Goal: Information Seeking & Learning: Learn about a topic

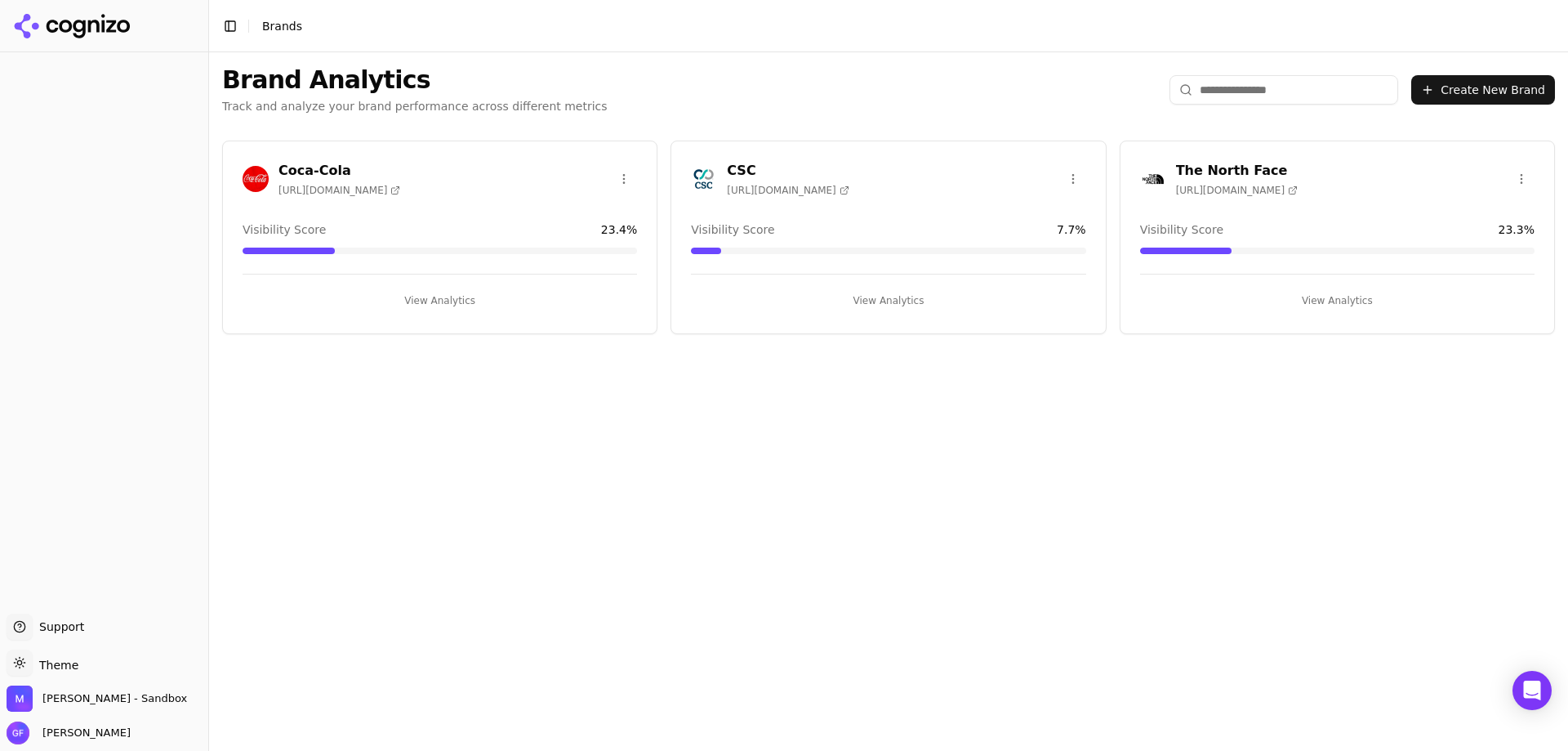
click at [751, 161] on h3 "CSC" at bounding box center [787, 171] width 122 height 20
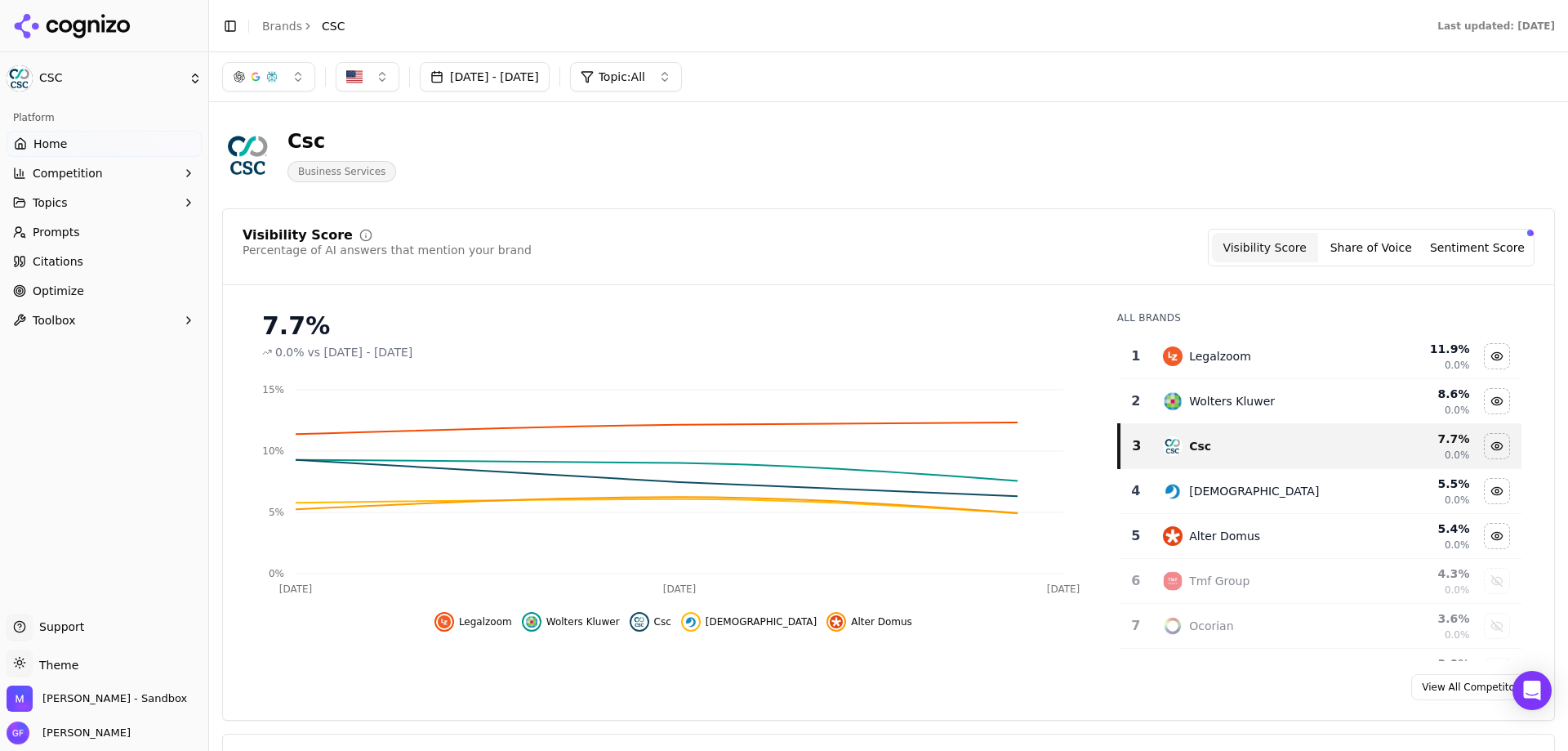
click at [113, 200] on button "Topics" at bounding box center [105, 202] width 195 height 26
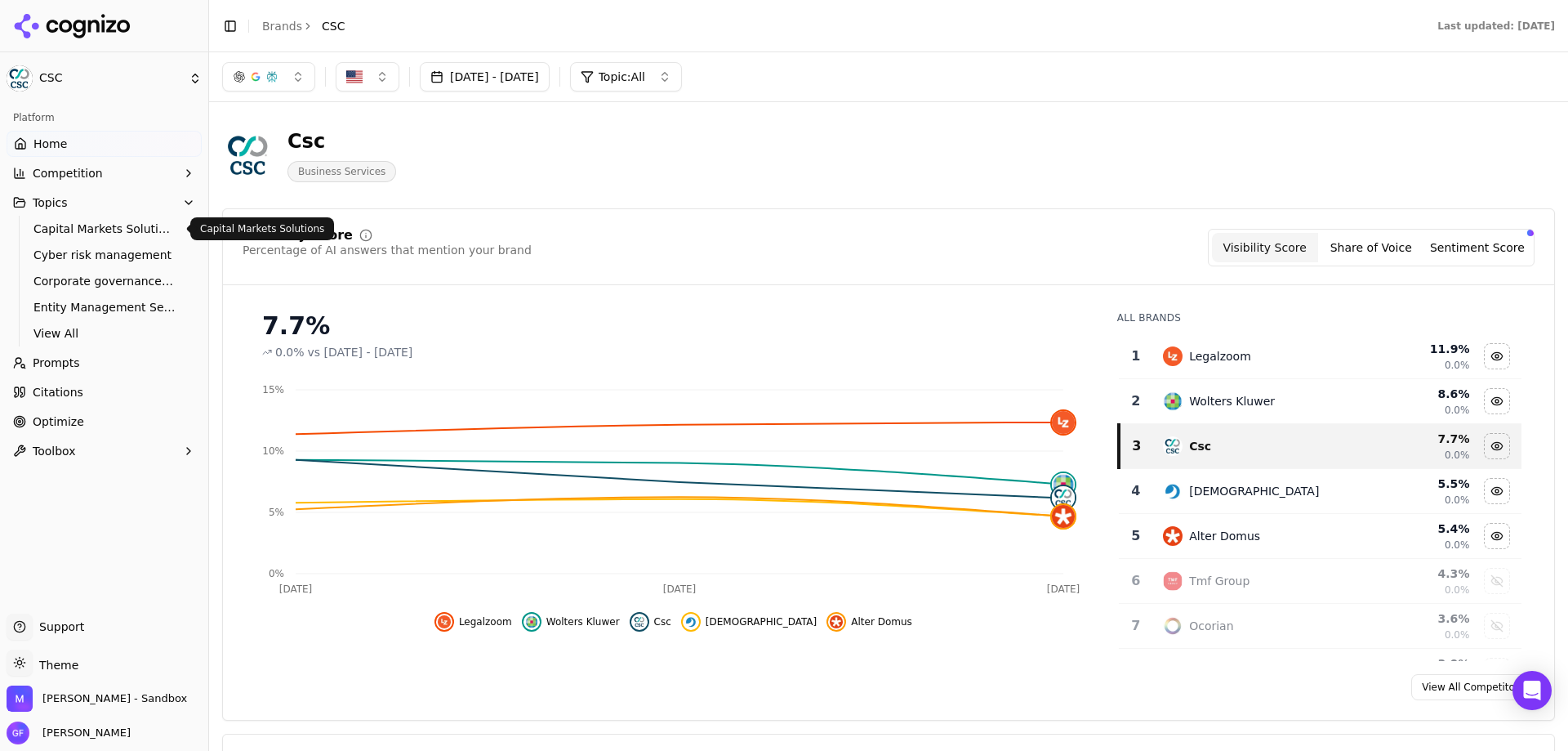
click at [141, 230] on span "Capital Markets Solutions" at bounding box center [105, 228] width 142 height 16
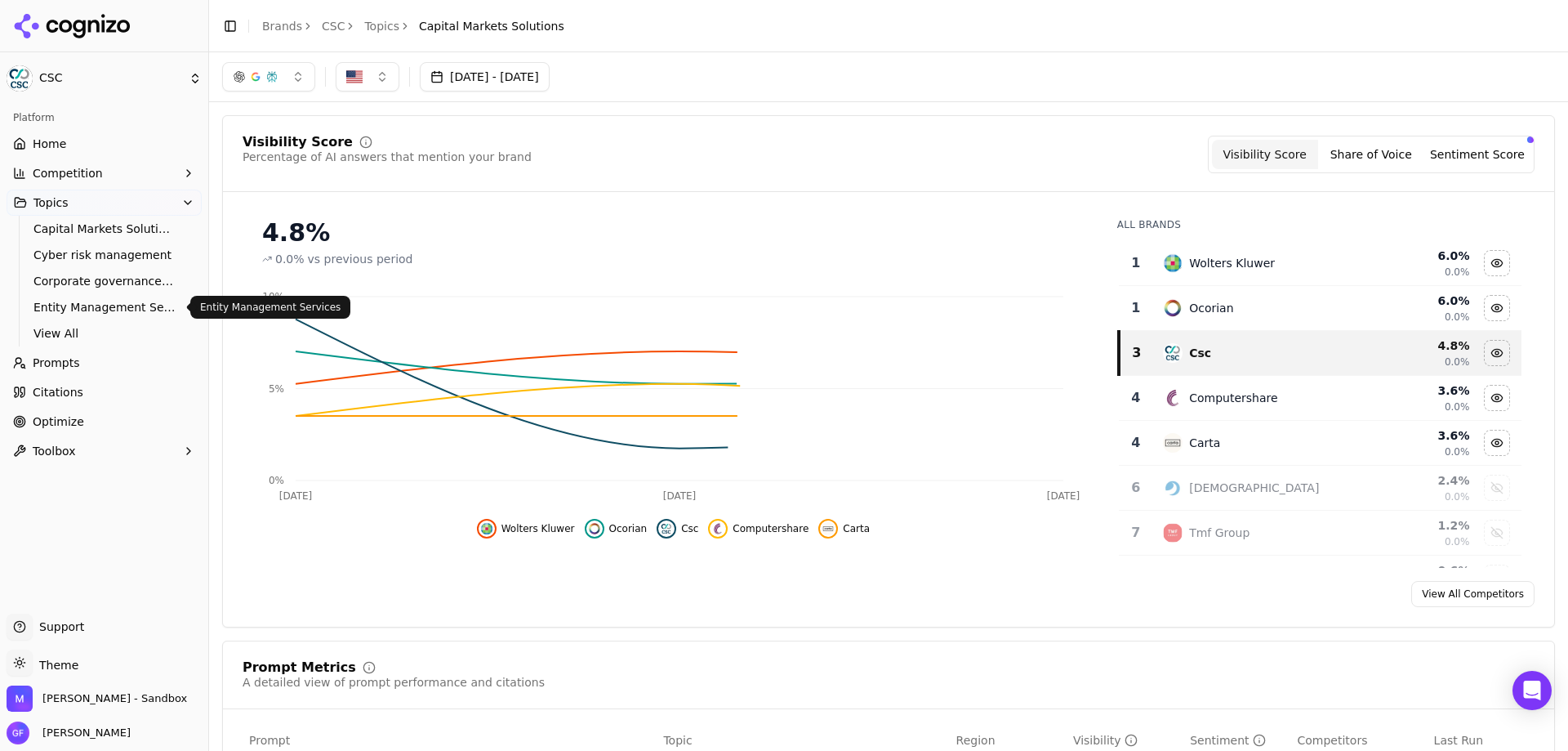
click at [129, 314] on span "Entity Management Services" at bounding box center [105, 307] width 142 height 16
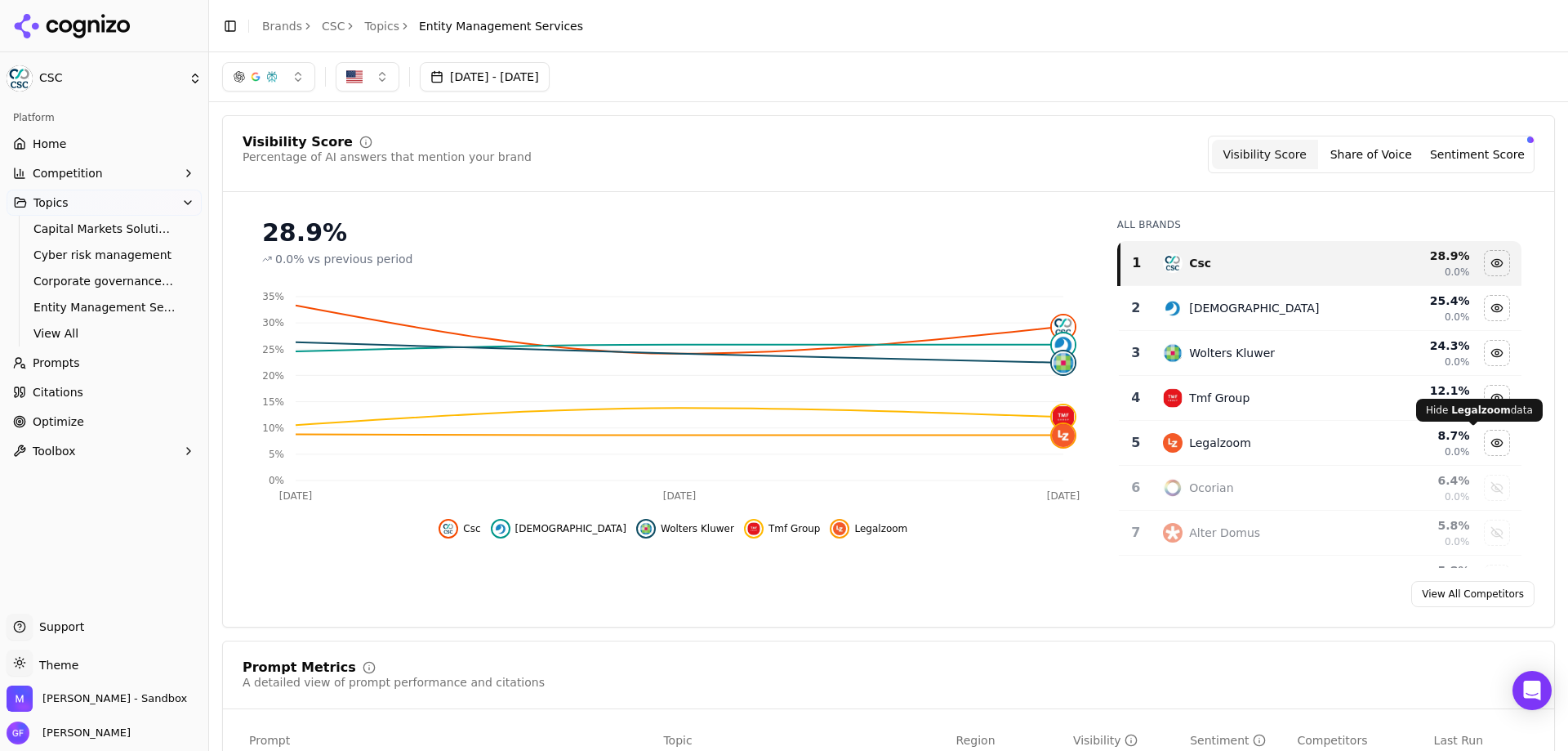
click at [1484, 442] on div "Hide legalzoom data" at bounding box center [1496, 442] width 25 height 25
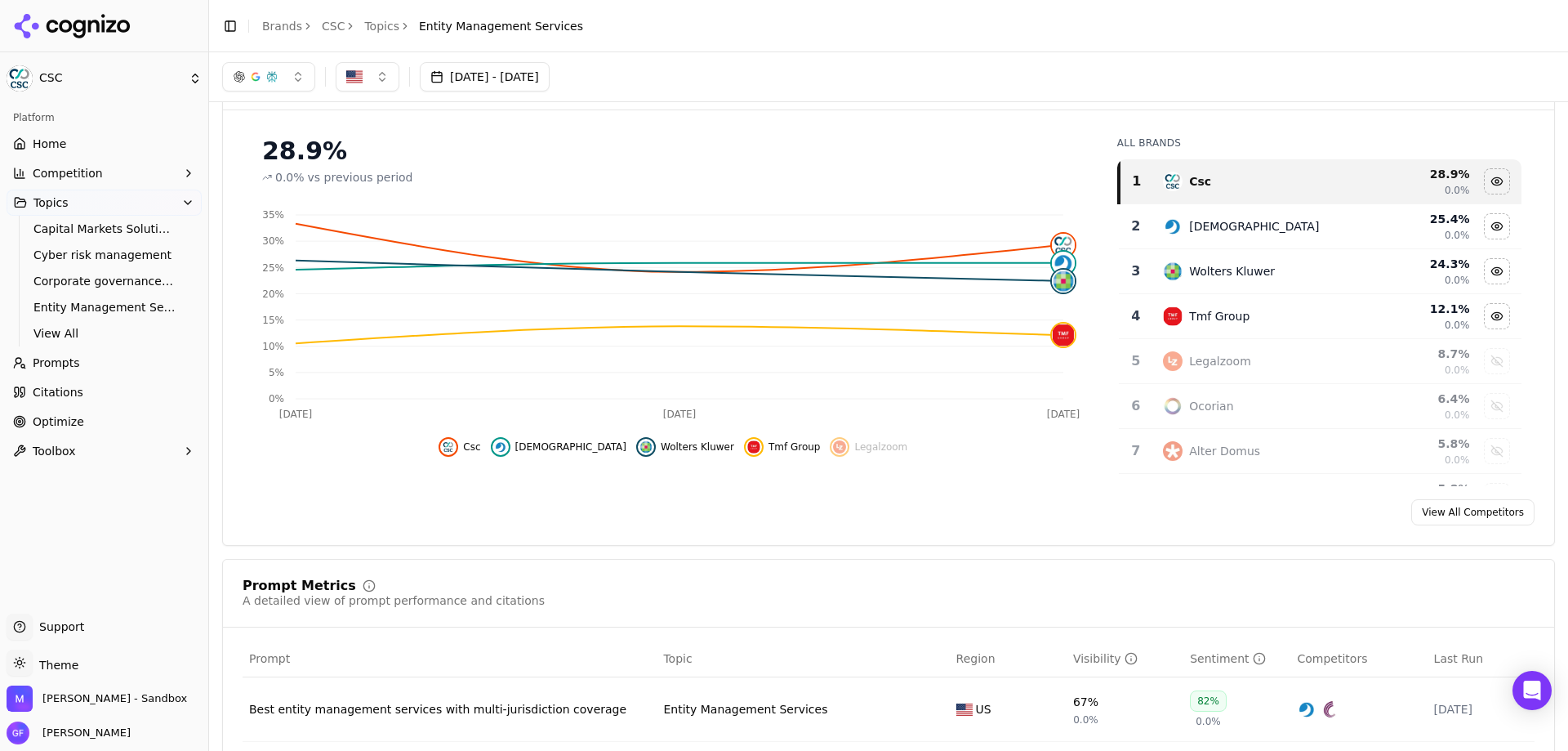
scroll to position [213, 0]
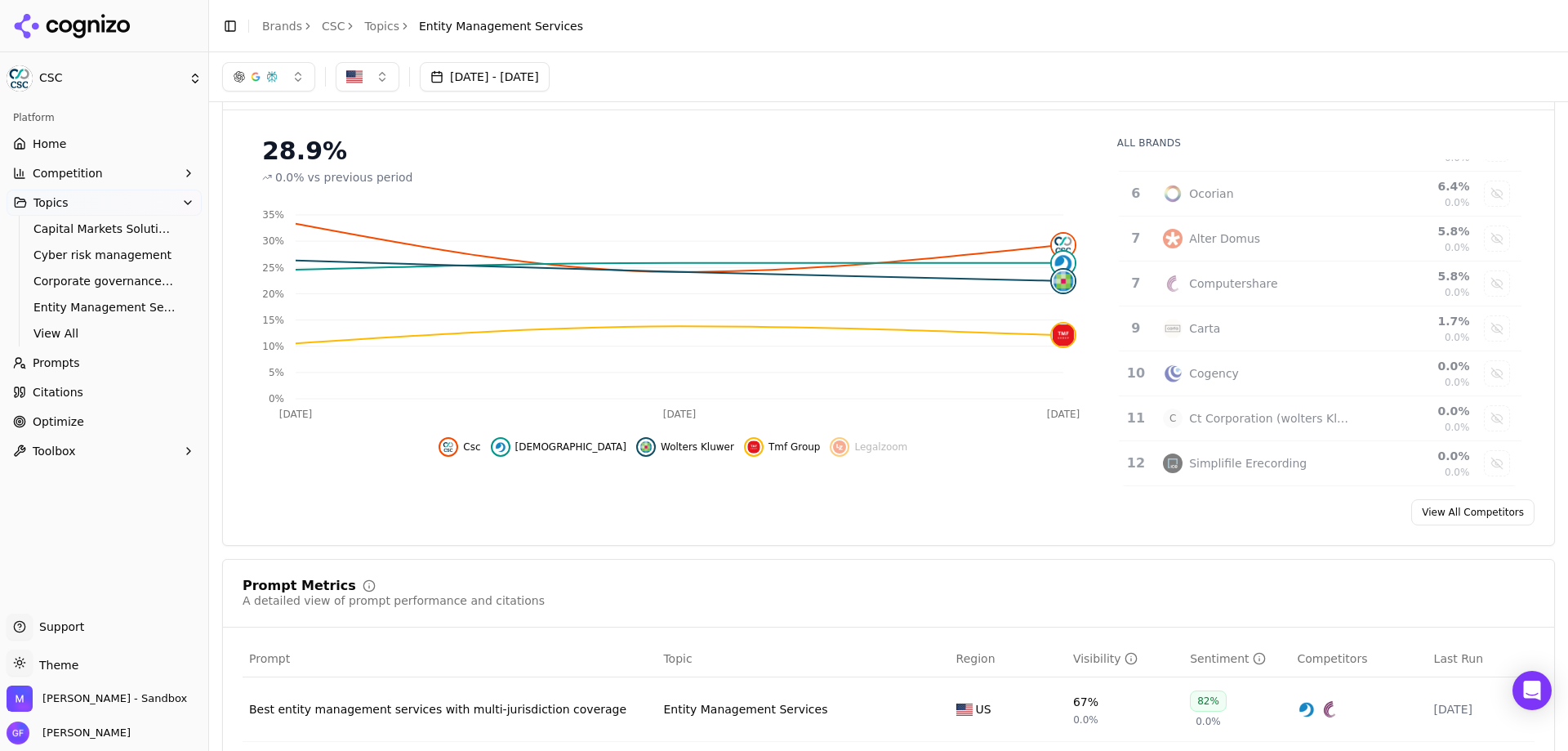
click at [1290, 249] on td "Alter Domus" at bounding box center [1257, 239] width 208 height 45
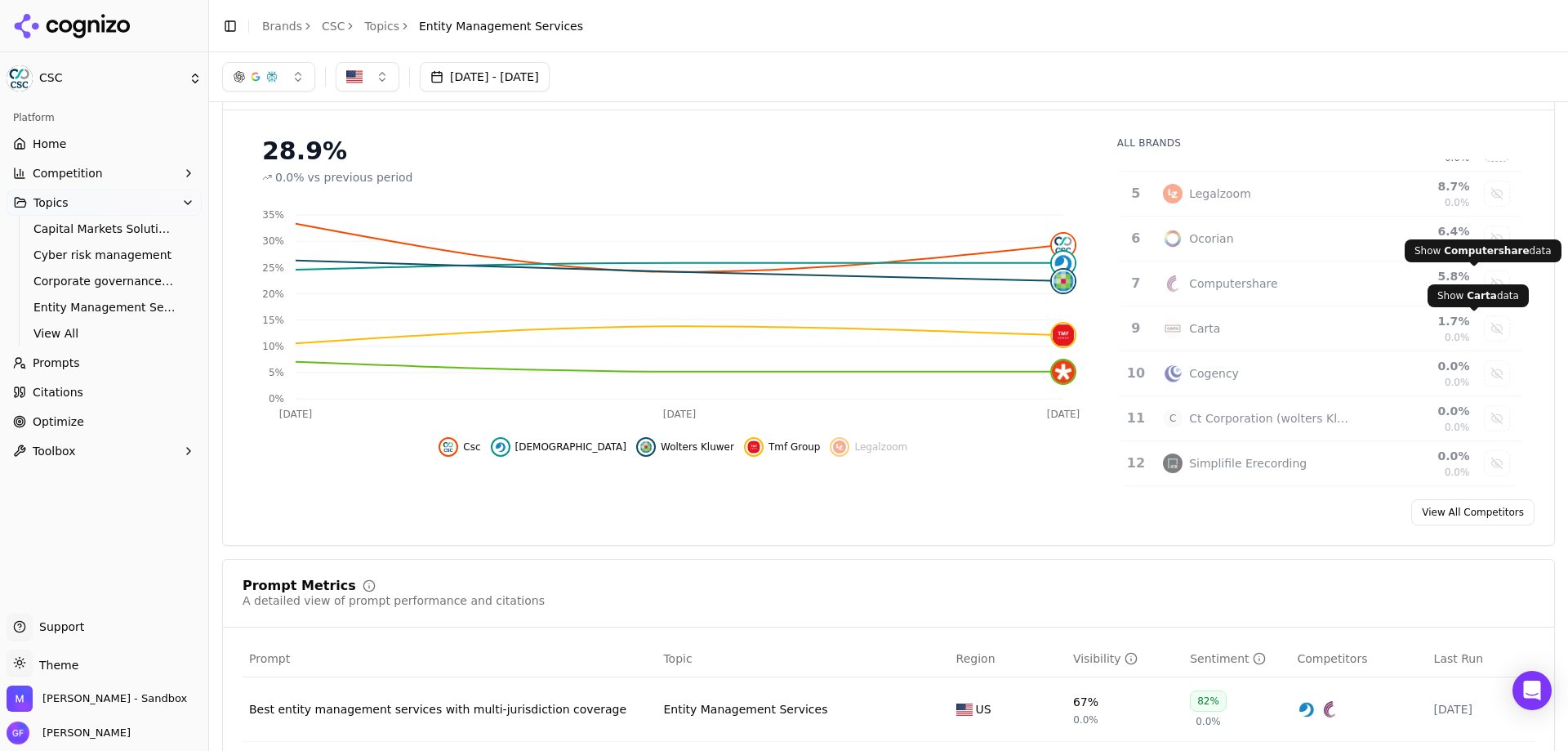
click at [1484, 282] on div "Show computershare data" at bounding box center [1496, 283] width 25 height 25
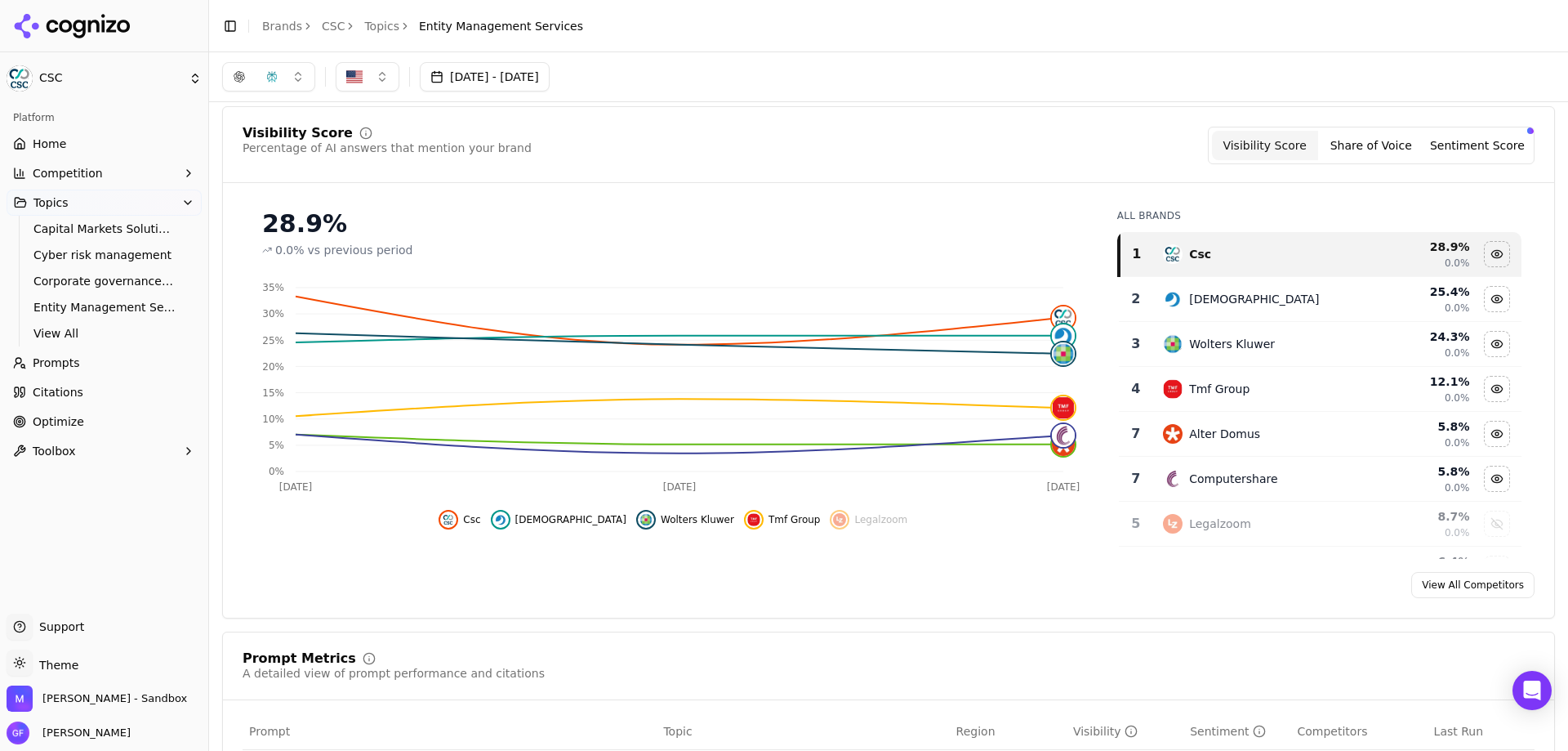
scroll to position [0, 0]
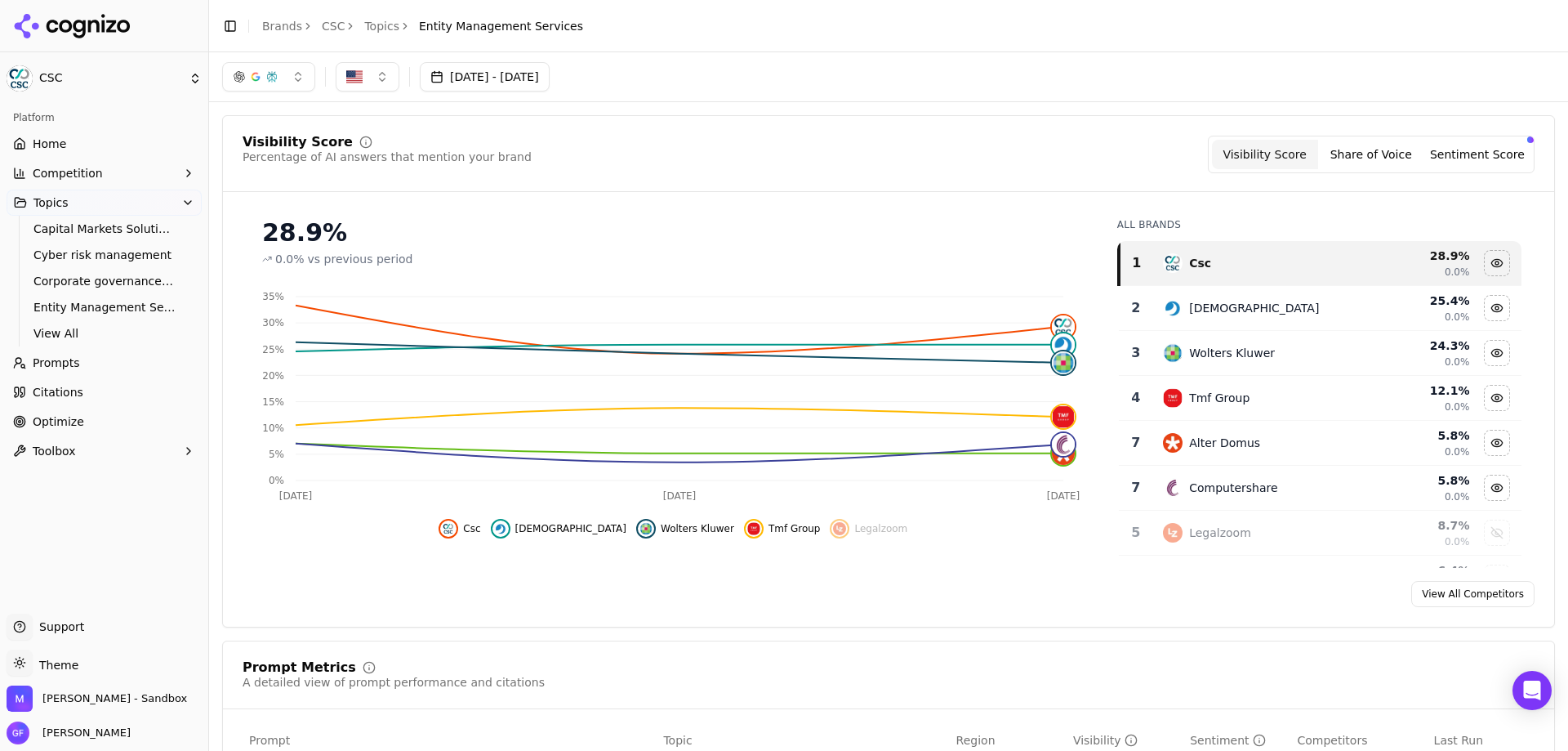
click at [1480, 152] on button "Sentiment Score" at bounding box center [1477, 154] width 106 height 29
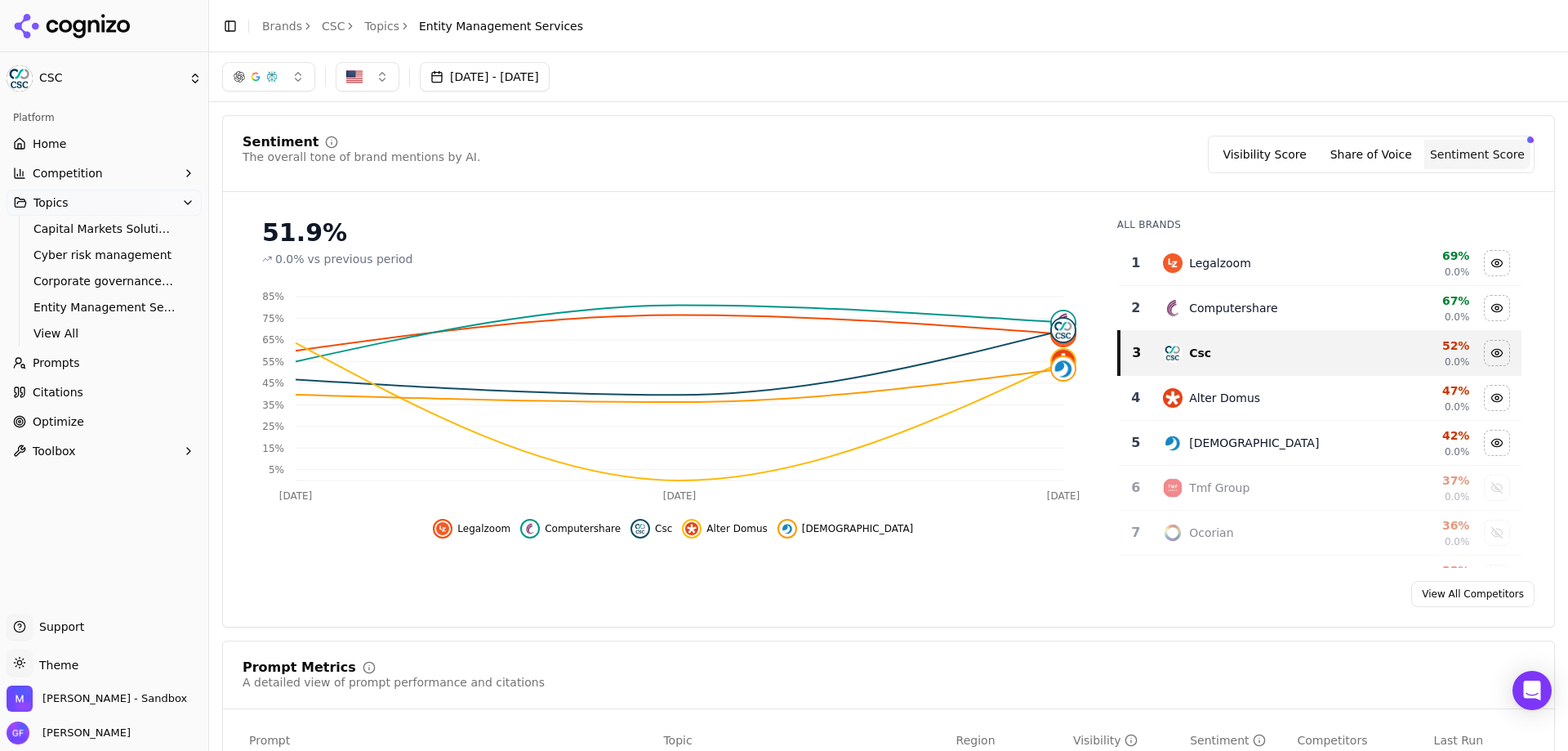
click at [1385, 160] on button "Share of Voice" at bounding box center [1371, 154] width 106 height 29
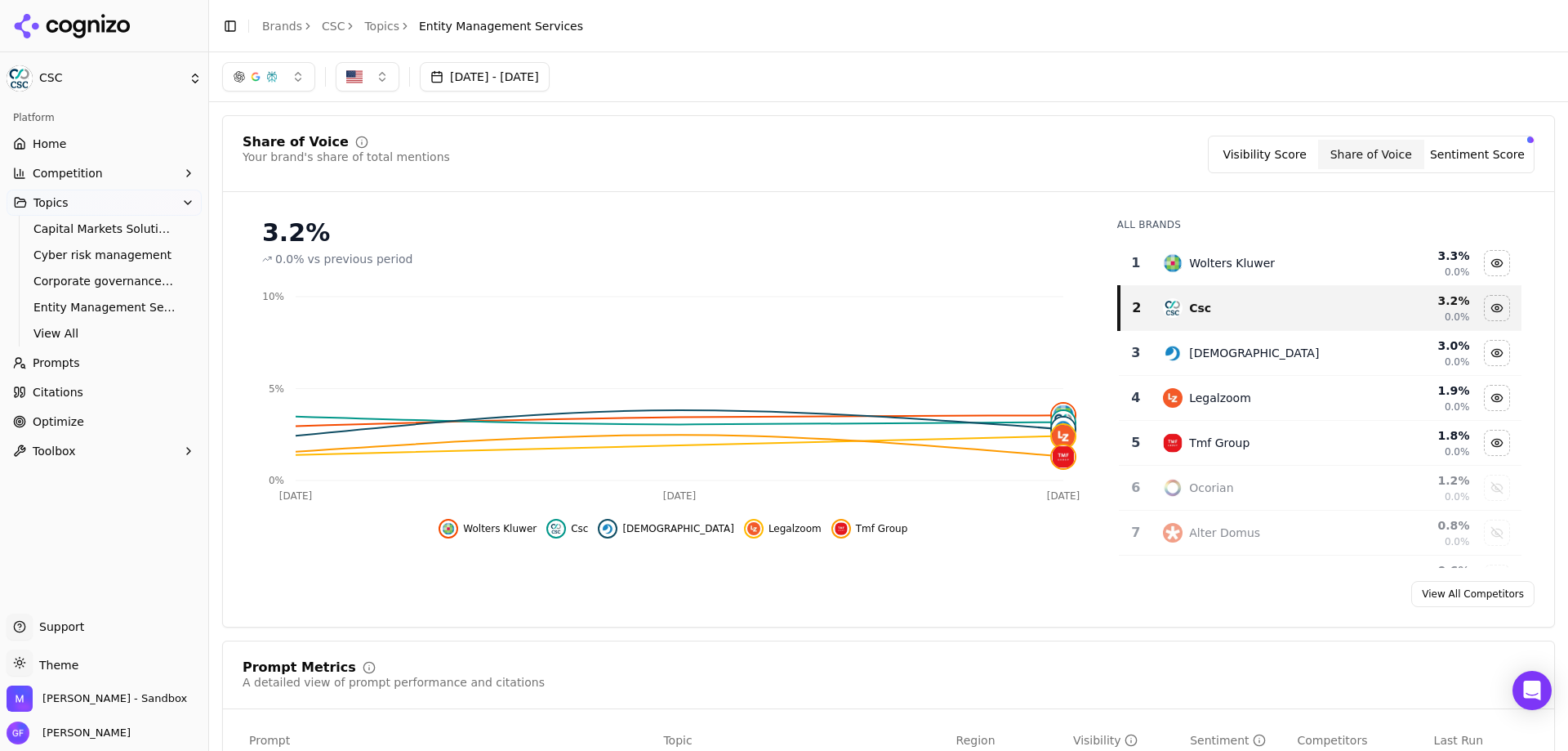
click at [1253, 155] on button "Visibility Score" at bounding box center [1265, 154] width 106 height 29
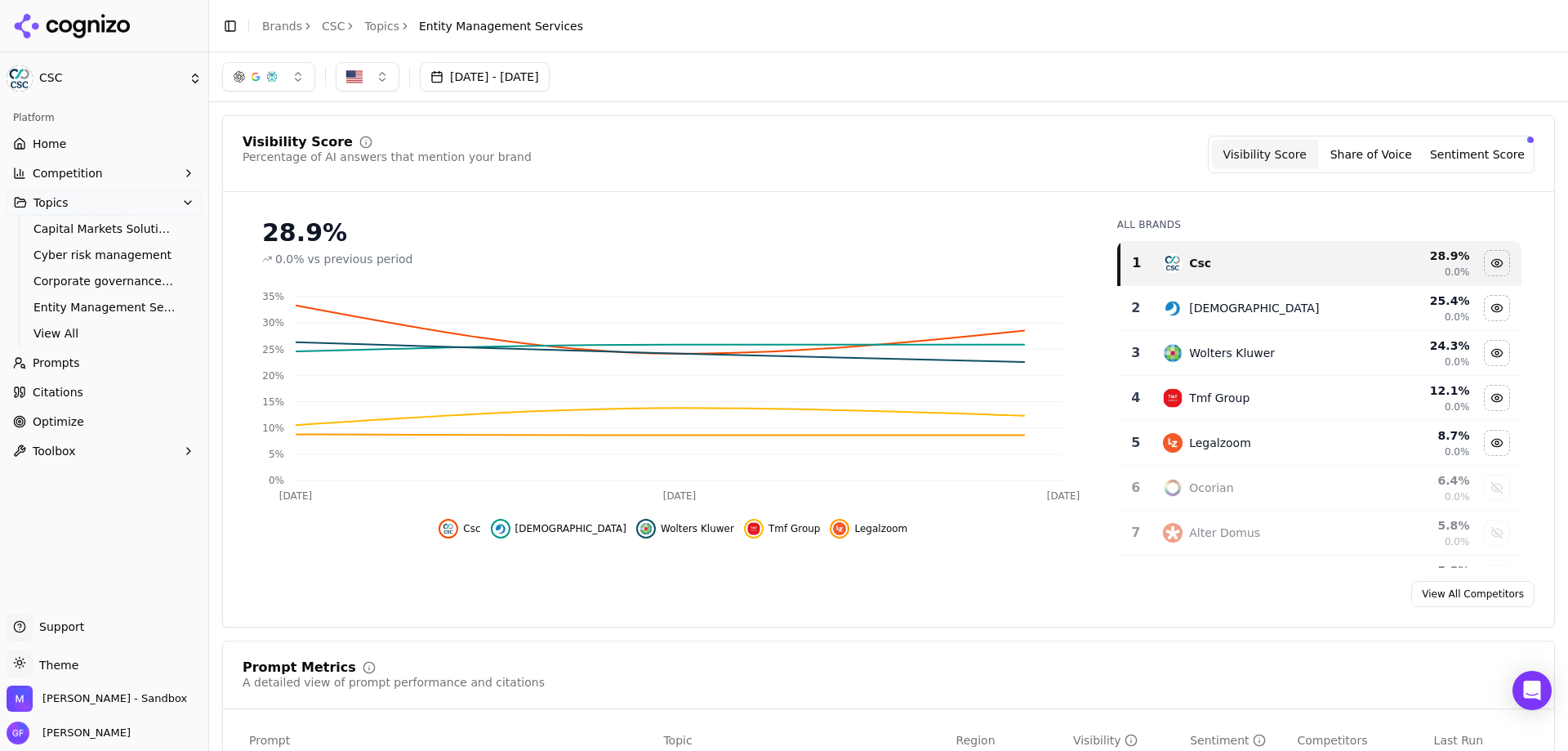
click at [1432, 177] on div "Visibility Score Percentage of AI answers that mention your brand Visibility Sc…" at bounding box center [888, 164] width 1331 height 57
click at [1452, 165] on button "Sentiment Score" at bounding box center [1477, 154] width 106 height 29
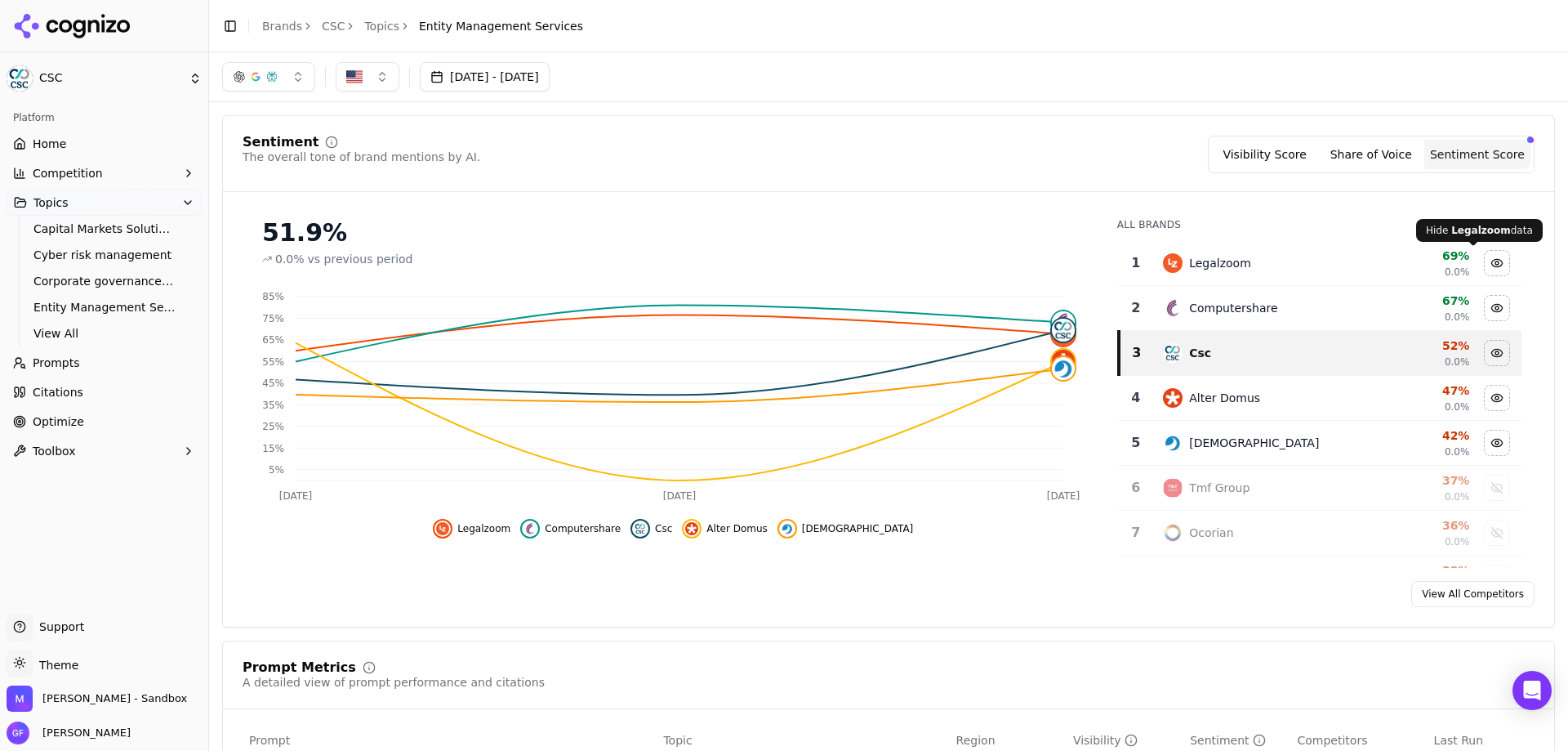
click at [1479, 262] on div "Data table" at bounding box center [1497, 263] width 36 height 26
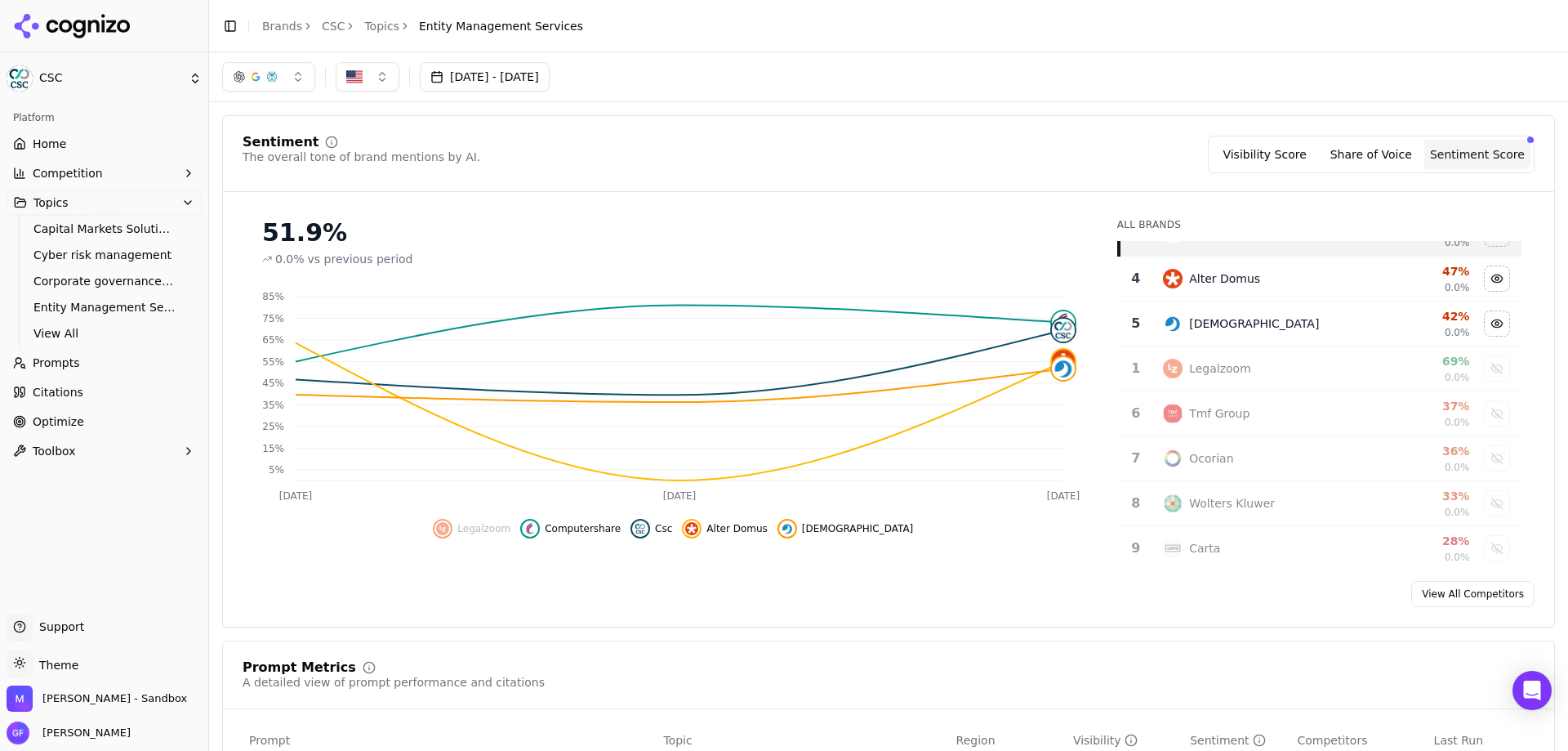
scroll to position [81, 0]
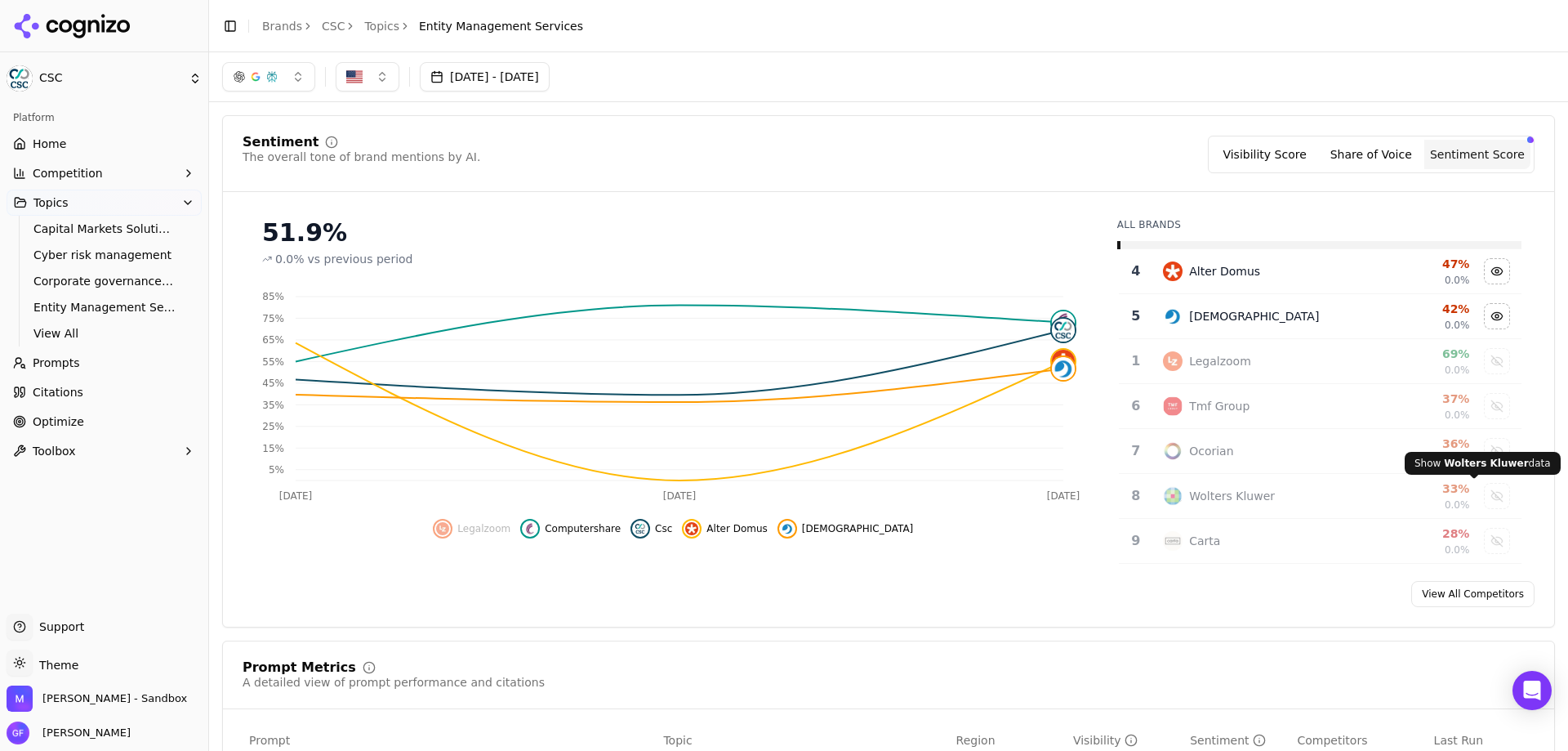
click at [1484, 493] on div "Show wolters kluwer data" at bounding box center [1496, 496] width 25 height 25
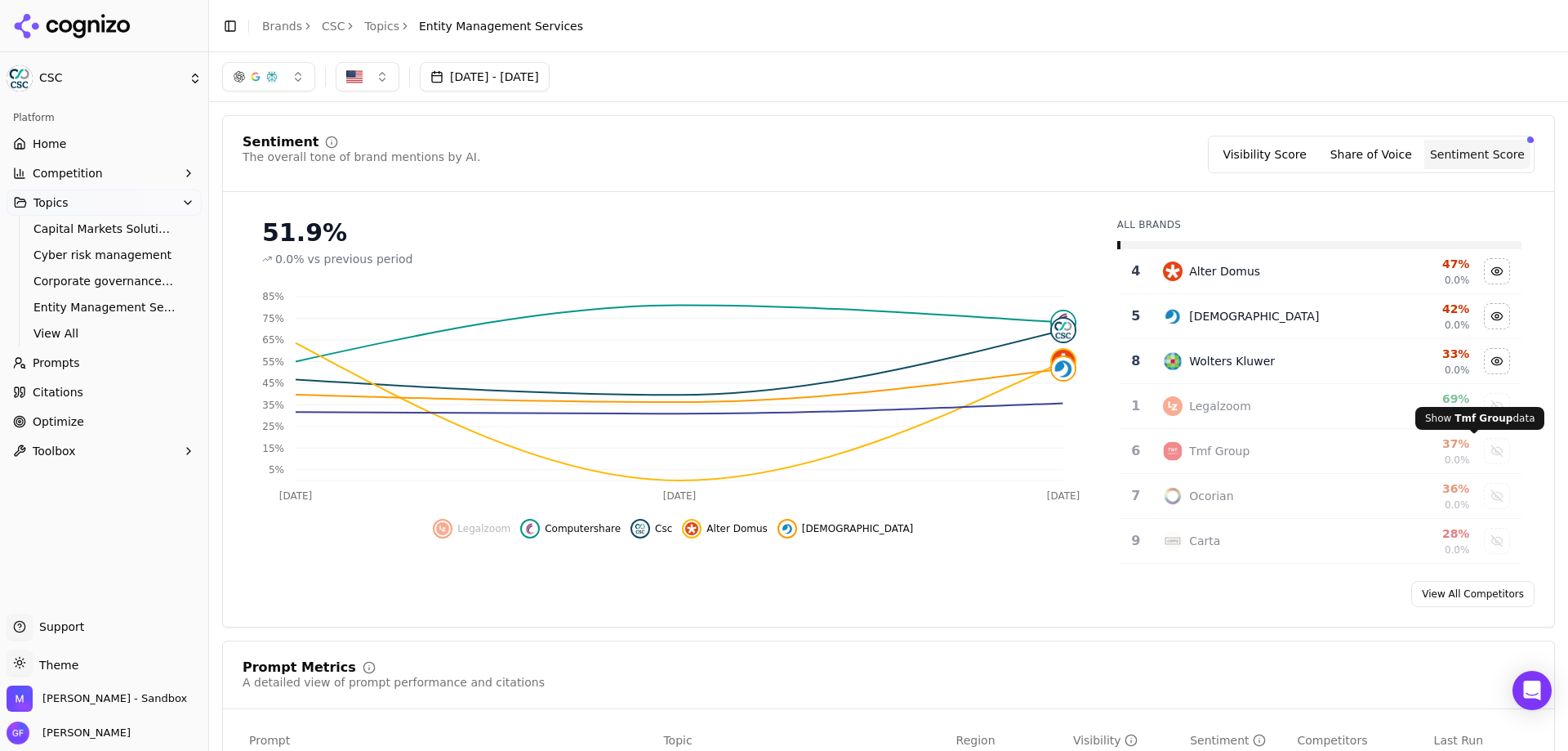
click at [1484, 450] on div "Show tmf group data" at bounding box center [1496, 451] width 25 height 25
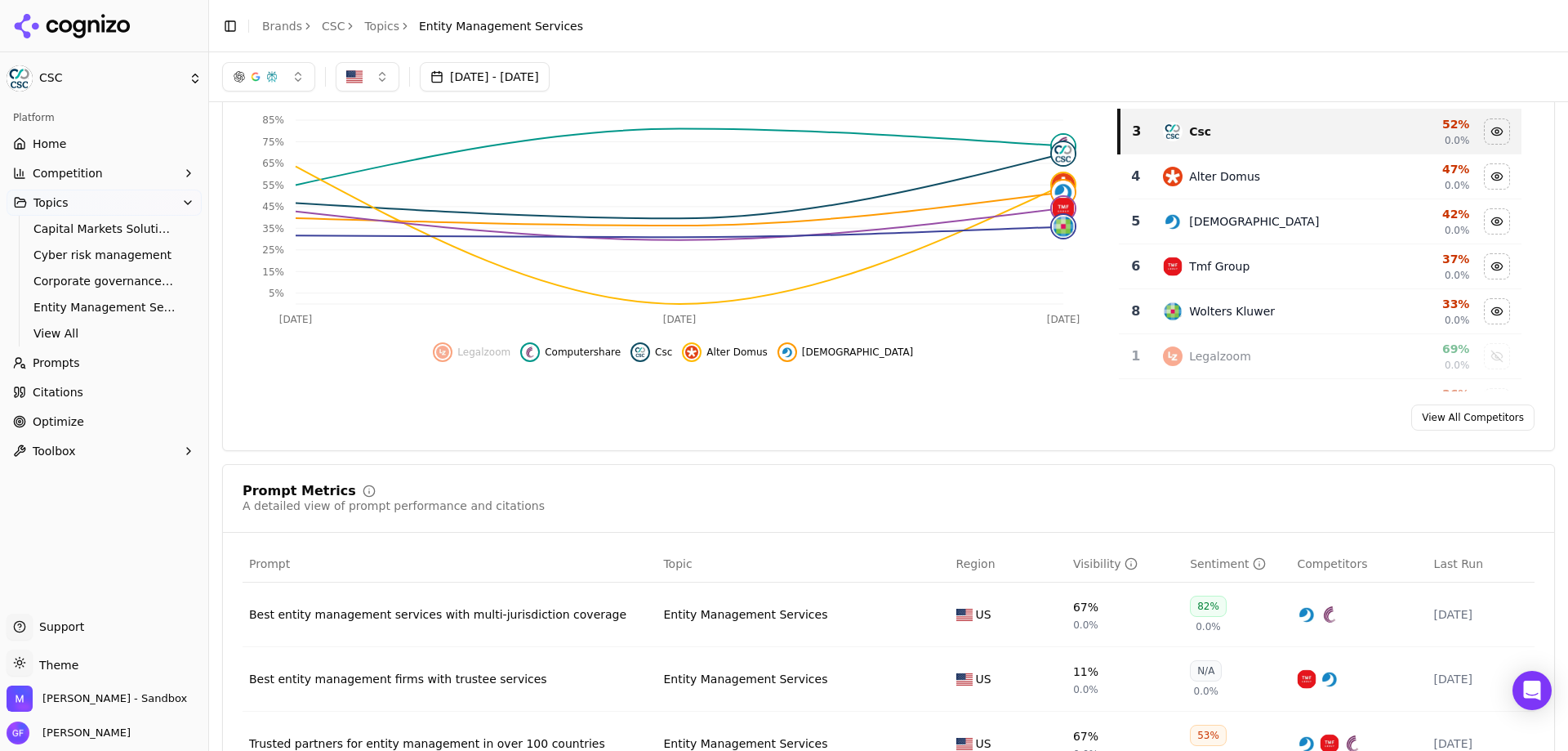
scroll to position [0, 0]
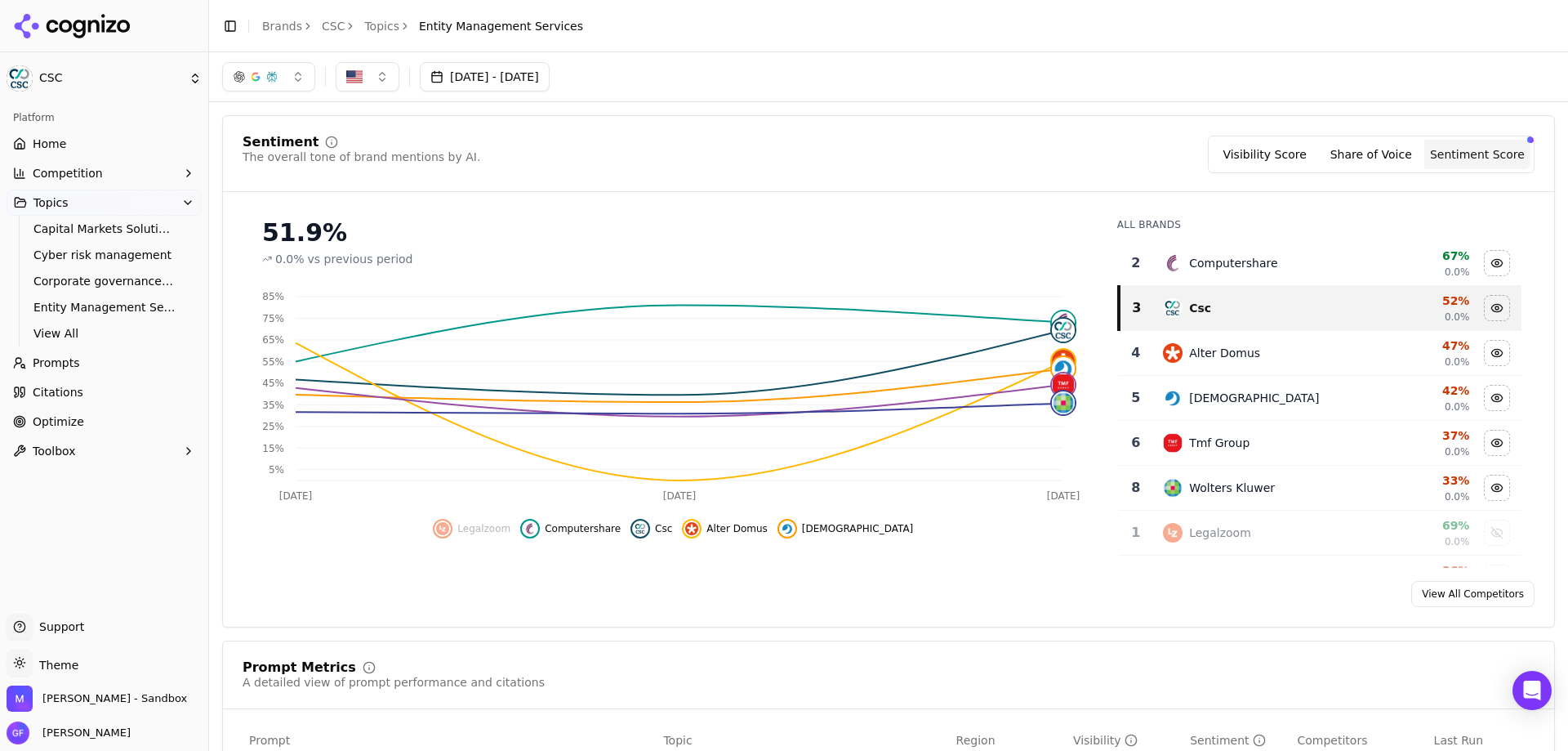
click at [1289, 147] on button "Visibility Score" at bounding box center [1265, 154] width 106 height 29
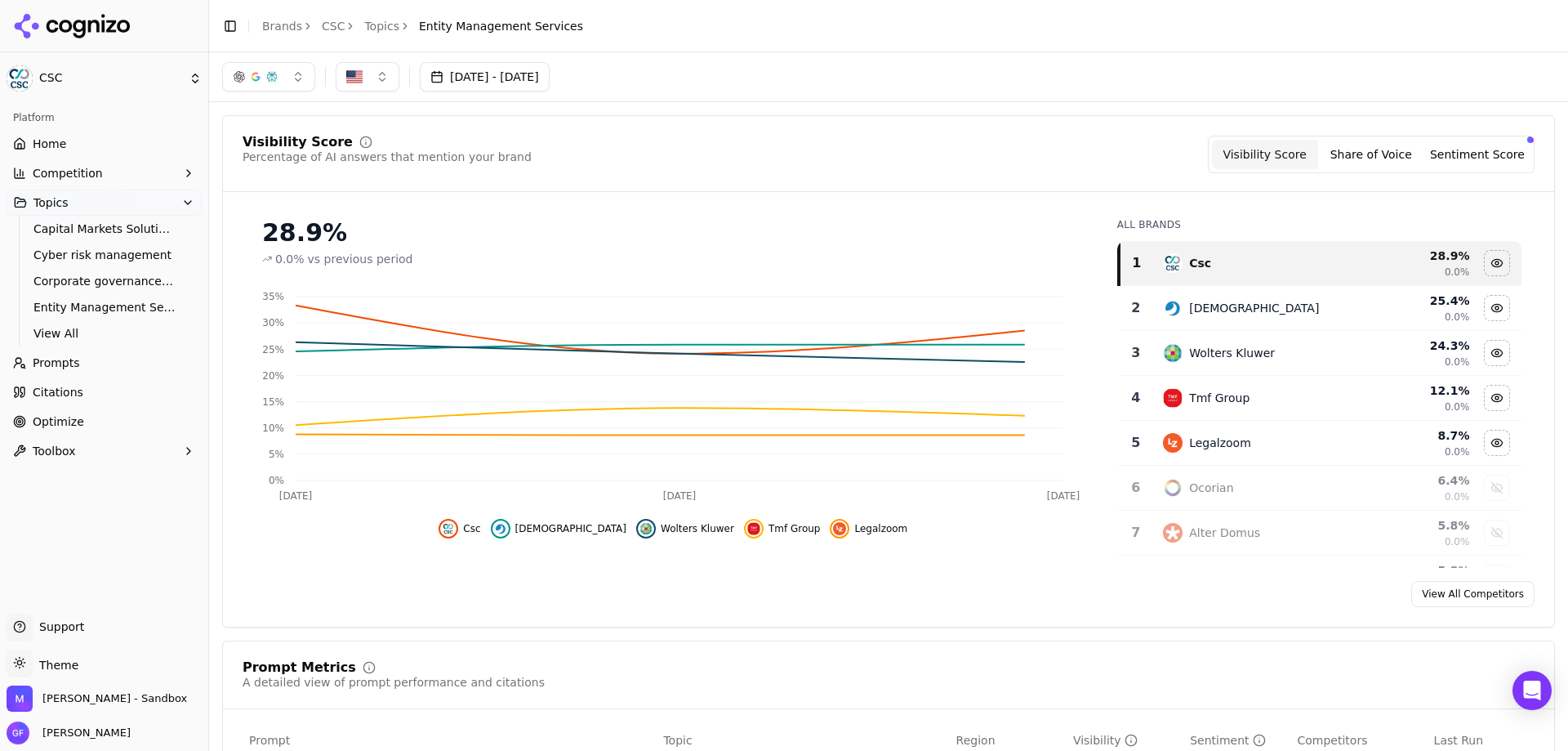
drag, startPoint x: 1381, startPoint y: 149, endPoint x: 1420, endPoint y: 149, distance: 39.0
click at [1381, 149] on button "Share of Voice" at bounding box center [1371, 154] width 106 height 29
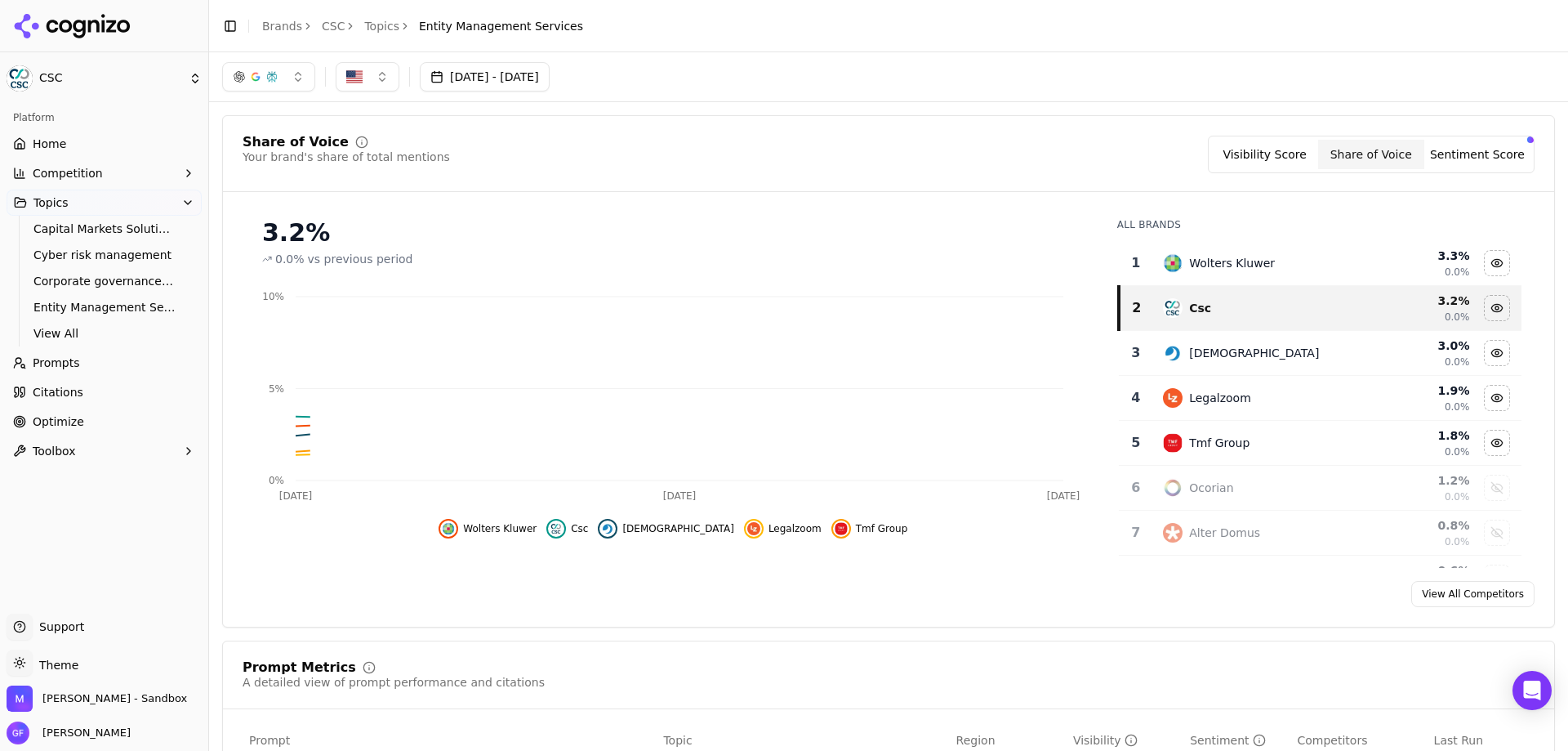
click at [1451, 149] on button "Sentiment Score" at bounding box center [1477, 154] width 106 height 29
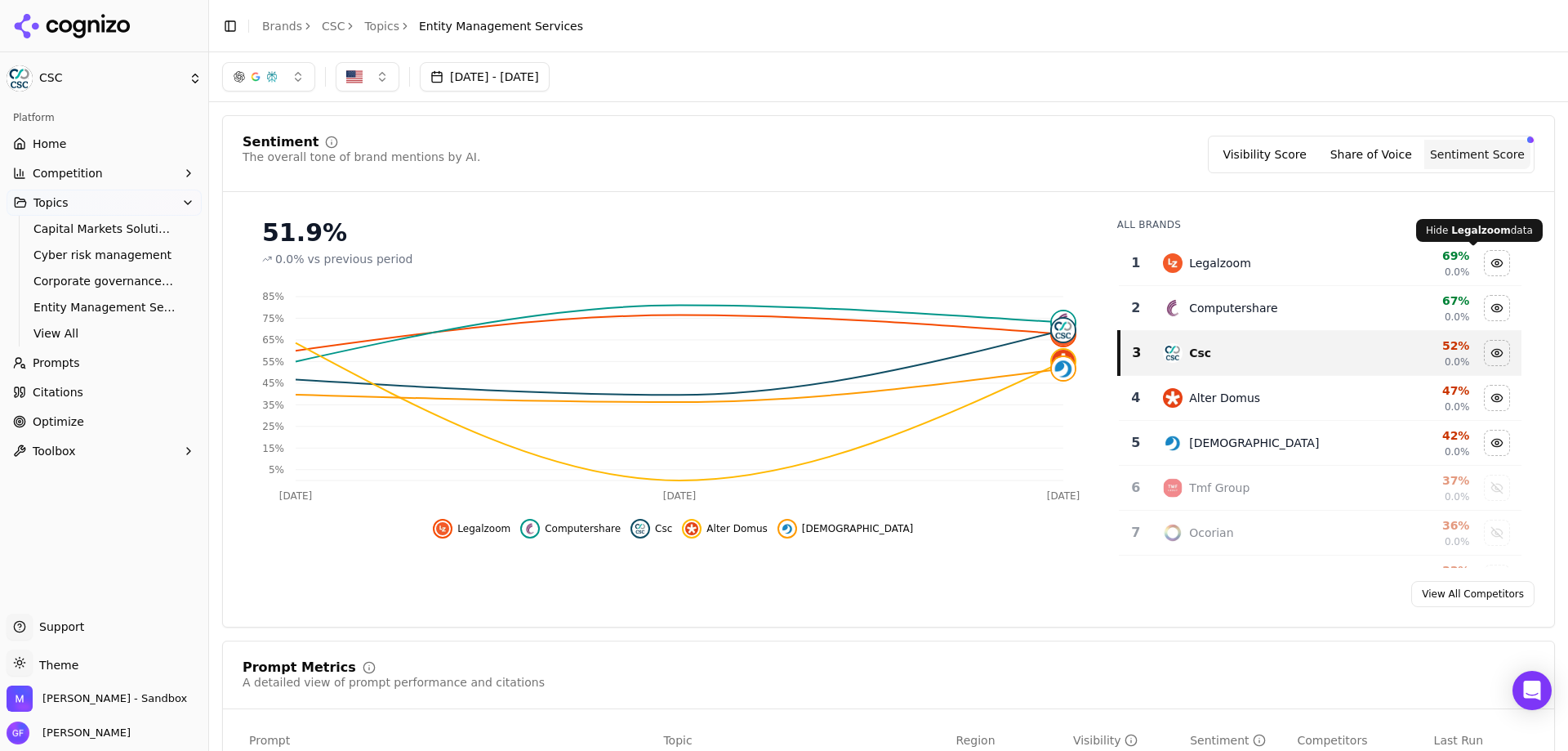
click at [1484, 261] on div "Hide legalzoom data" at bounding box center [1496, 263] width 25 height 25
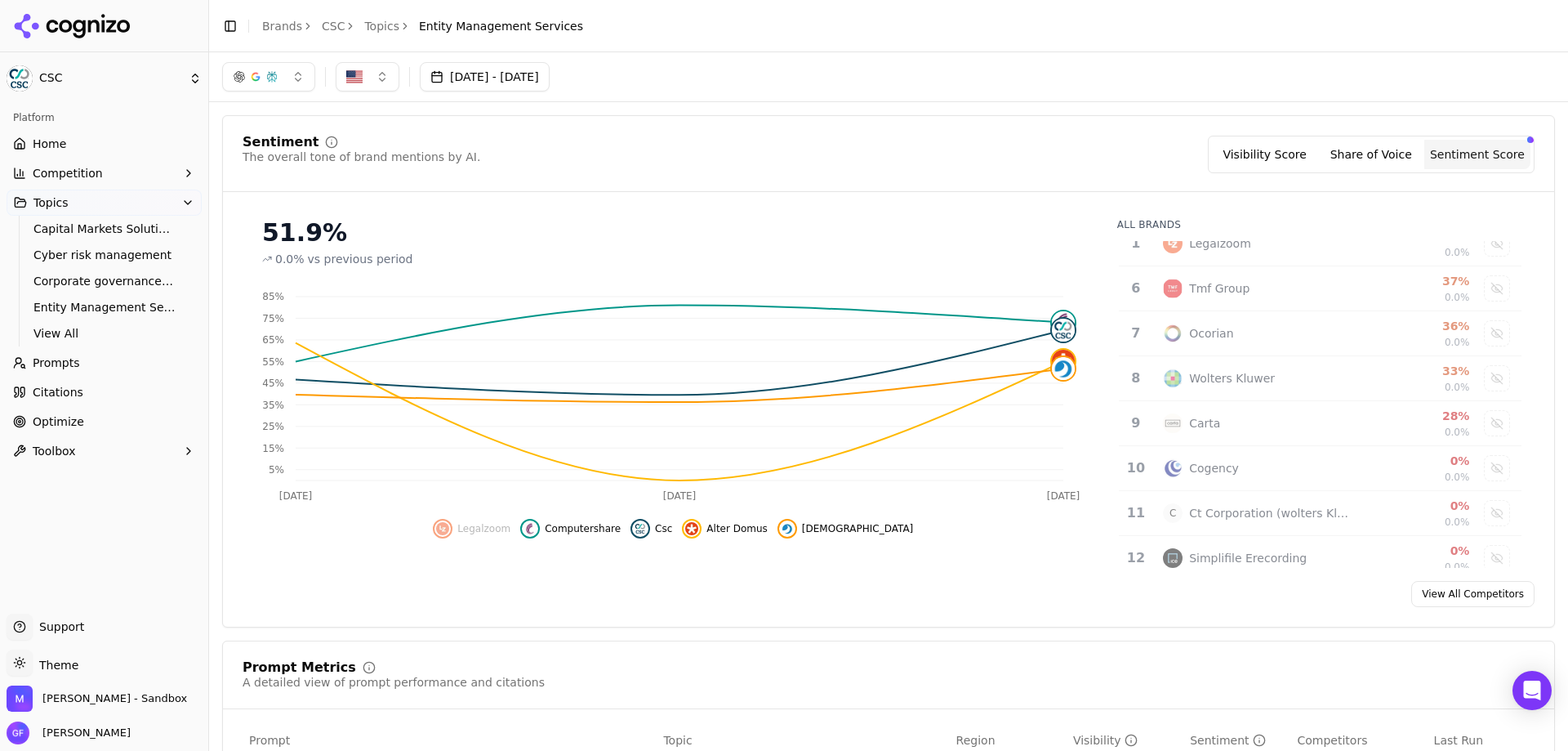
scroll to position [213, 0]
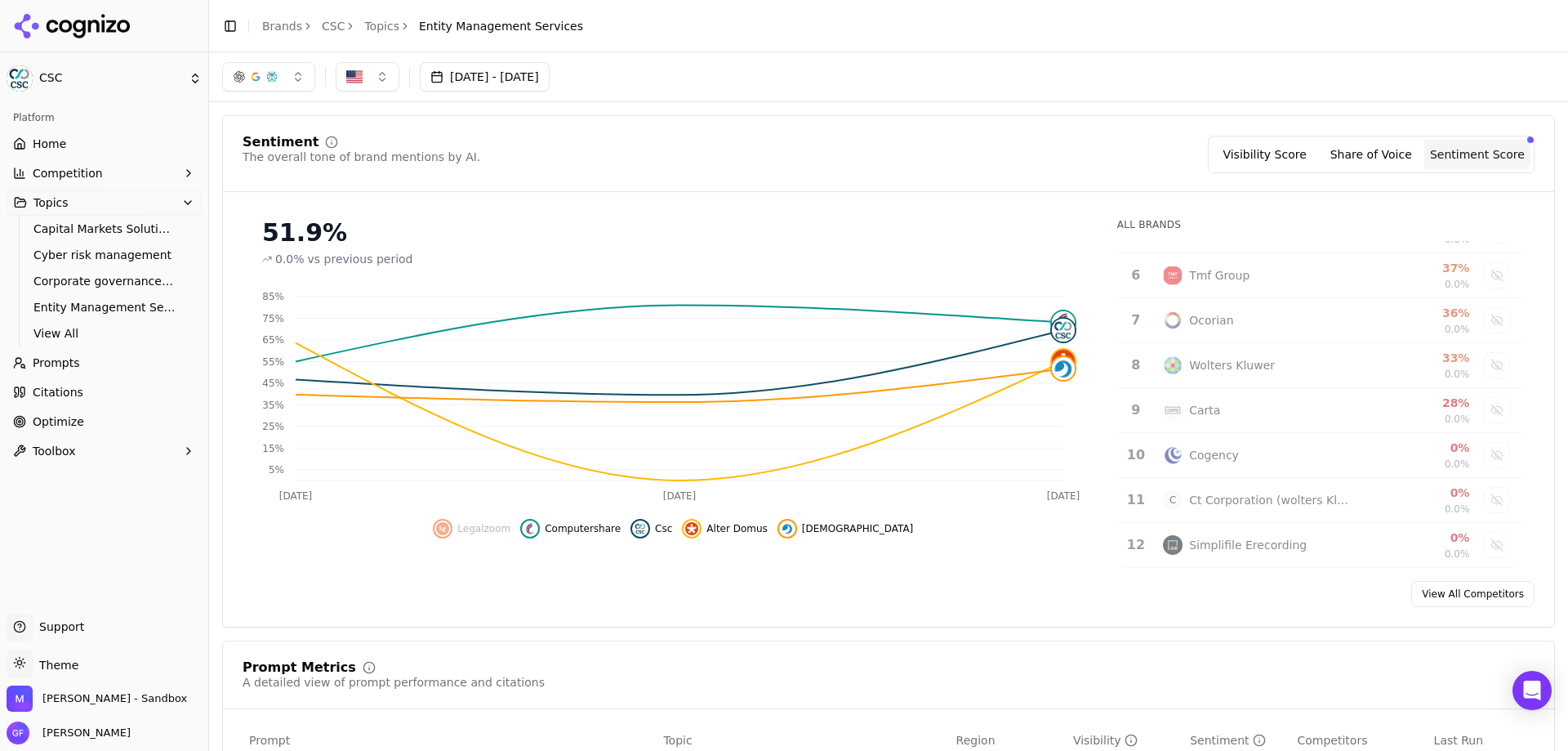
click at [1308, 151] on button "Visibility Score" at bounding box center [1265, 154] width 106 height 29
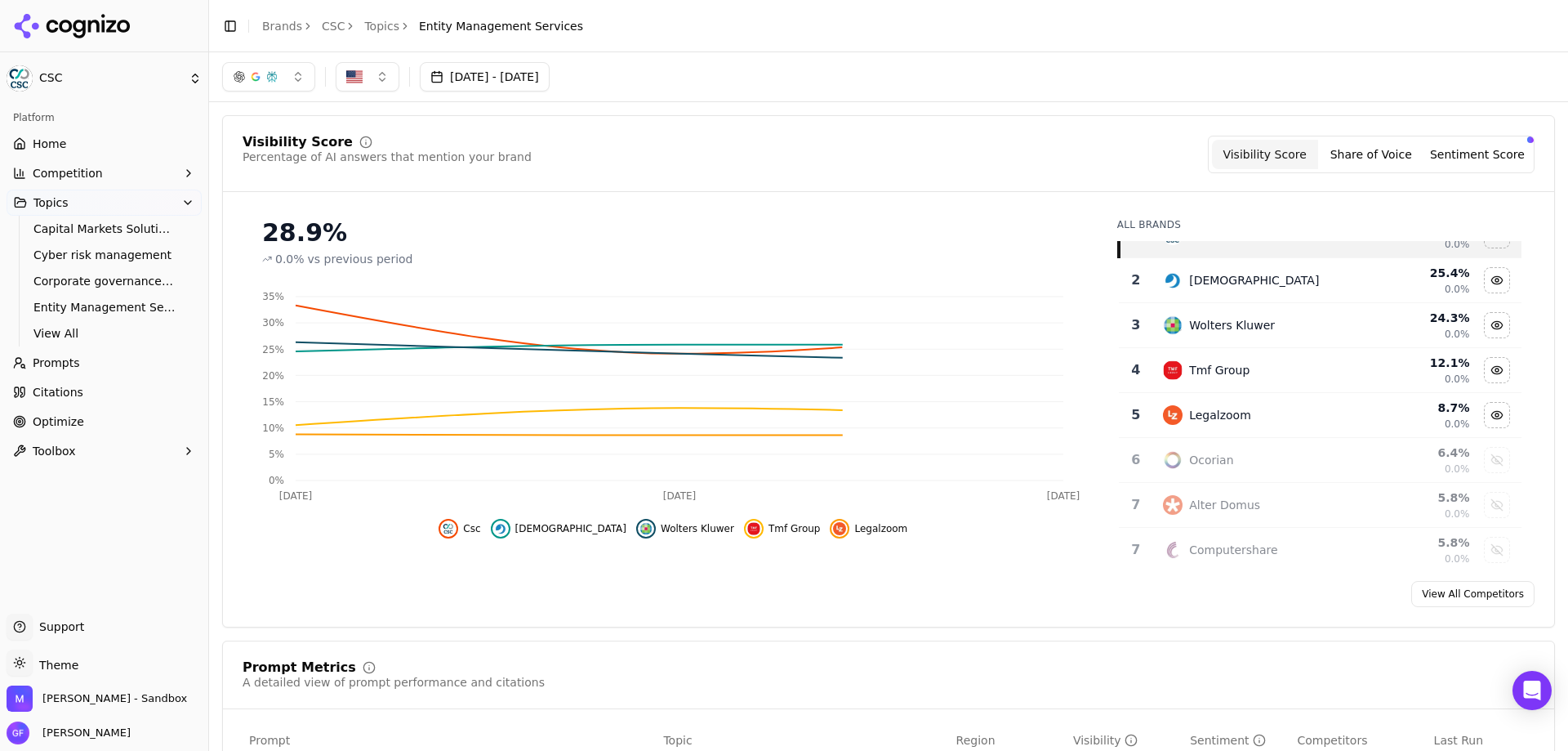
scroll to position [0, 0]
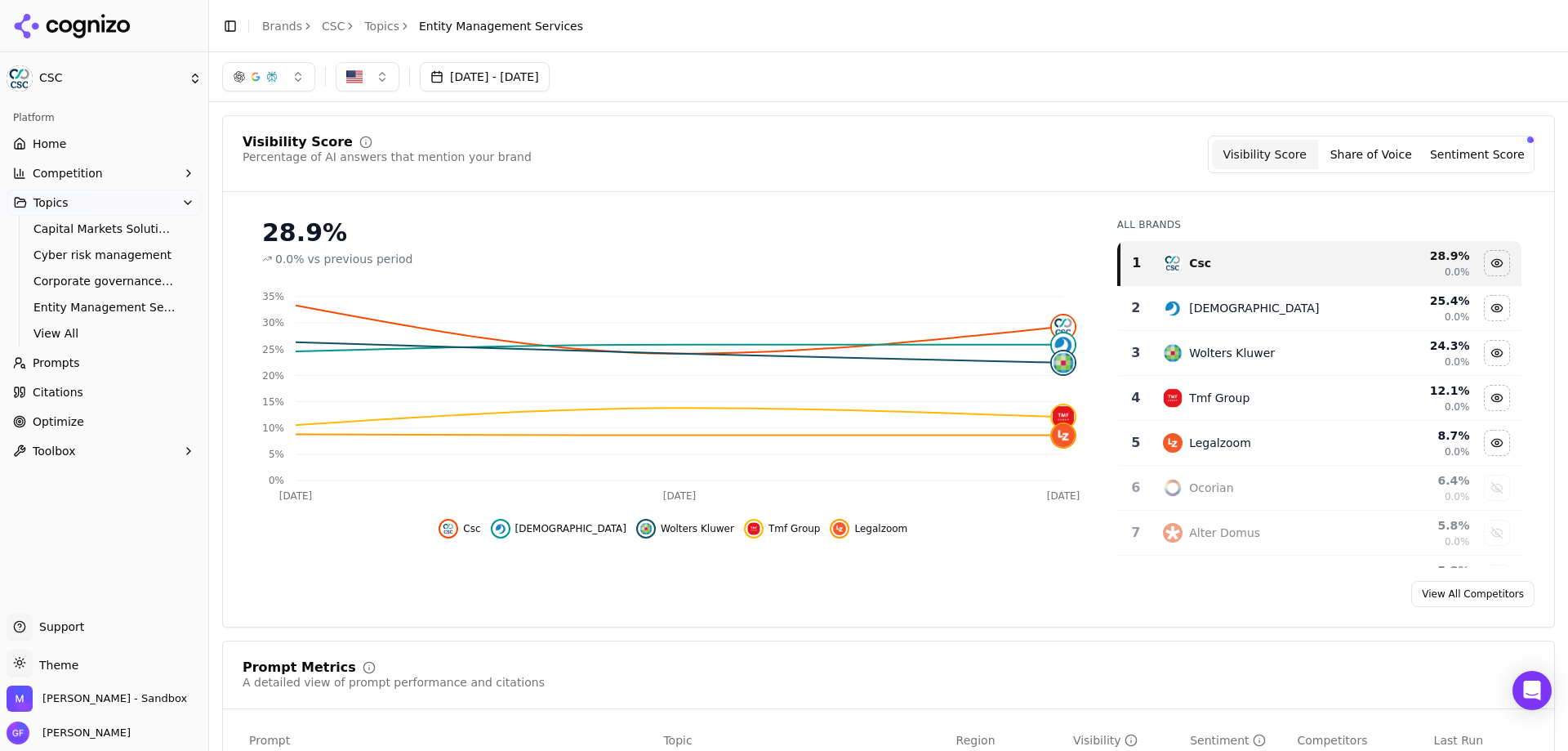
click at [1487, 453] on div "Data table" at bounding box center [1497, 442] width 36 height 26
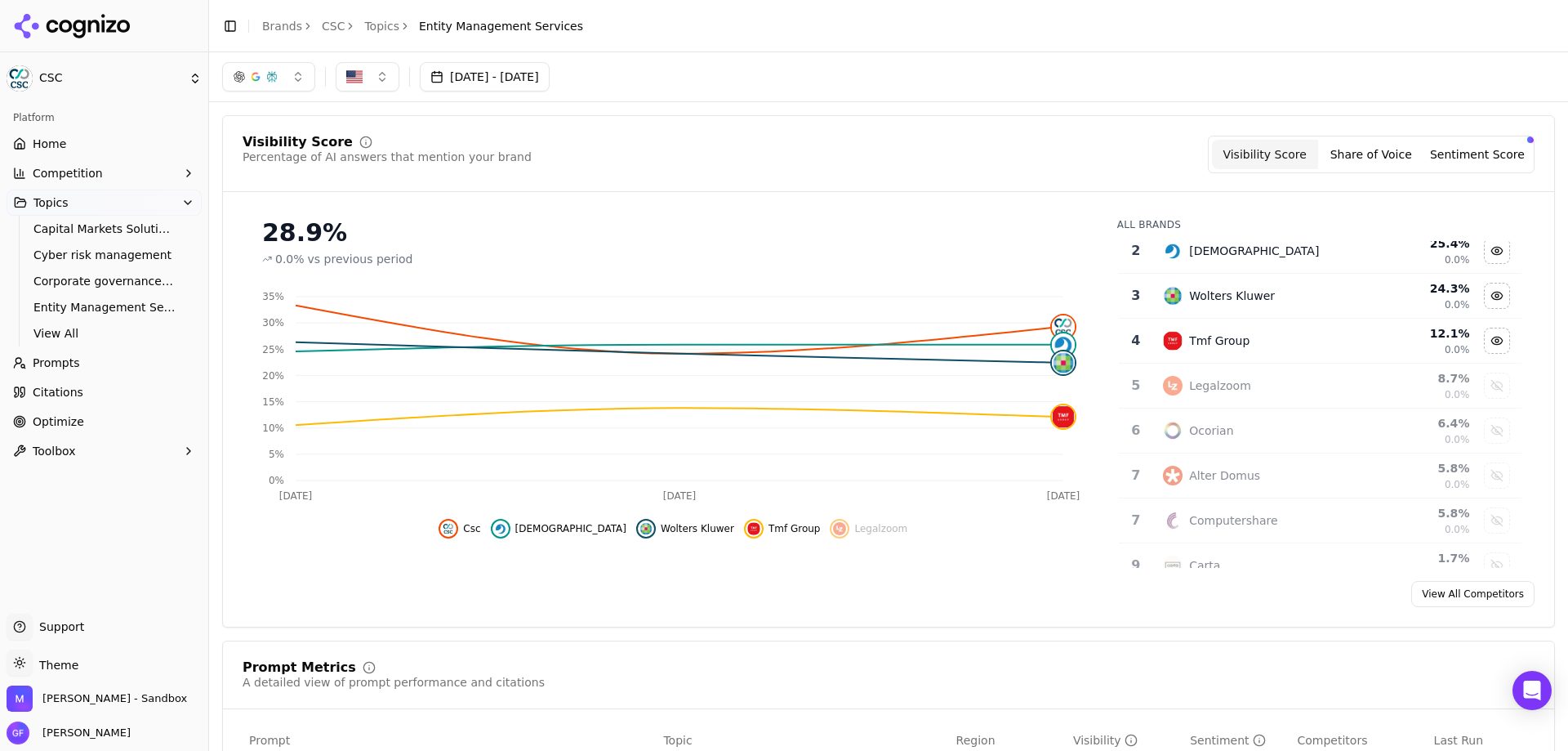
scroll to position [164, 0]
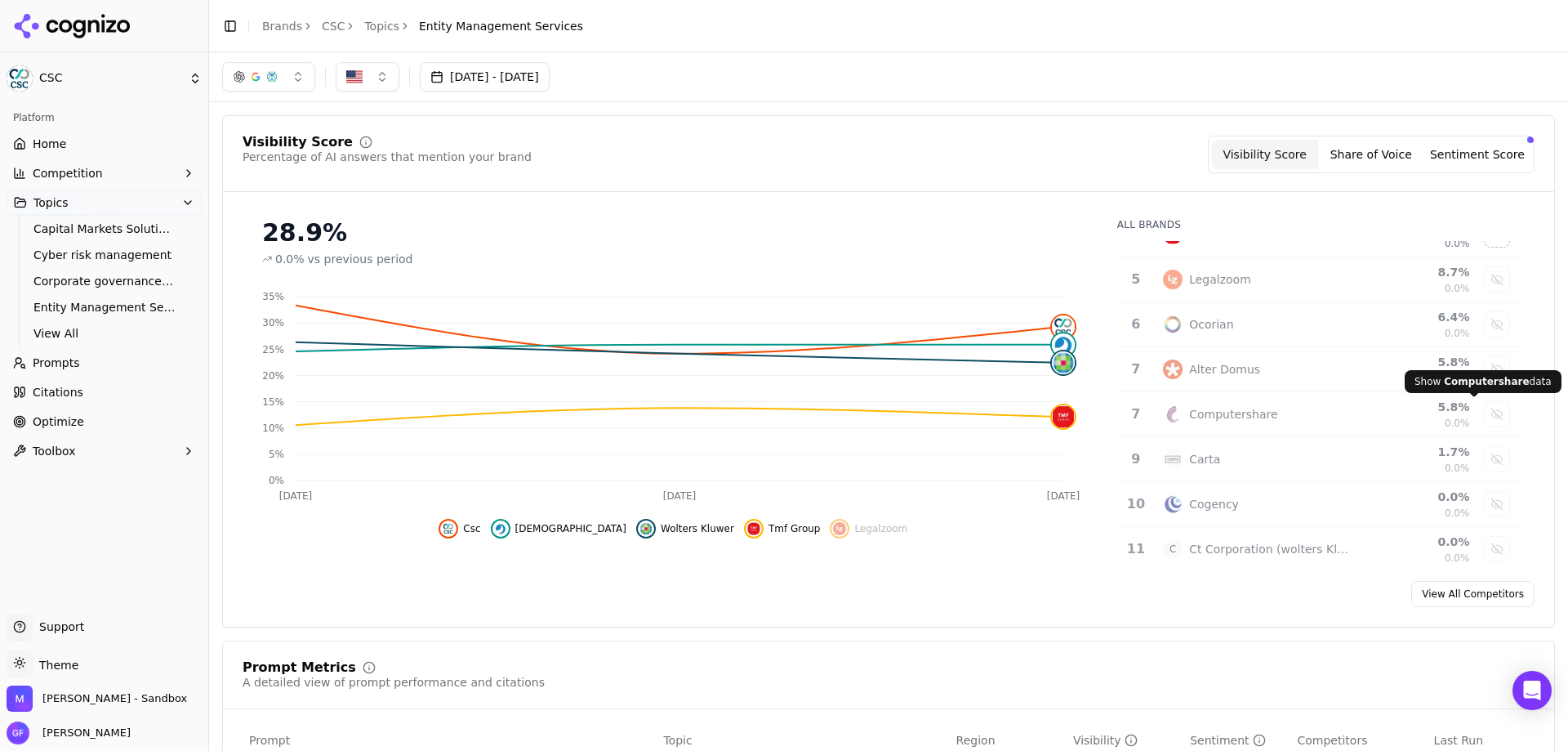
click at [1484, 405] on div "Show computershare data" at bounding box center [1496, 414] width 25 height 25
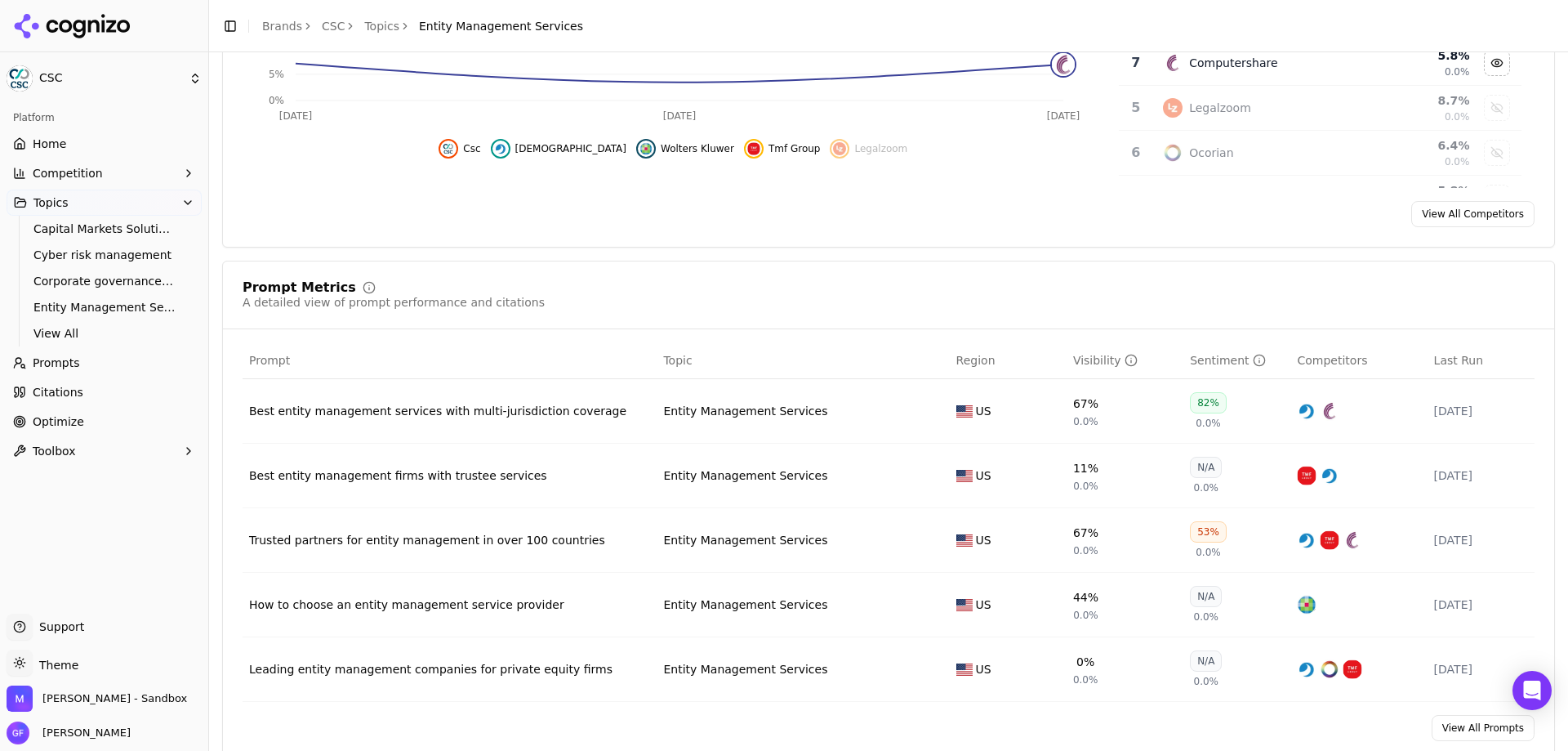
scroll to position [408, 0]
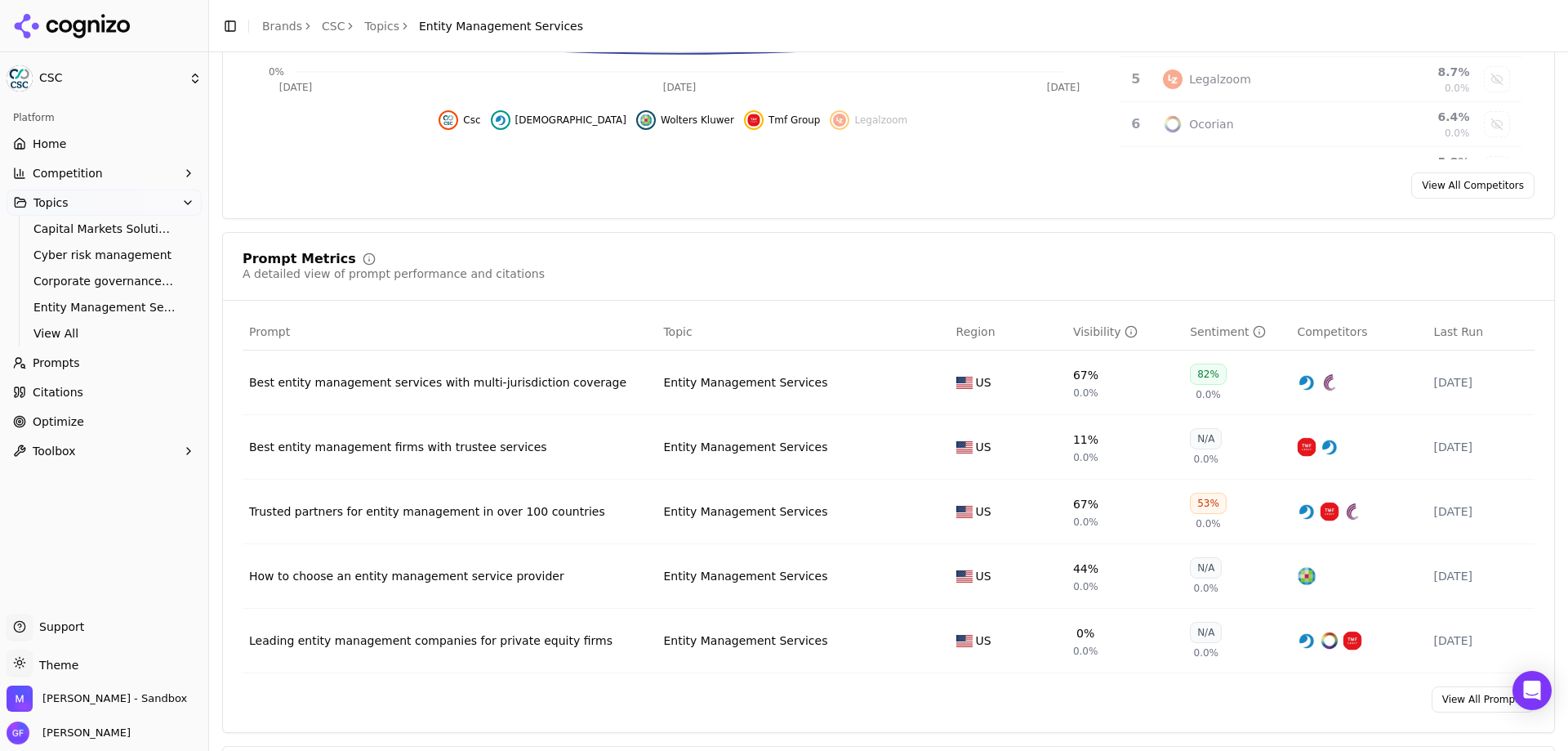
click at [79, 396] on link "Citations" at bounding box center [105, 392] width 195 height 26
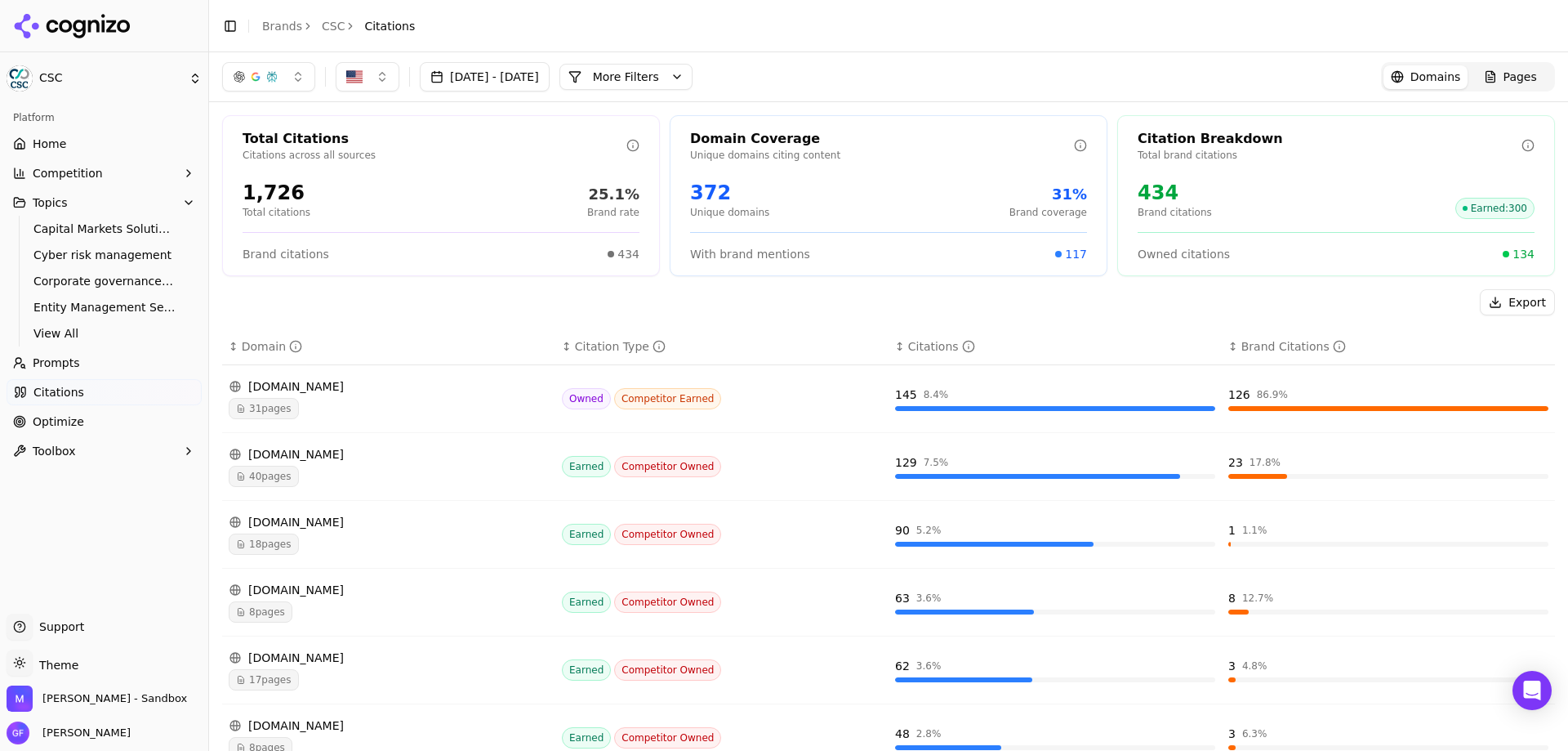
click at [675, 400] on span "Competitor Earned" at bounding box center [668, 399] width 108 height 21
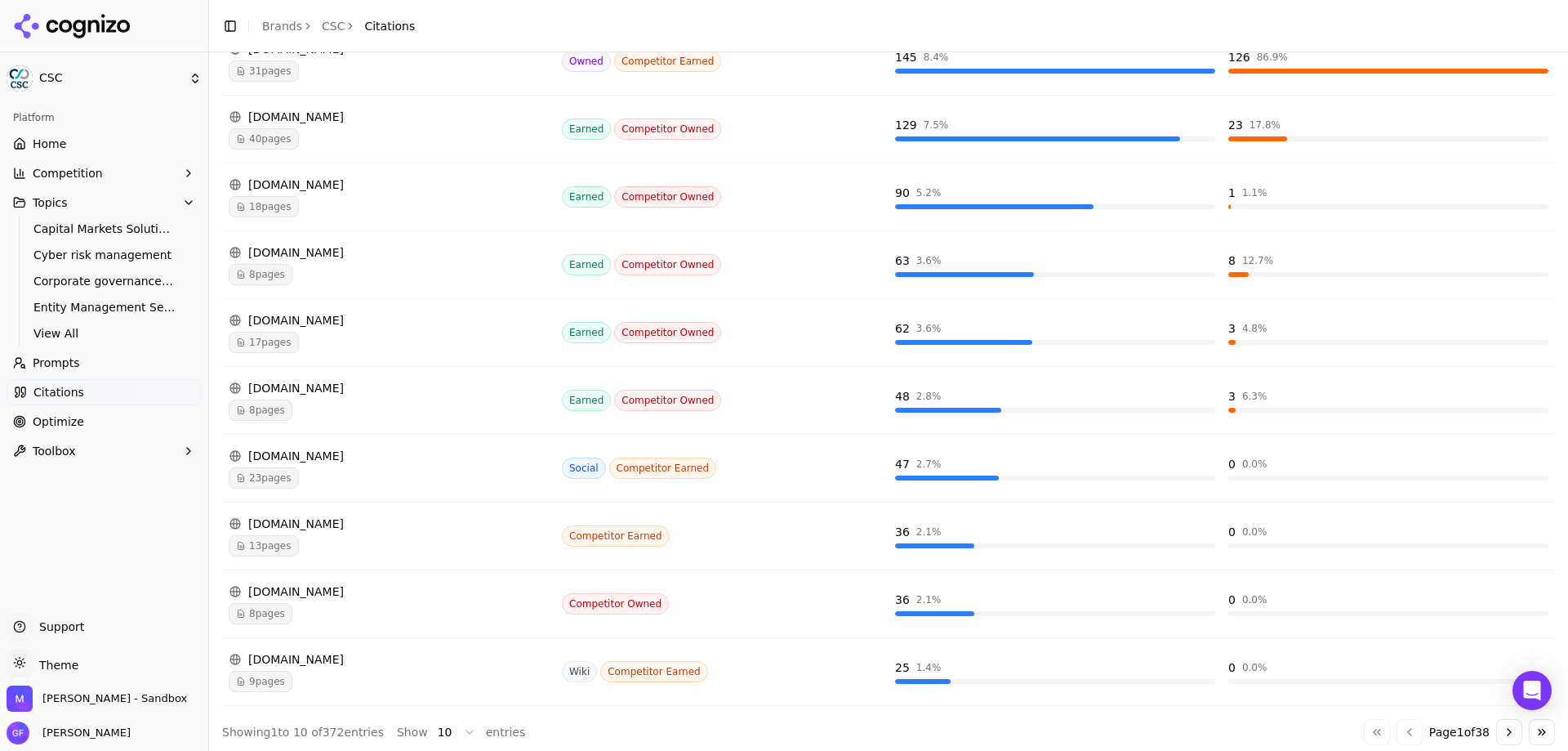
scroll to position [345, 0]
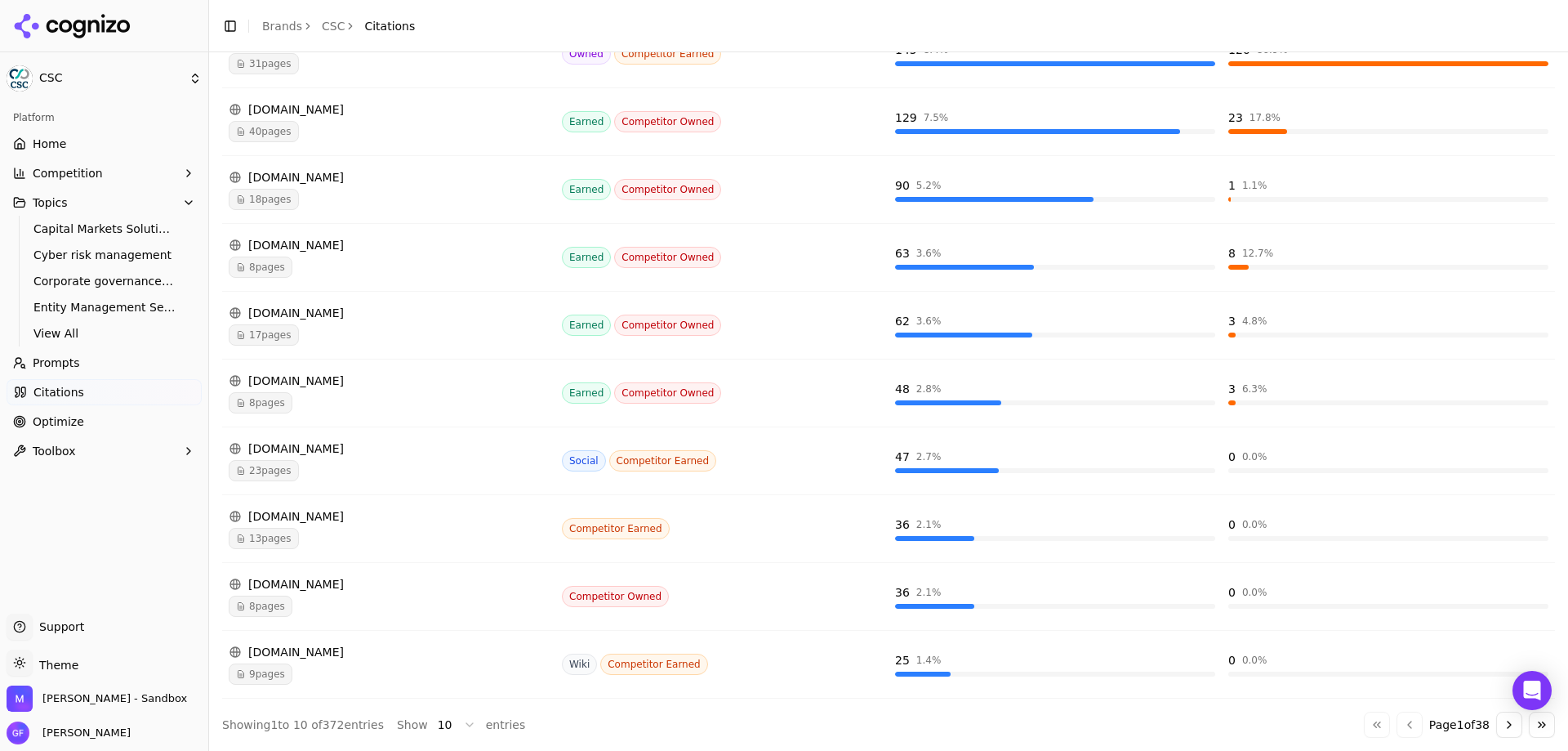
click at [412, 527] on div "apexgroup.com 13 pages" at bounding box center [389, 529] width 320 height 41
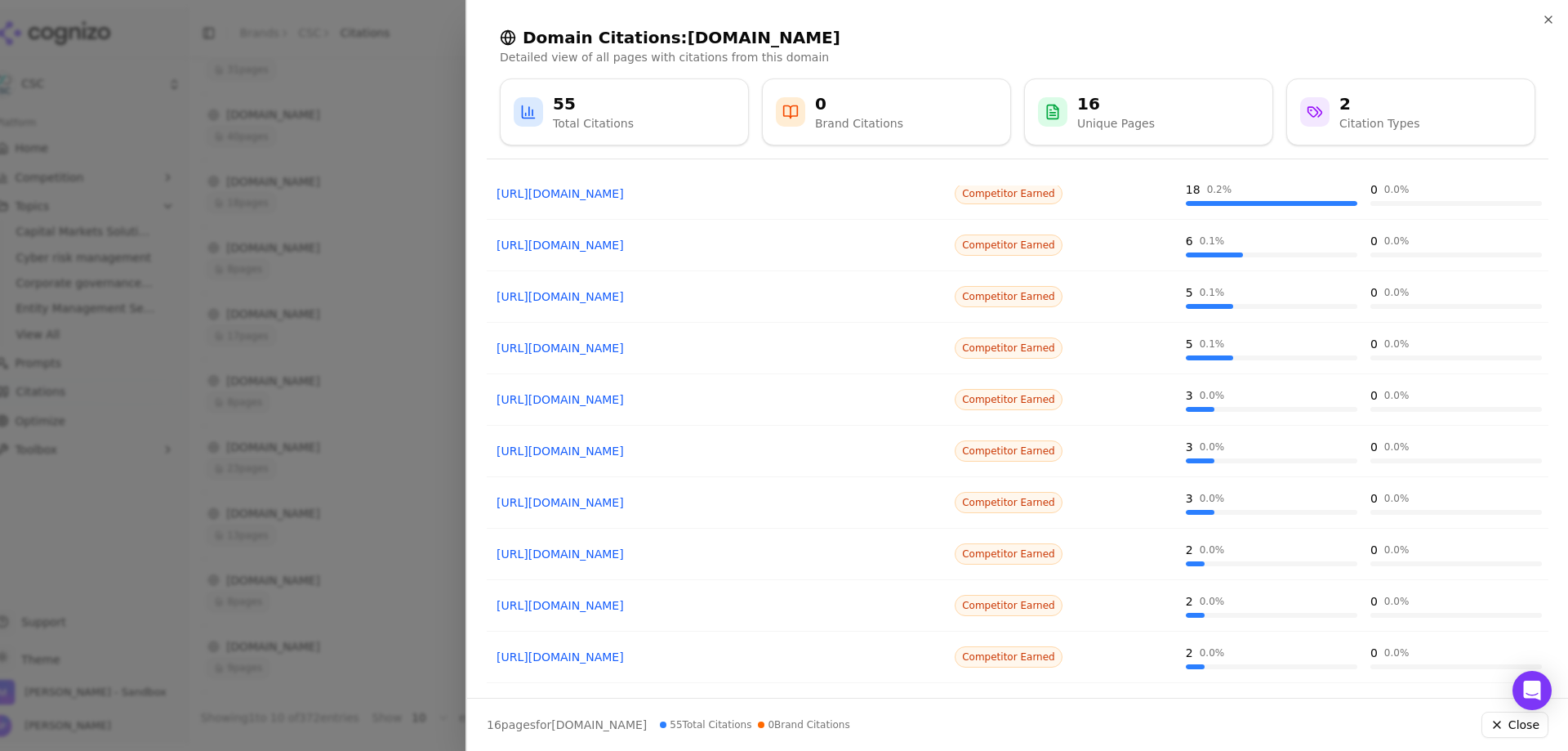
scroll to position [147, 0]
click at [398, 369] on div at bounding box center [784, 376] width 1568 height 751
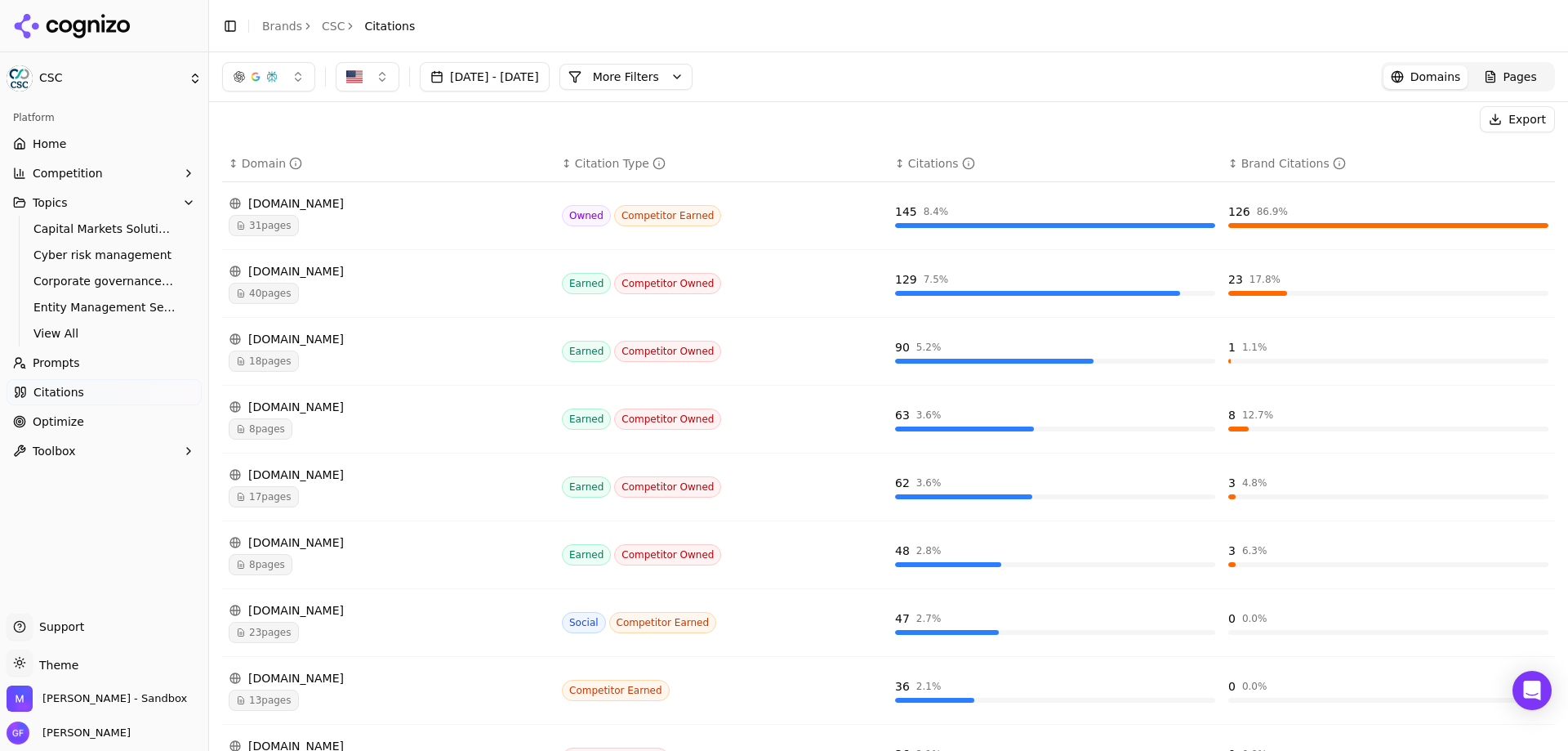
scroll to position [0, 0]
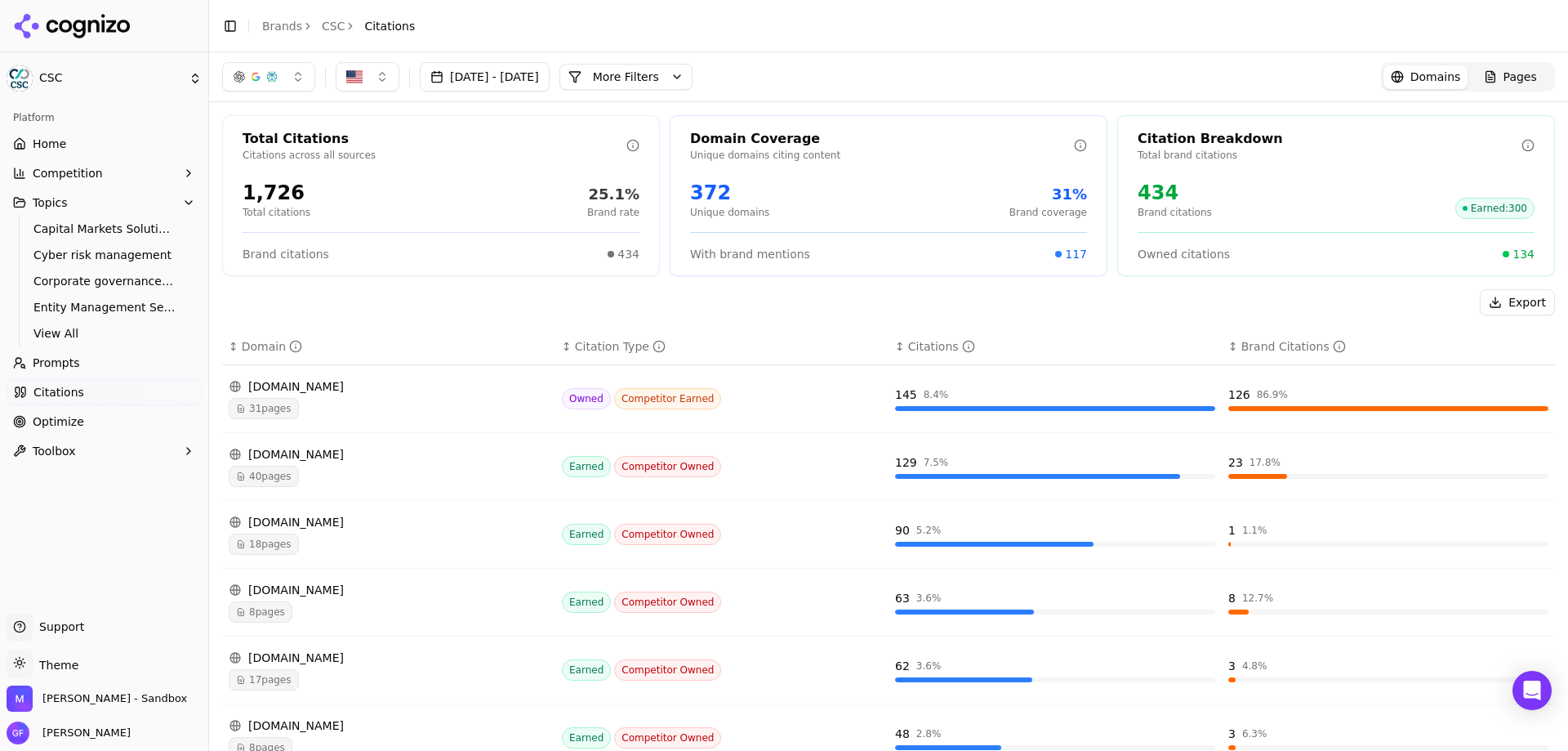
click at [91, 431] on link "Optimize" at bounding box center [105, 421] width 195 height 26
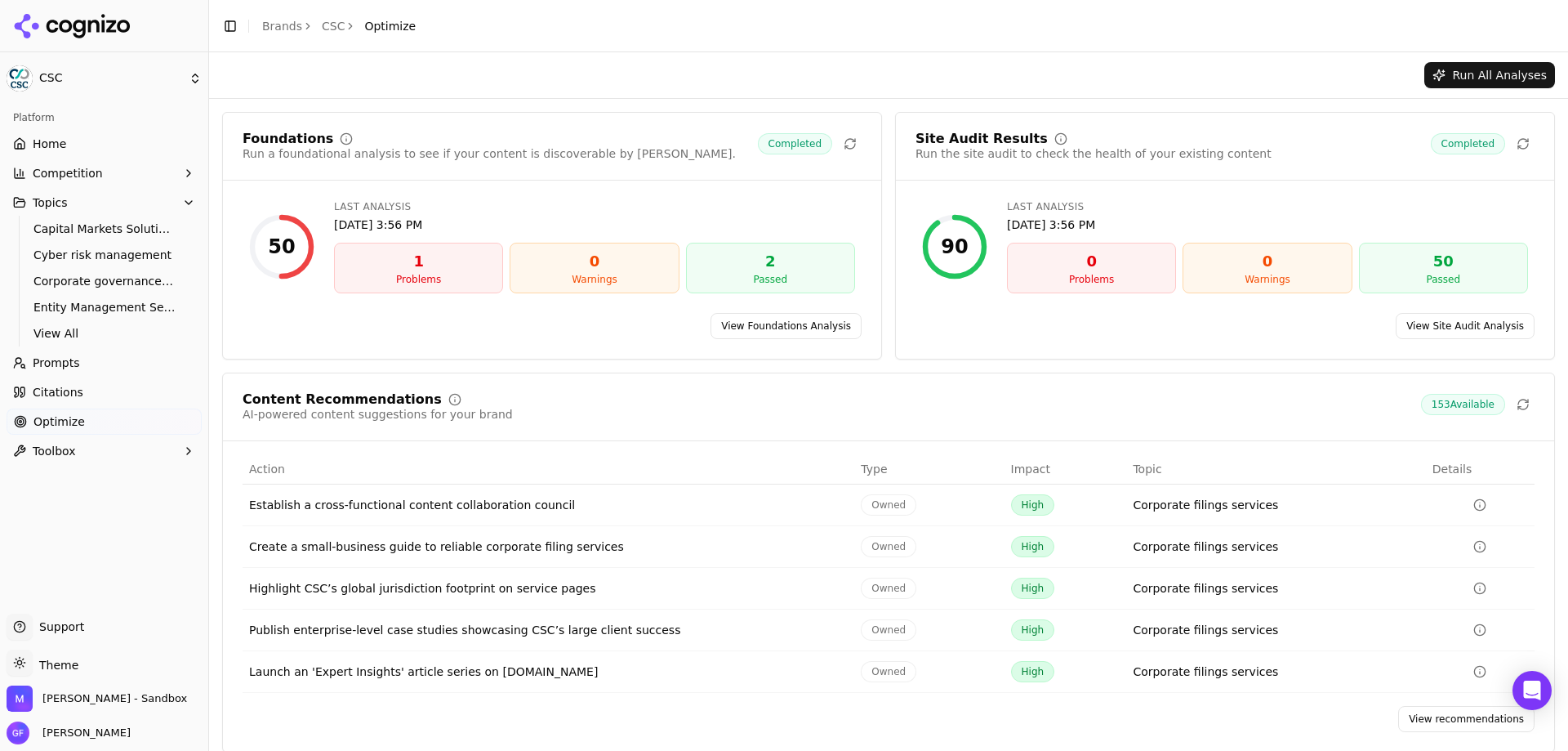
click at [747, 323] on link "View Foundations Analysis" at bounding box center [786, 326] width 151 height 26
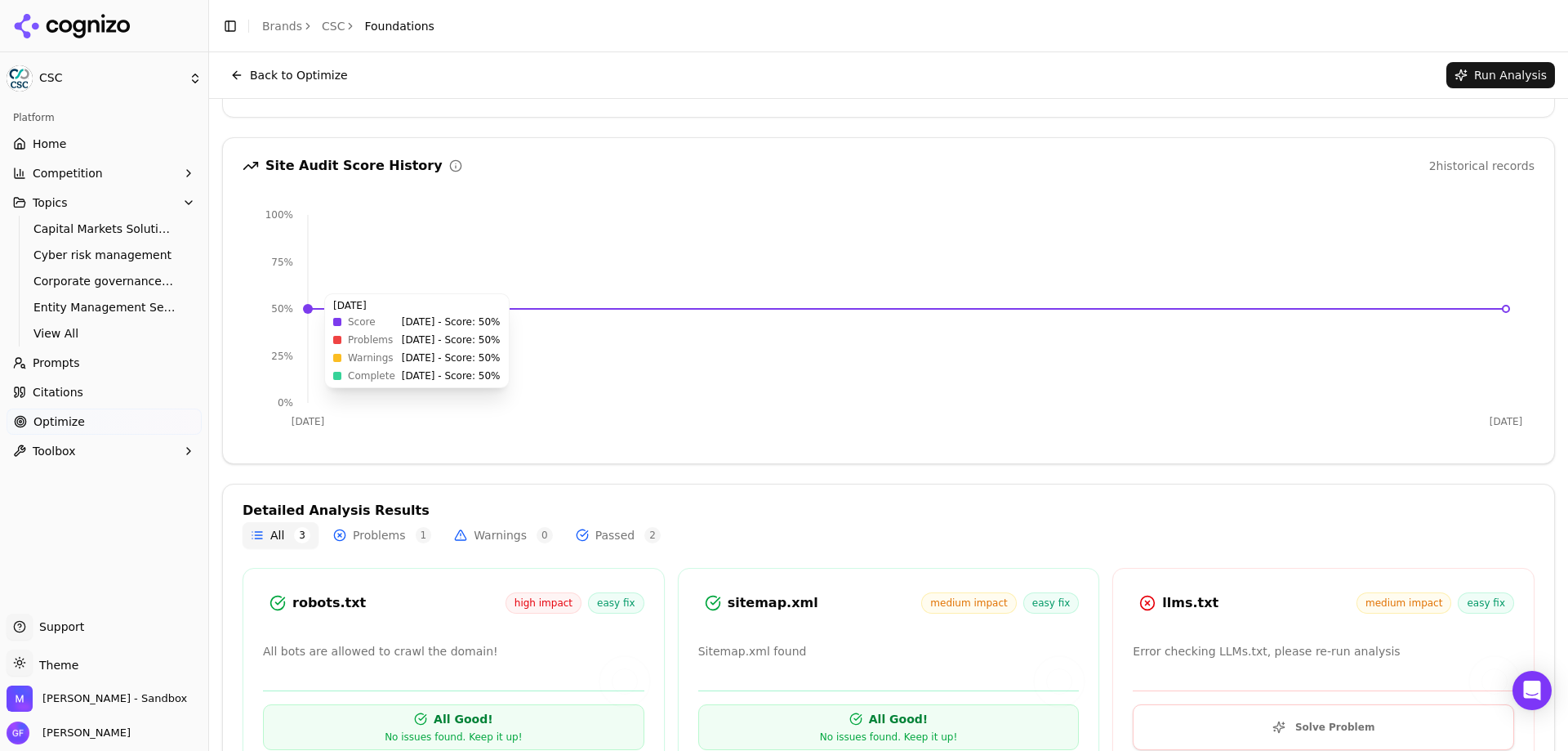
scroll to position [147, 0]
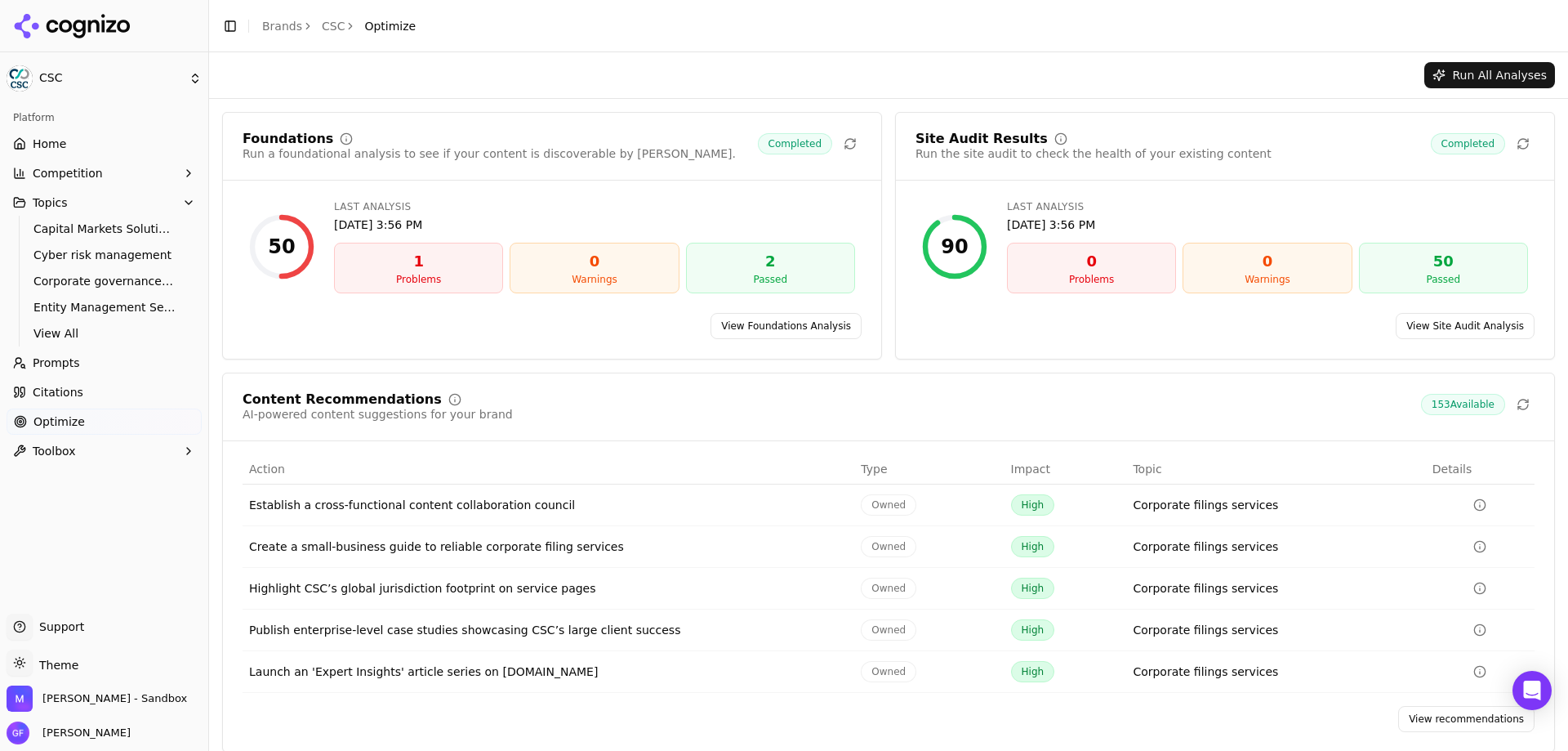
drag, startPoint x: 708, startPoint y: 447, endPoint x: 698, endPoint y: 451, distance: 10.8
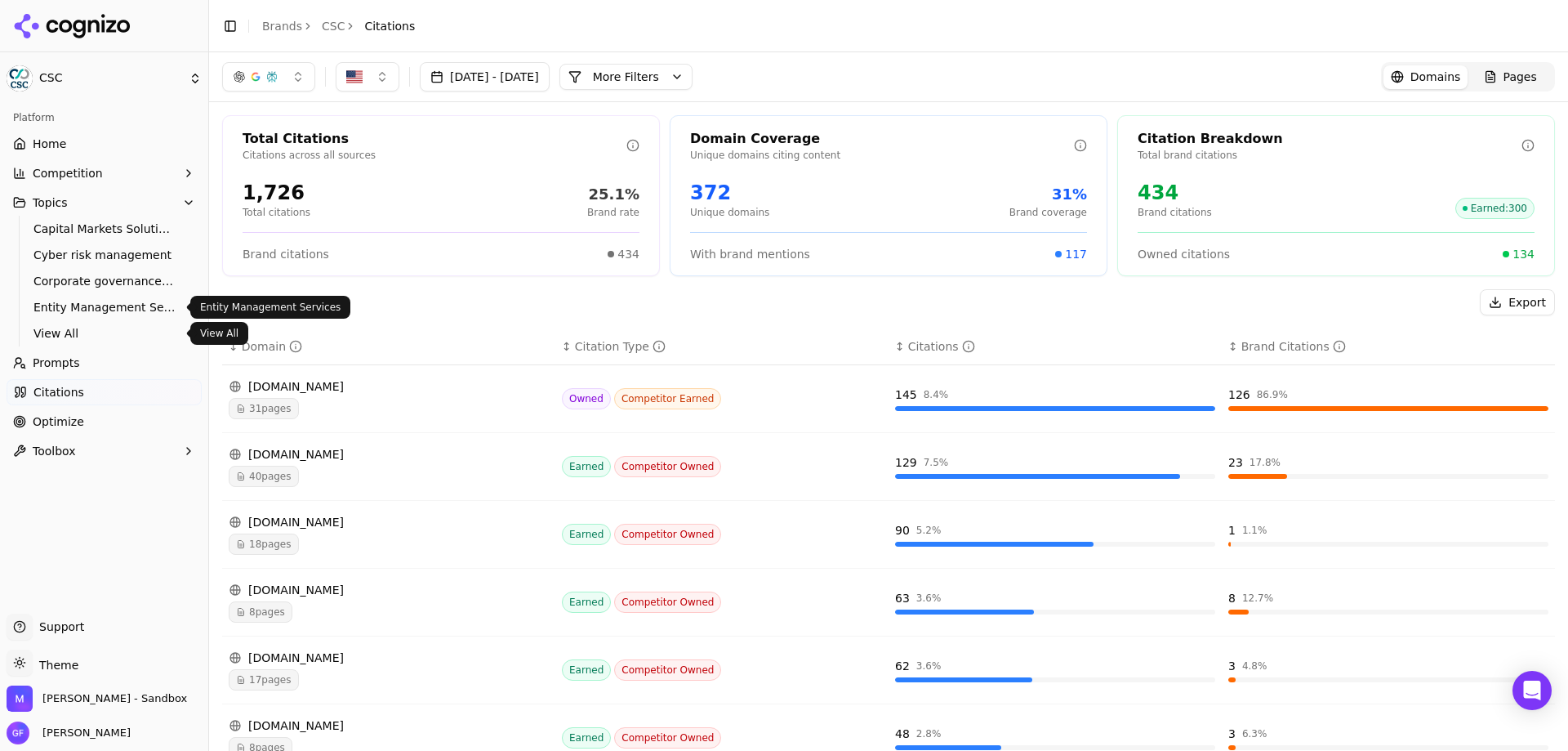
click at [111, 309] on span "Entity Management Services" at bounding box center [105, 307] width 142 height 16
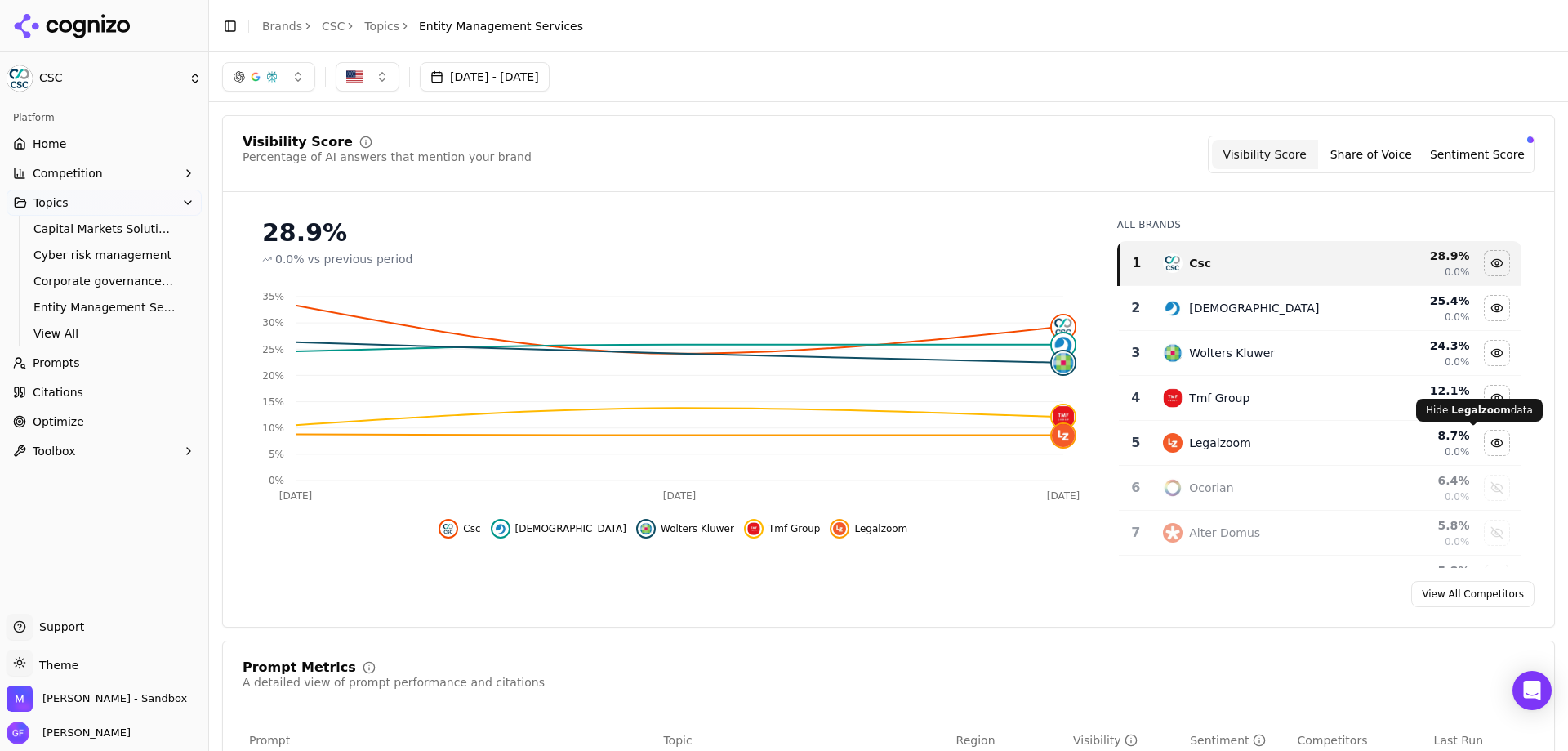
click at [1484, 442] on div "Hide legalzoom data" at bounding box center [1496, 442] width 25 height 25
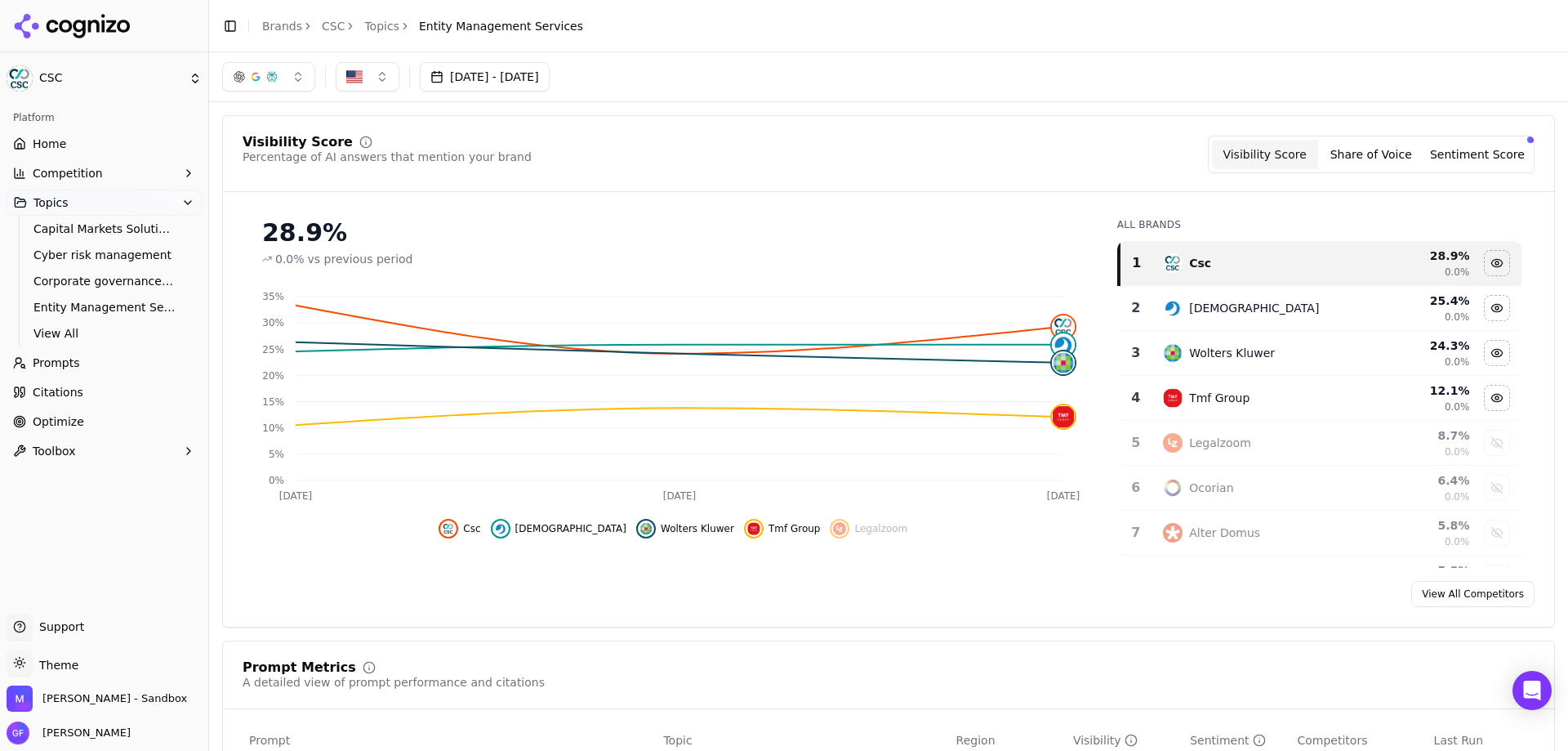
click at [129, 456] on button "Toolbox" at bounding box center [105, 451] width 195 height 26
click at [95, 174] on button "Competition" at bounding box center [105, 173] width 195 height 26
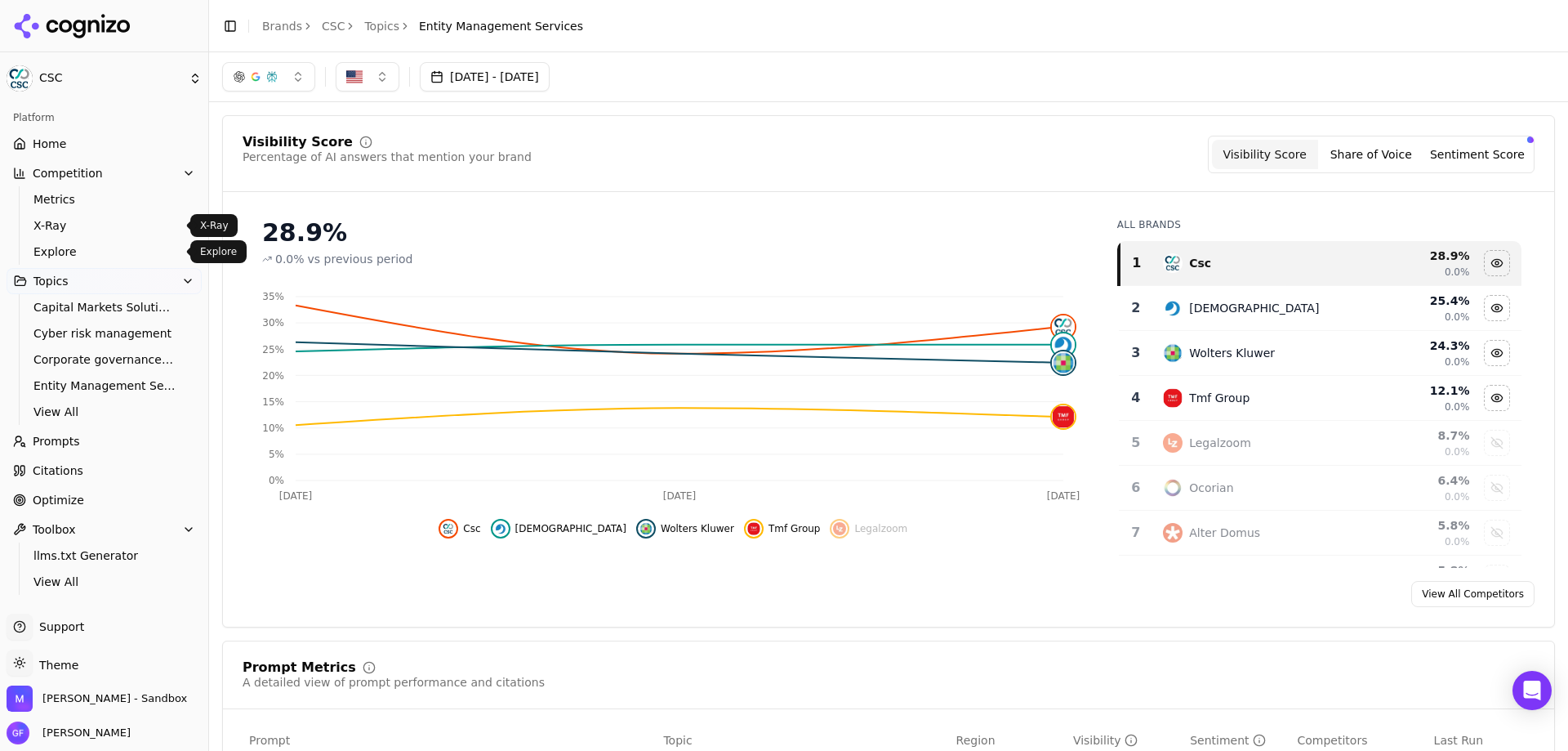
click at [84, 254] on span "Explore" at bounding box center [105, 251] width 142 height 16
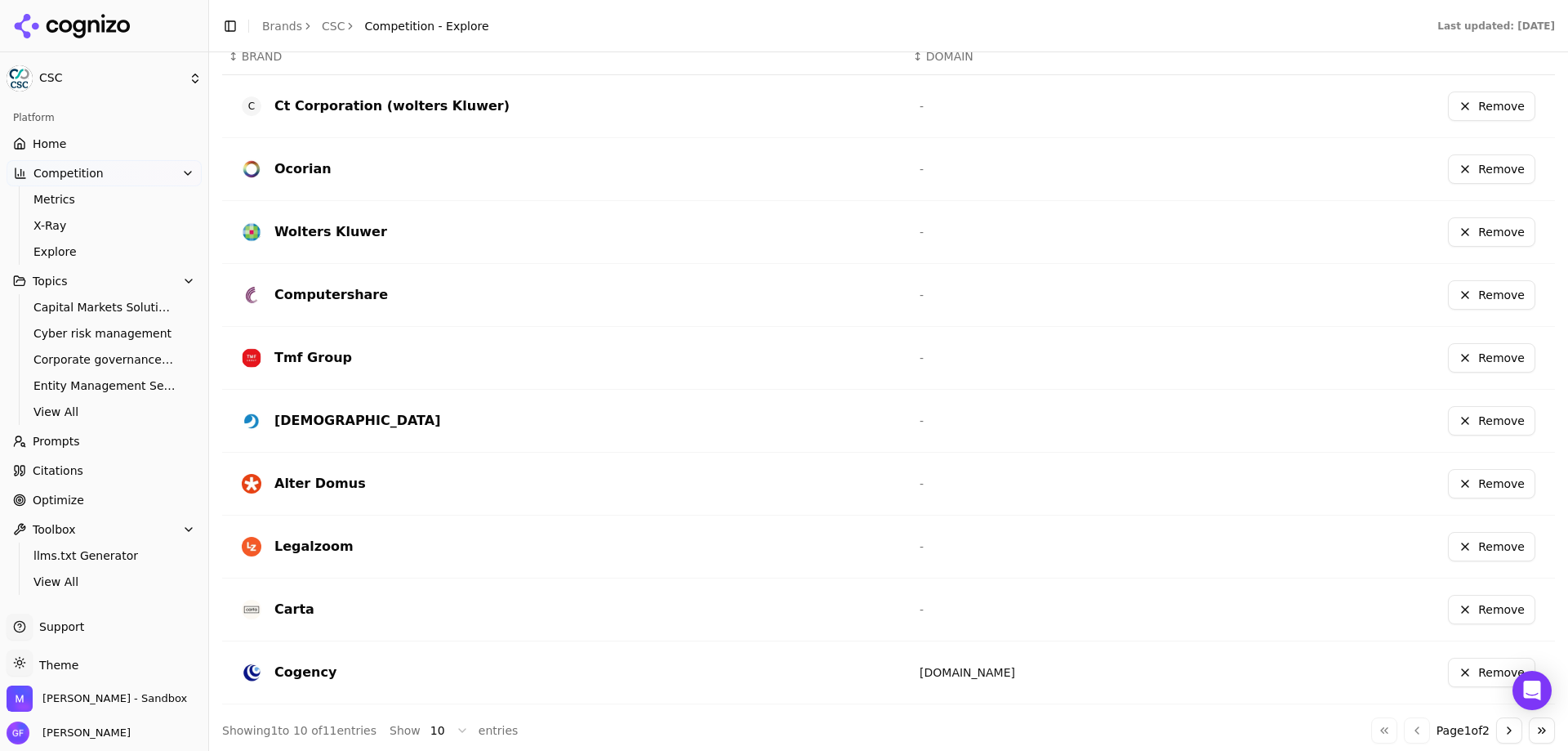
scroll to position [504, 0]
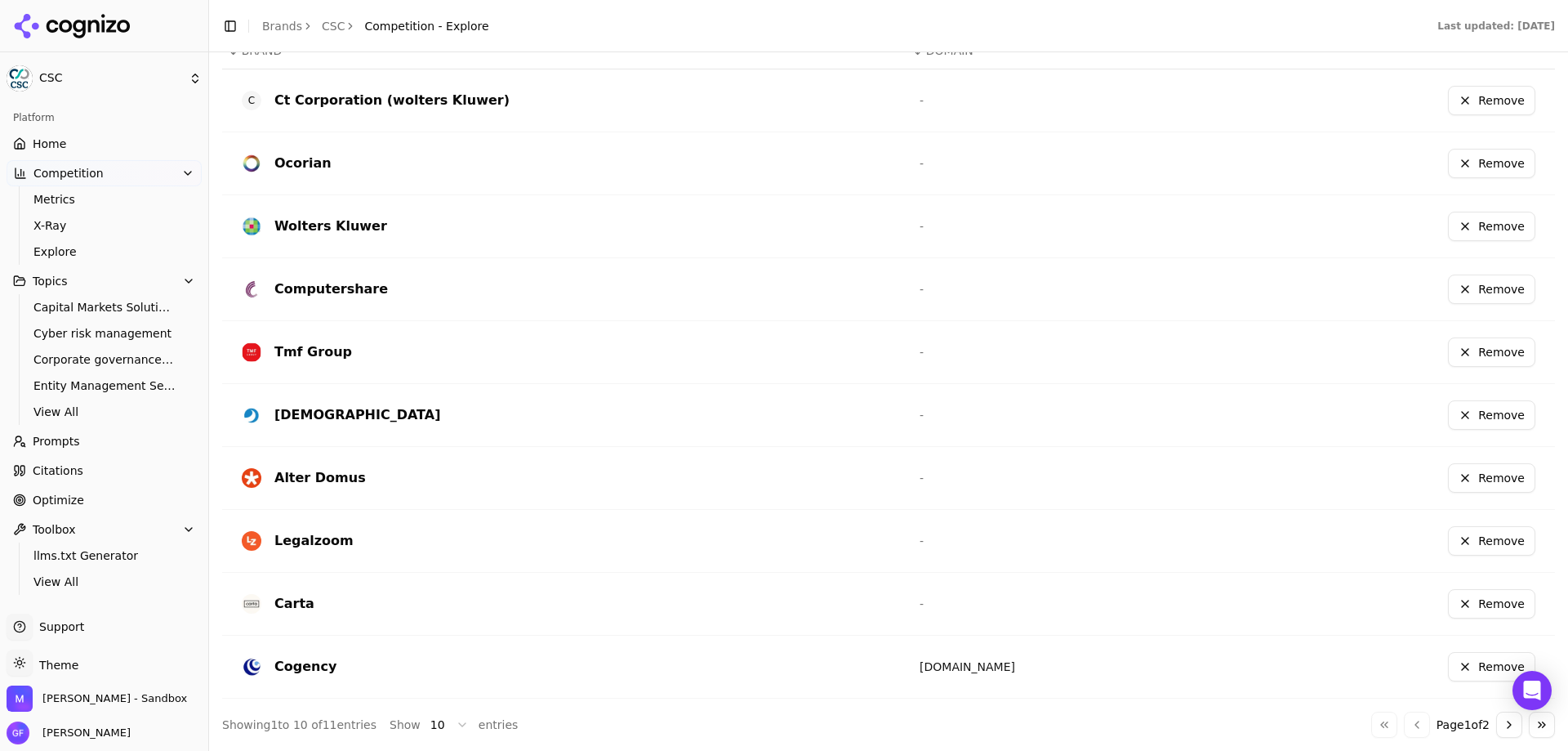
click at [1466, 544] on button "Remove" at bounding box center [1492, 541] width 87 height 29
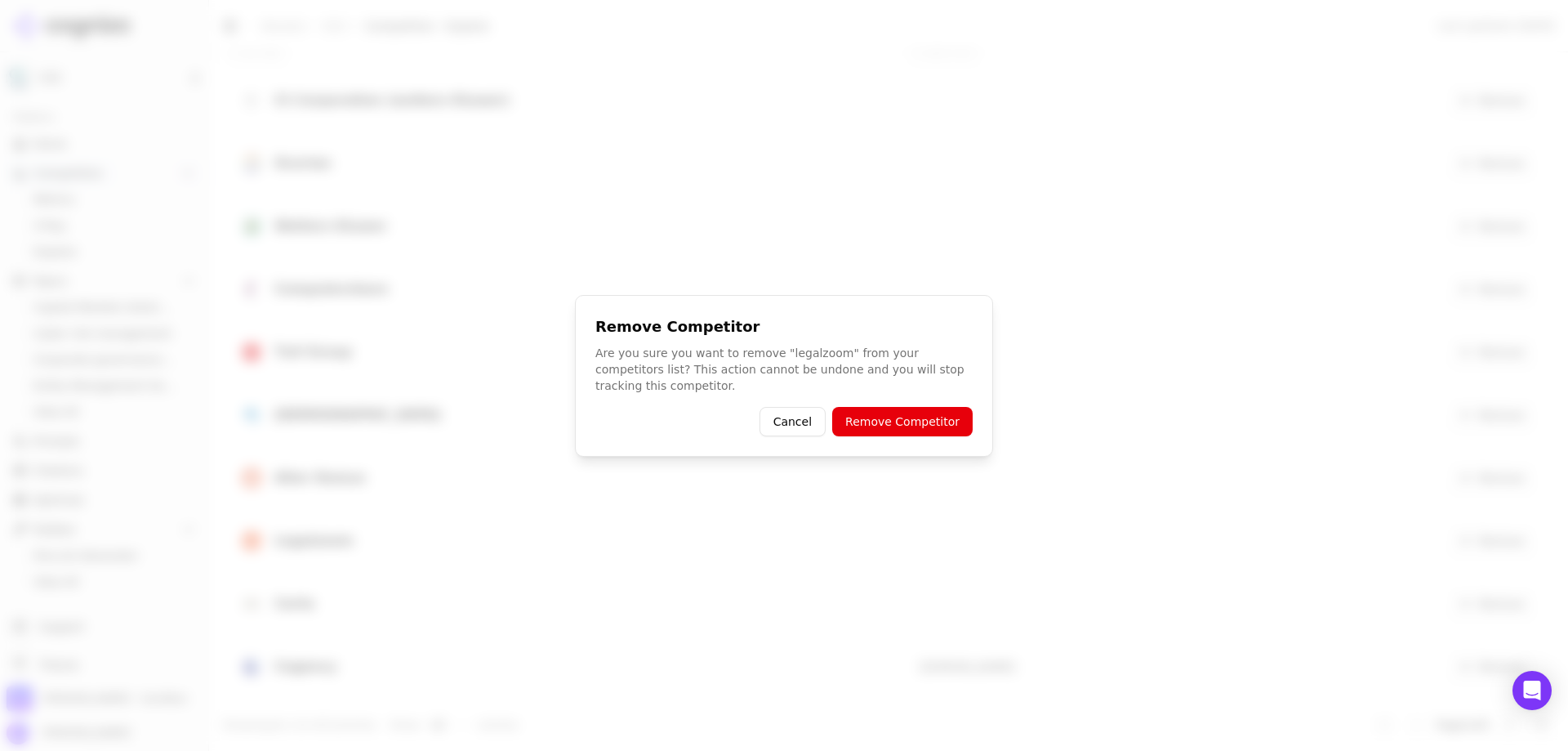
click at [951, 415] on button "Remove Competitor" at bounding box center [902, 422] width 141 height 29
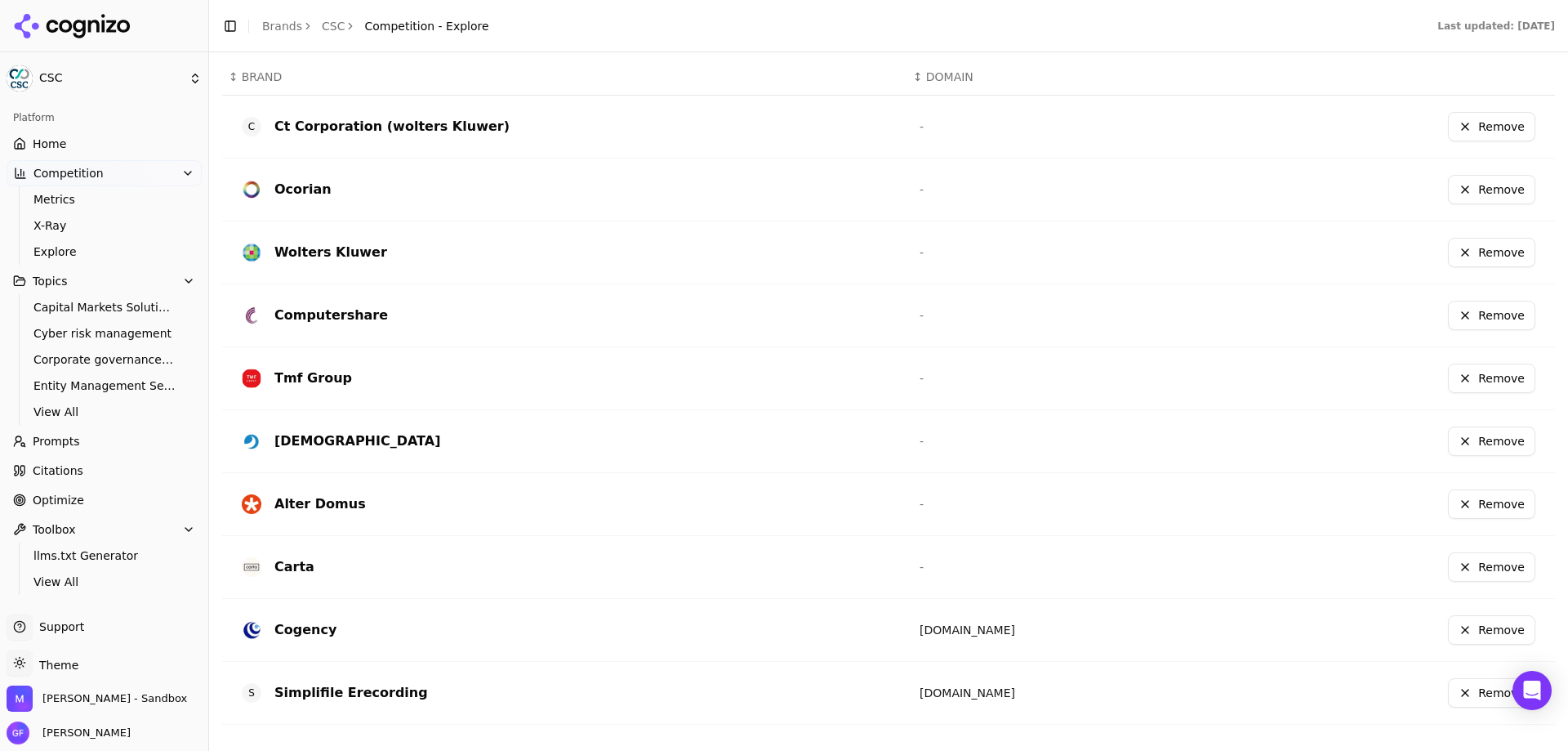
scroll to position [478, 0]
click at [1474, 697] on button "Remove" at bounding box center [1492, 693] width 87 height 29
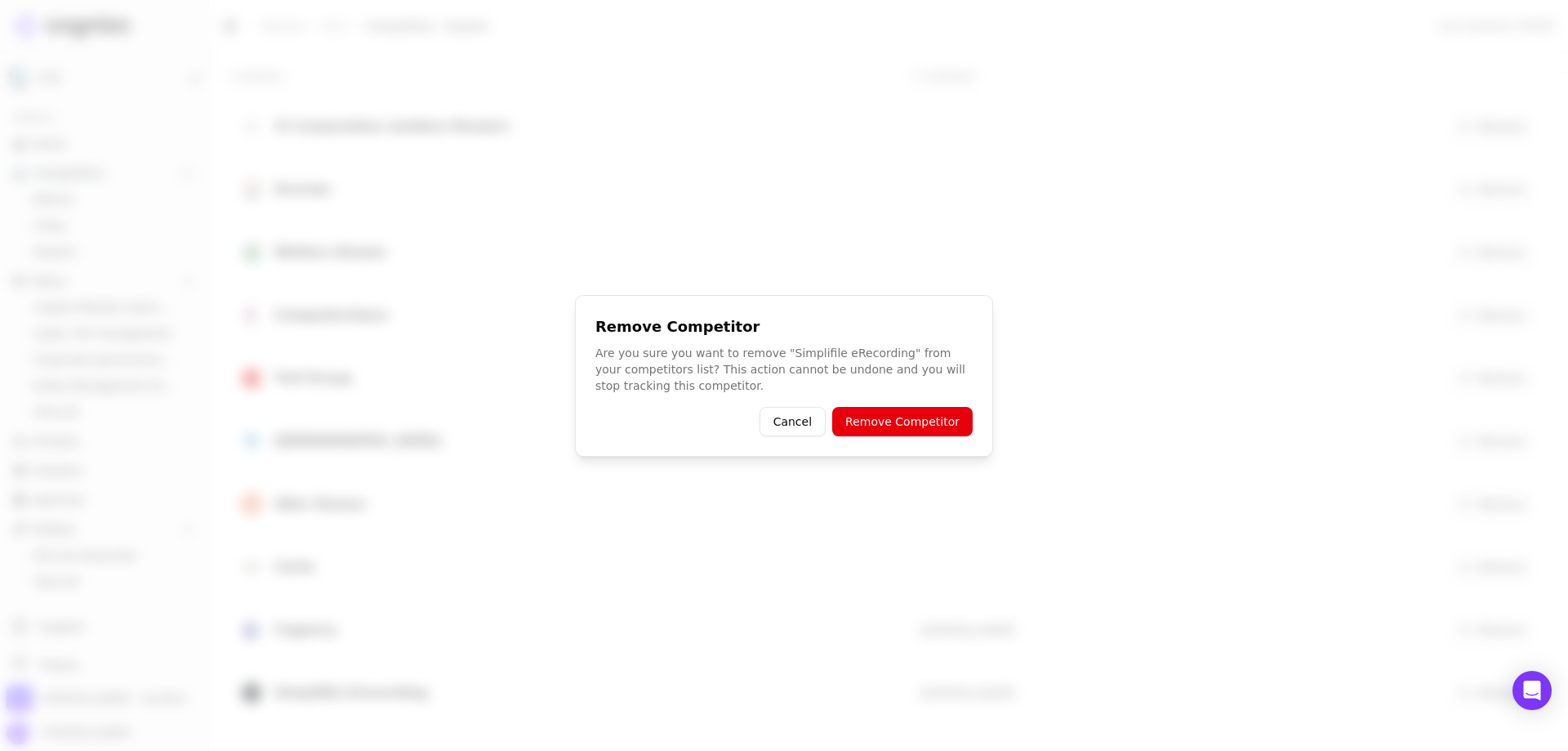
click at [883, 418] on button "Remove Competitor" at bounding box center [902, 422] width 141 height 29
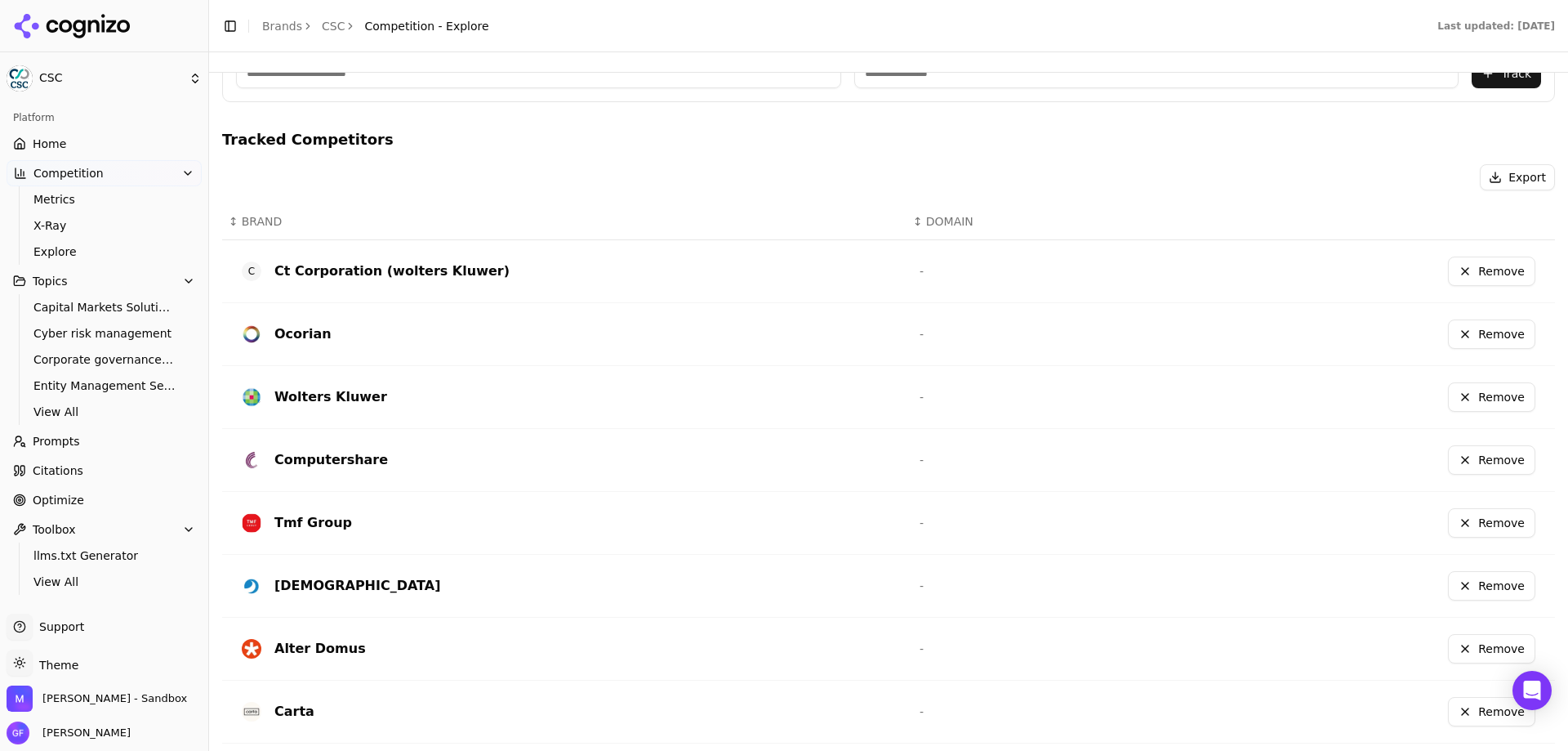
scroll to position [415, 0]
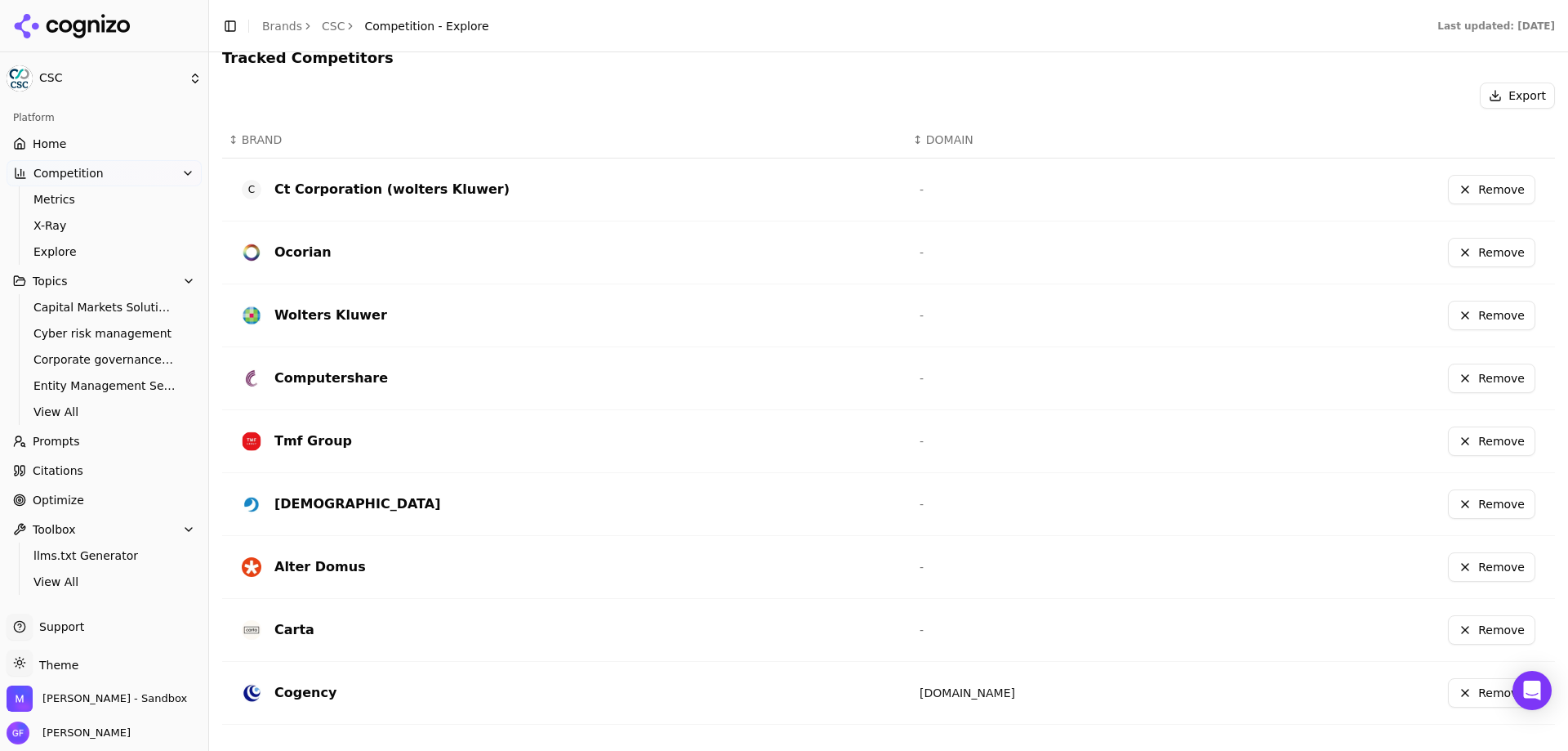
click at [57, 129] on div "Platform" at bounding box center [105, 117] width 195 height 26
click at [65, 138] on link "Home" at bounding box center [105, 143] width 195 height 26
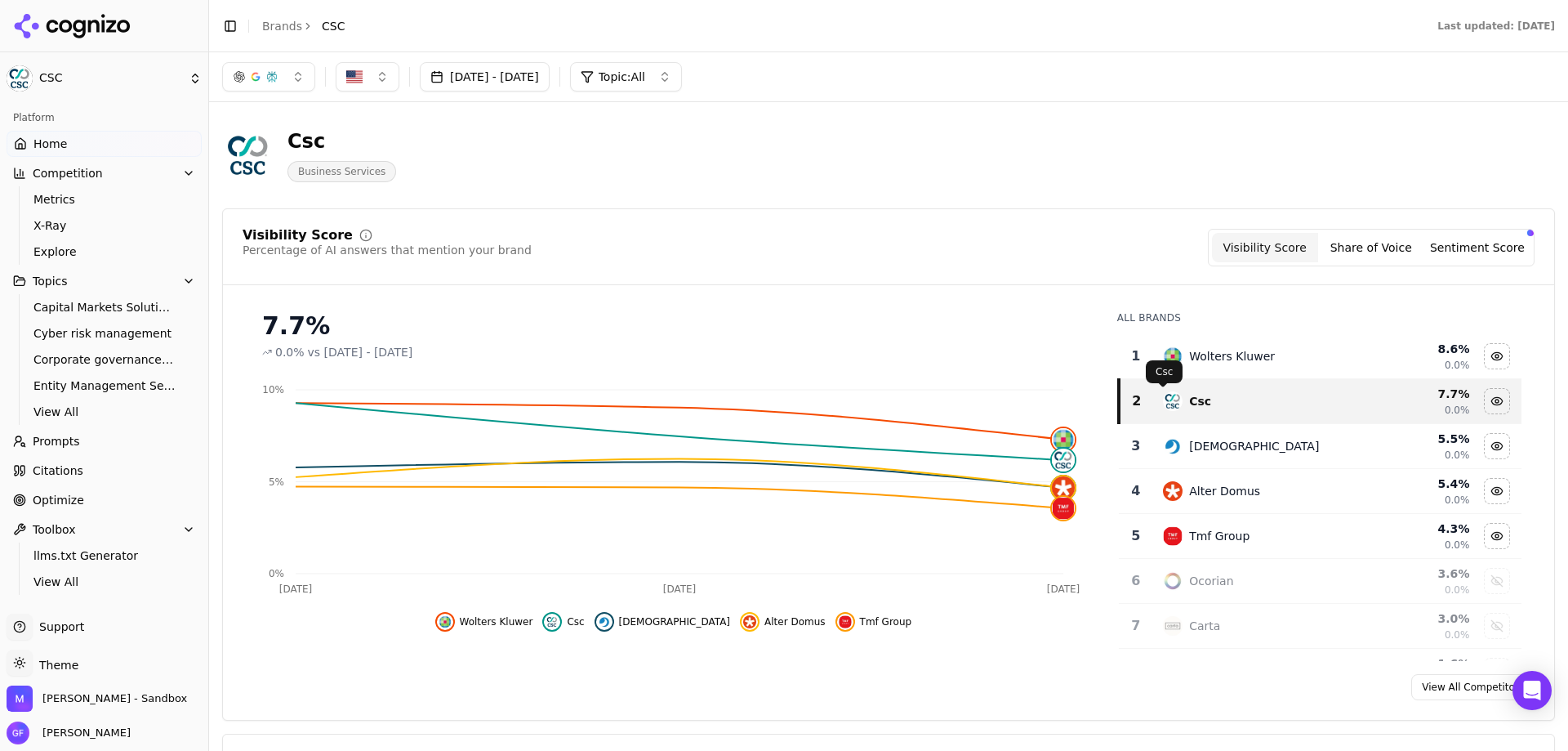
click at [1244, 243] on button "Visibility Score" at bounding box center [1265, 248] width 106 height 29
click at [88, 386] on span "Entity Management Services" at bounding box center [105, 385] width 142 height 16
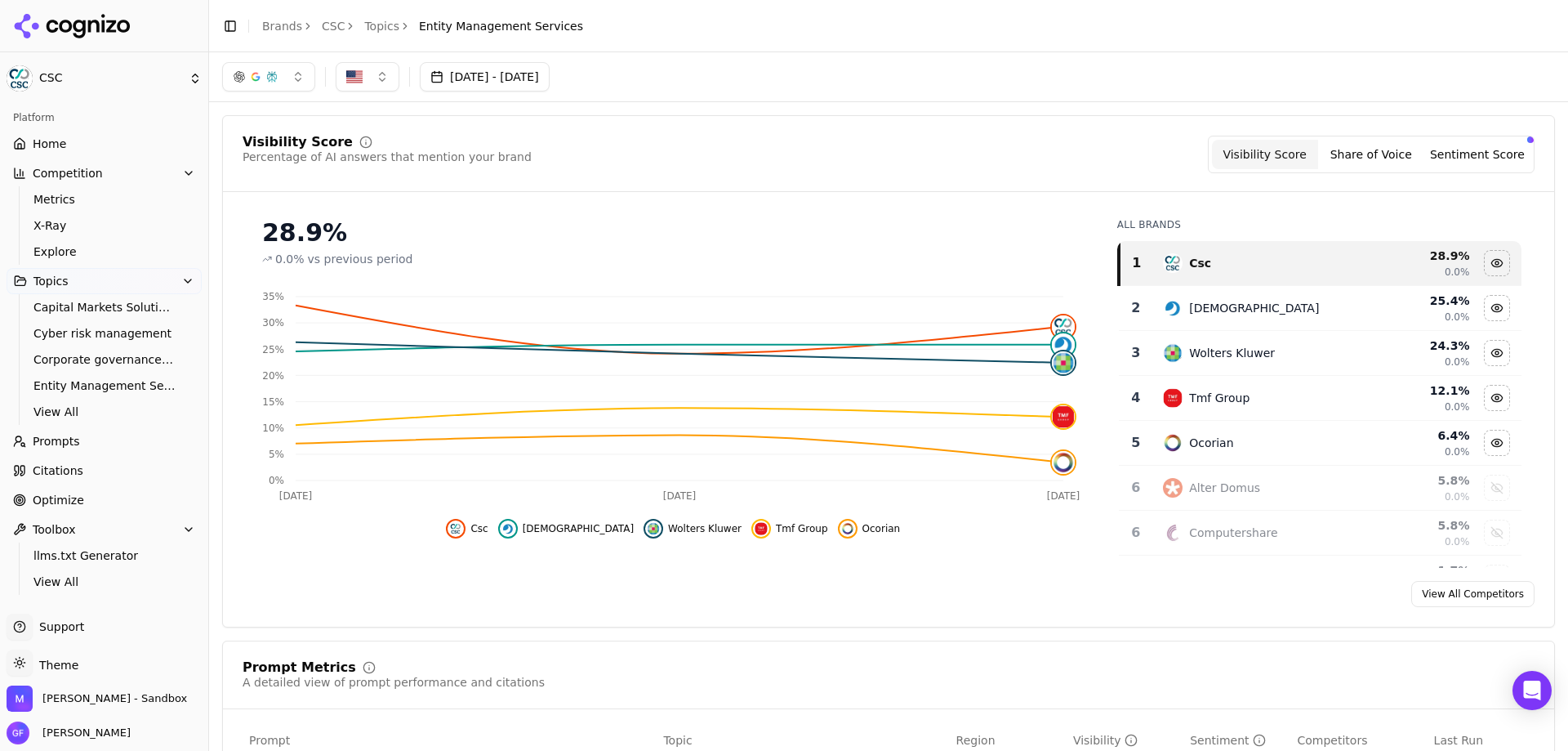
click at [301, 71] on button "button" at bounding box center [268, 76] width 93 height 29
click at [739, 87] on div "Aug 09, 2025 - Sep 08, 2025" at bounding box center [888, 76] width 1332 height 29
click at [126, 306] on span "Capital Markets Solutions" at bounding box center [105, 307] width 142 height 16
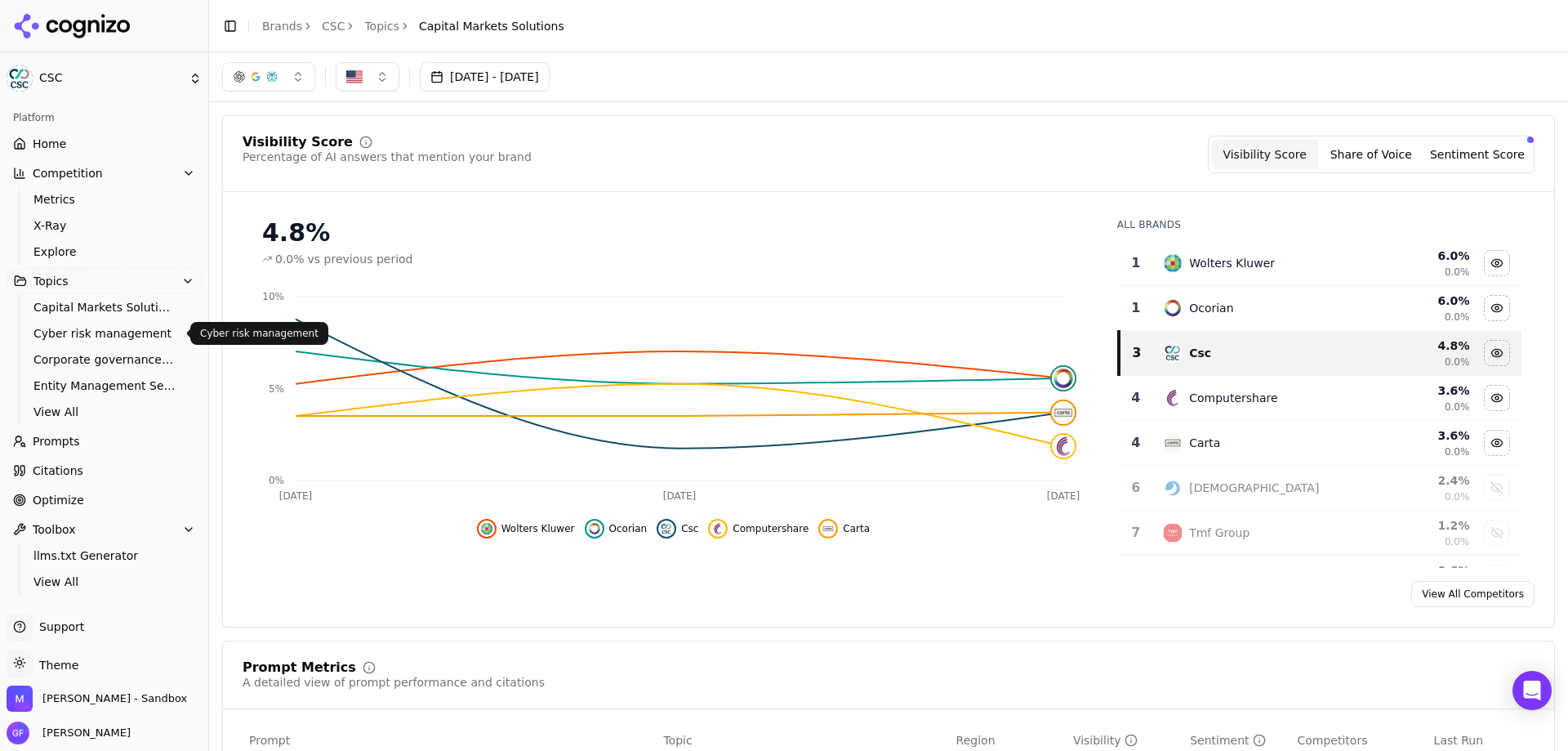
click at [155, 325] on span "Cyber risk management" at bounding box center [105, 333] width 142 height 16
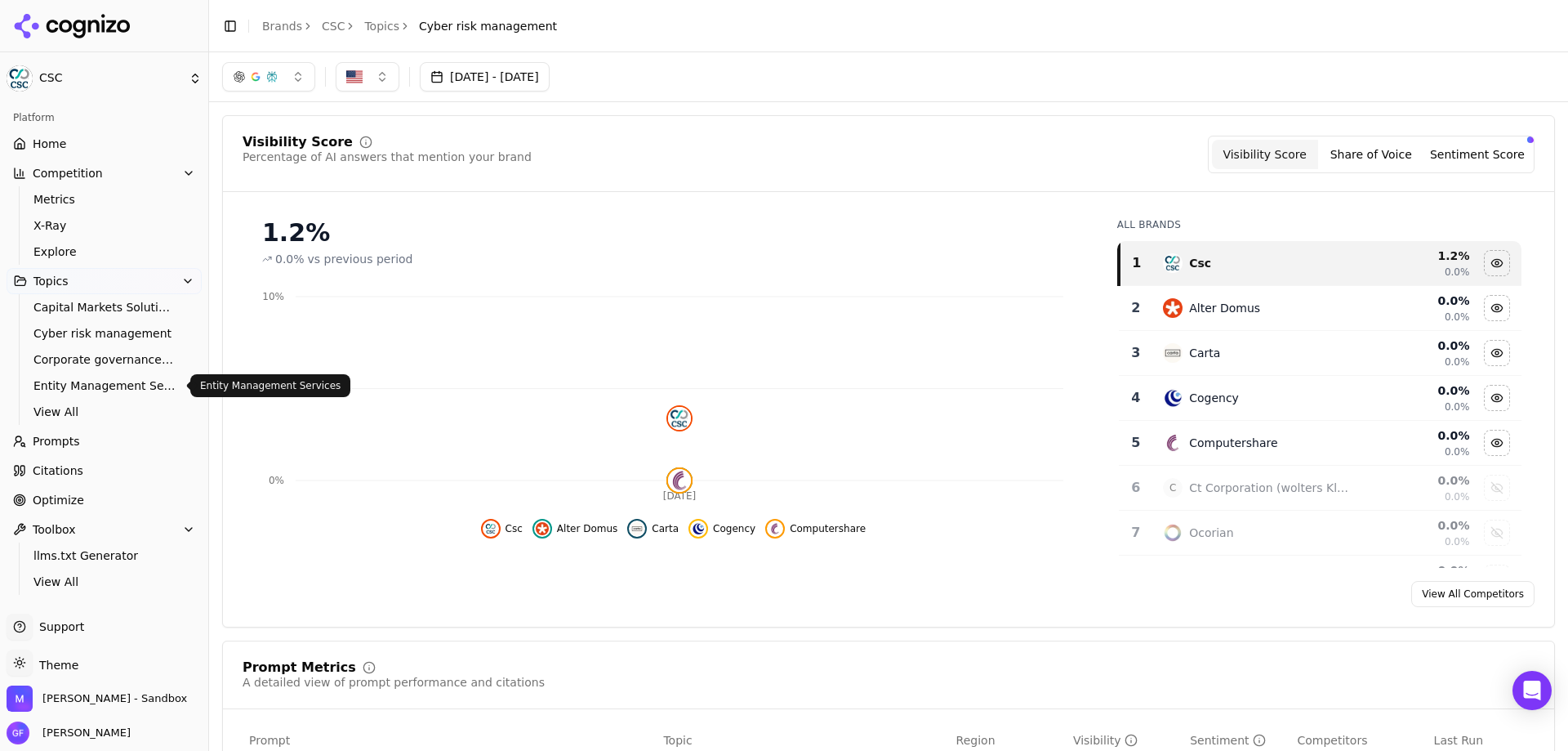
click at [117, 382] on span "Entity Management Services" at bounding box center [105, 385] width 142 height 16
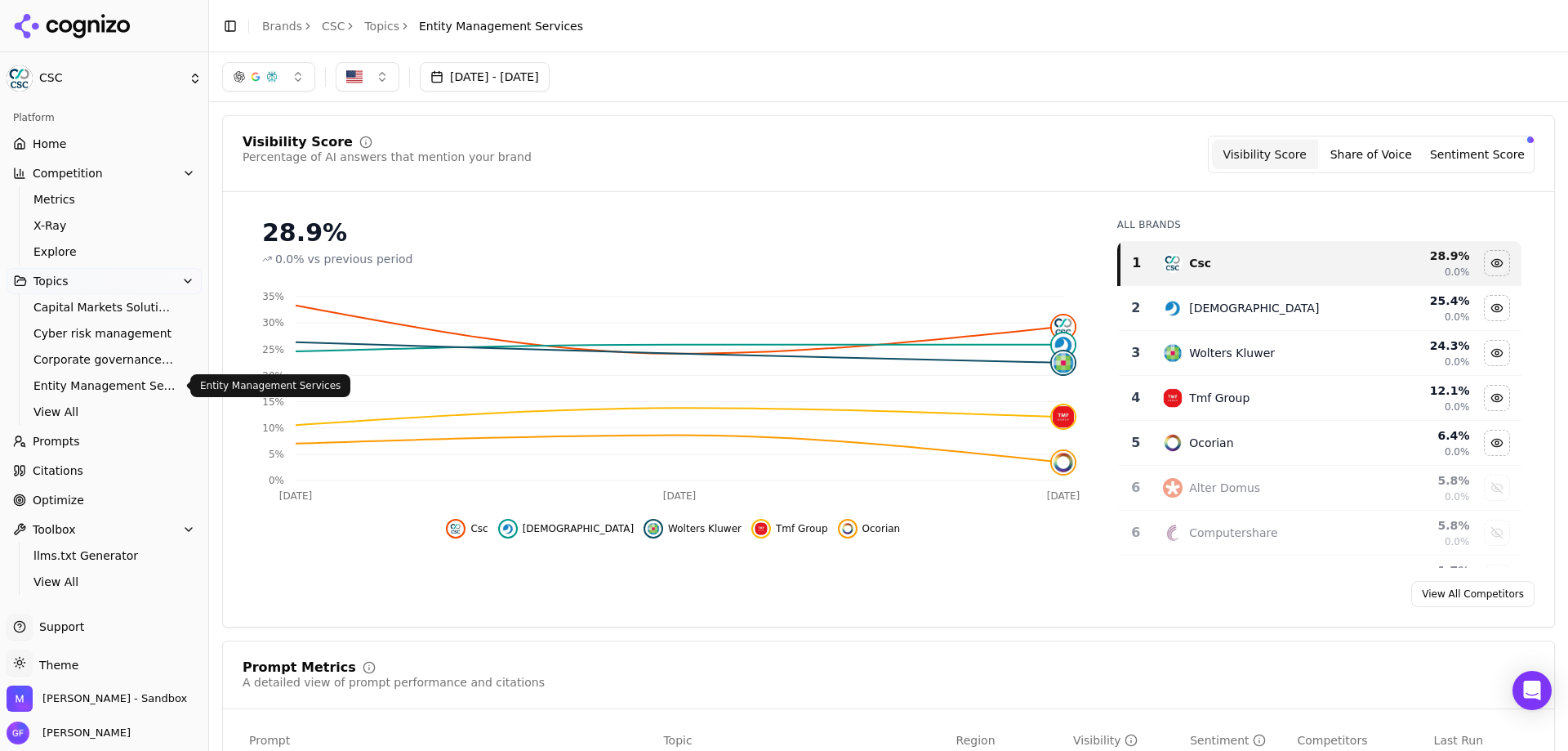
click at [257, 552] on div "28.9% 0.0% vs previous period Sep 4 Sep 5 Sep 7 0% 5% 10% 15% 20% 25% 30% 35% C…" at bounding box center [673, 386] width 861 height 363
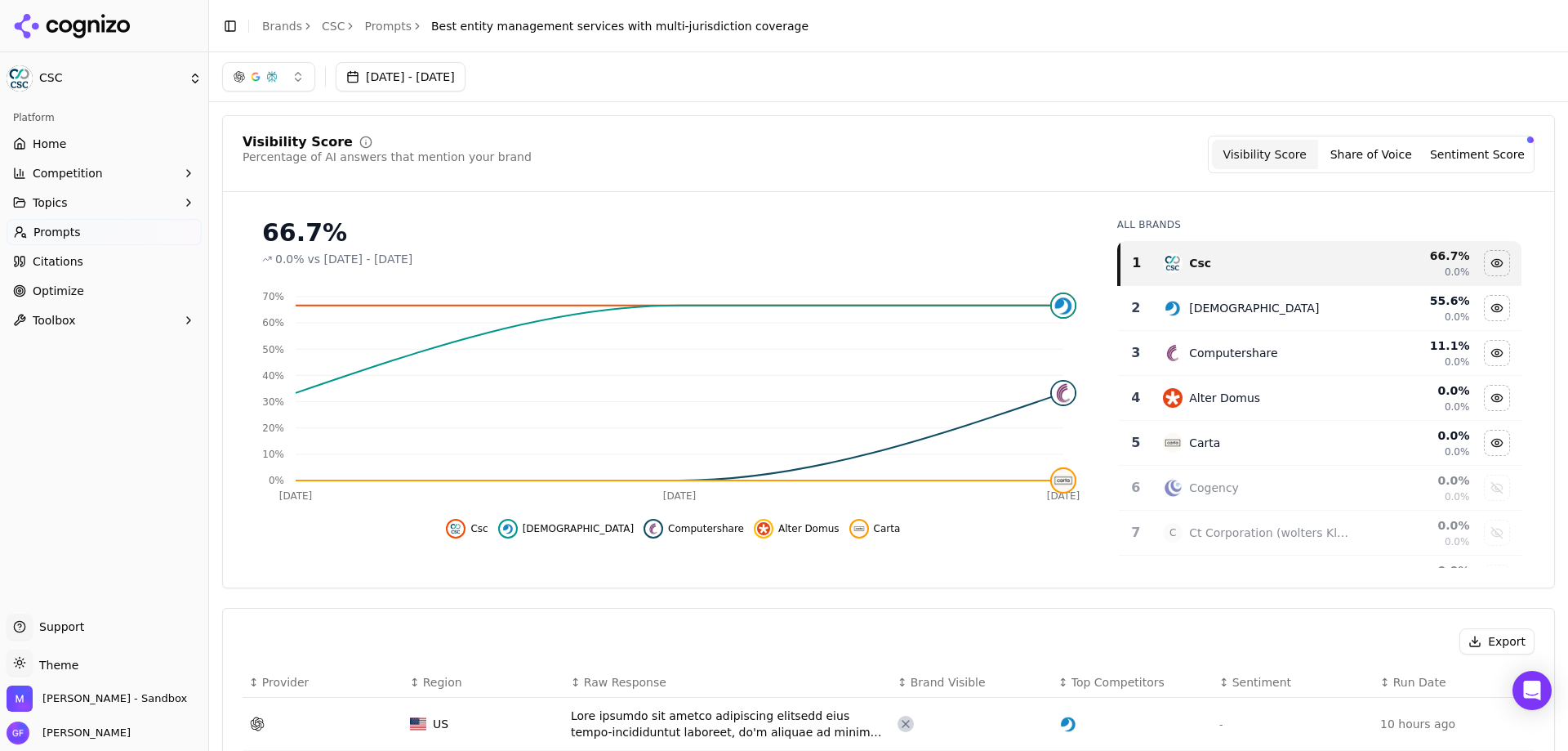
click at [132, 173] on button "Competition" at bounding box center [105, 173] width 195 height 26
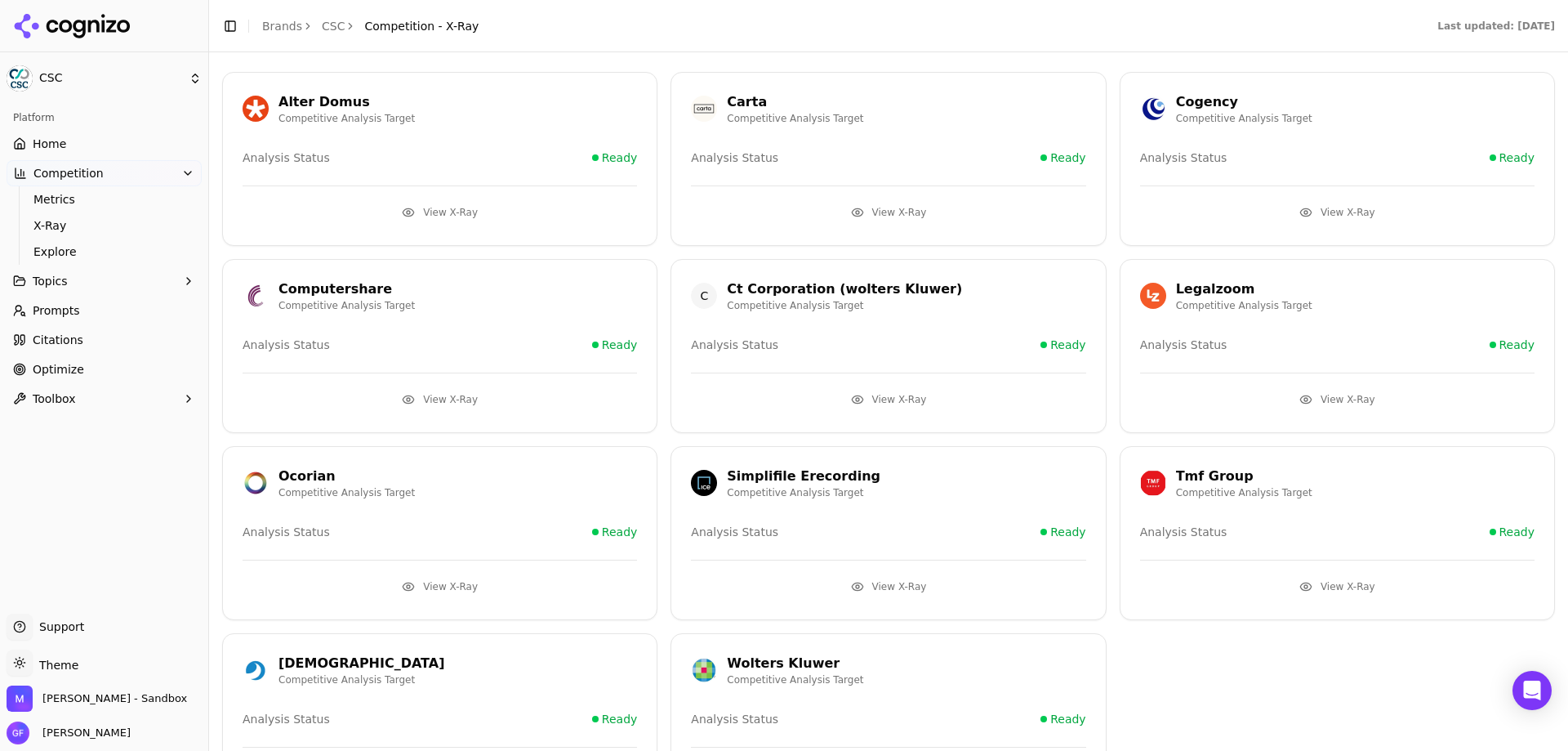
scroll to position [164, 0]
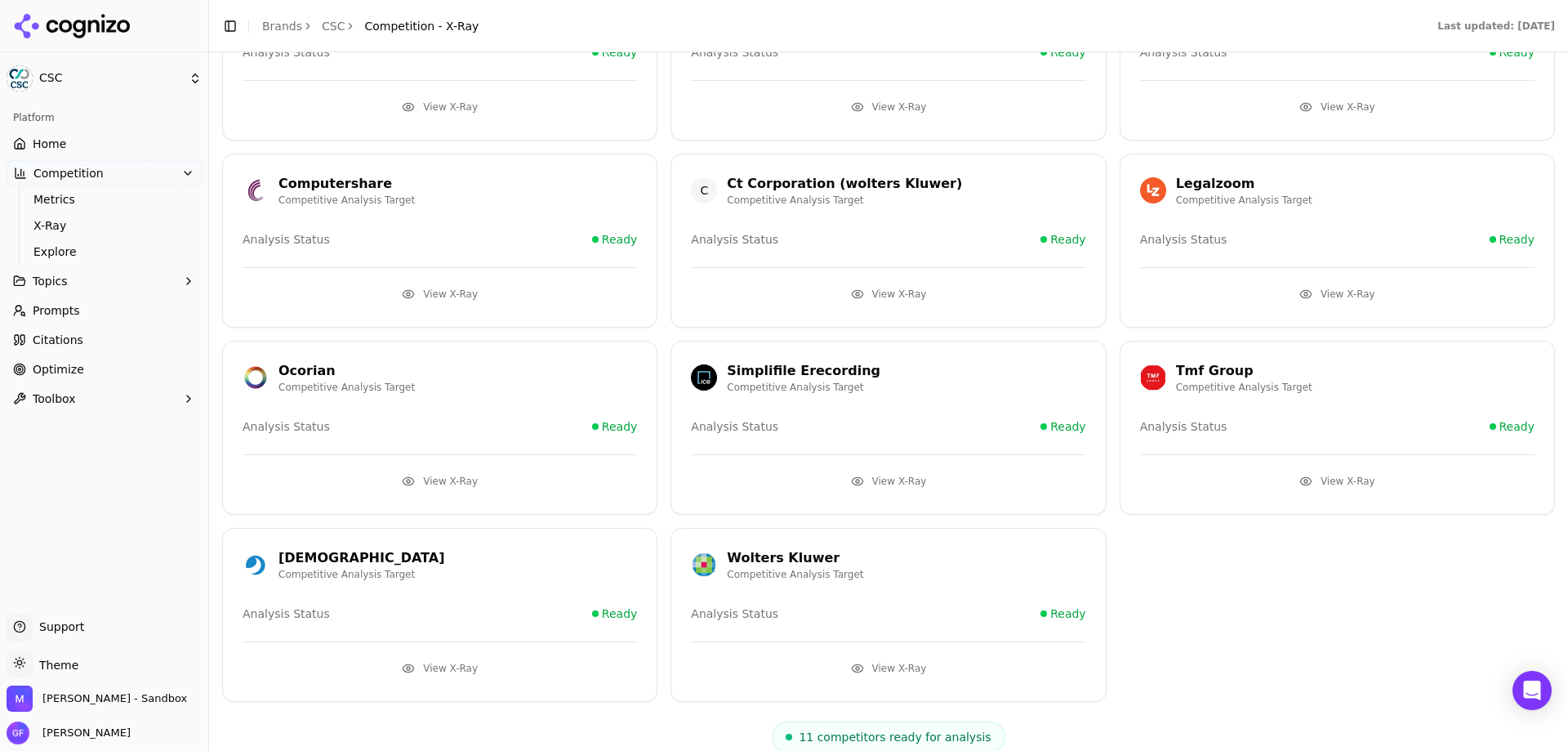
click at [880, 672] on button "View X-Ray" at bounding box center [888, 668] width 394 height 26
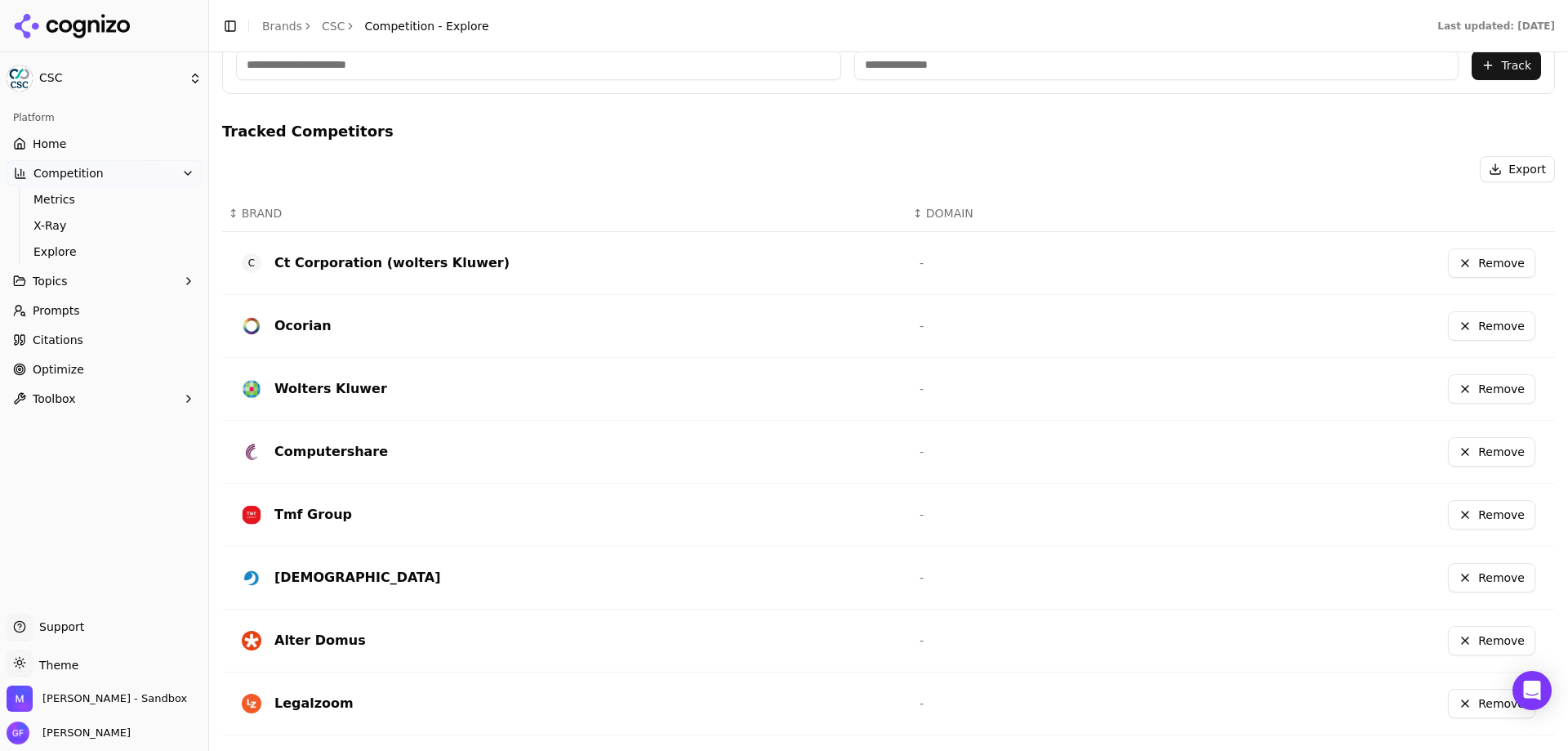
scroll to position [321, 0]
click at [87, 259] on span "Explore" at bounding box center [105, 251] width 142 height 16
click at [90, 248] on span "Explore" at bounding box center [105, 251] width 142 height 16
click at [82, 260] on link "Explore" at bounding box center [104, 251] width 155 height 23
click at [87, 285] on button "Topics" at bounding box center [105, 281] width 195 height 26
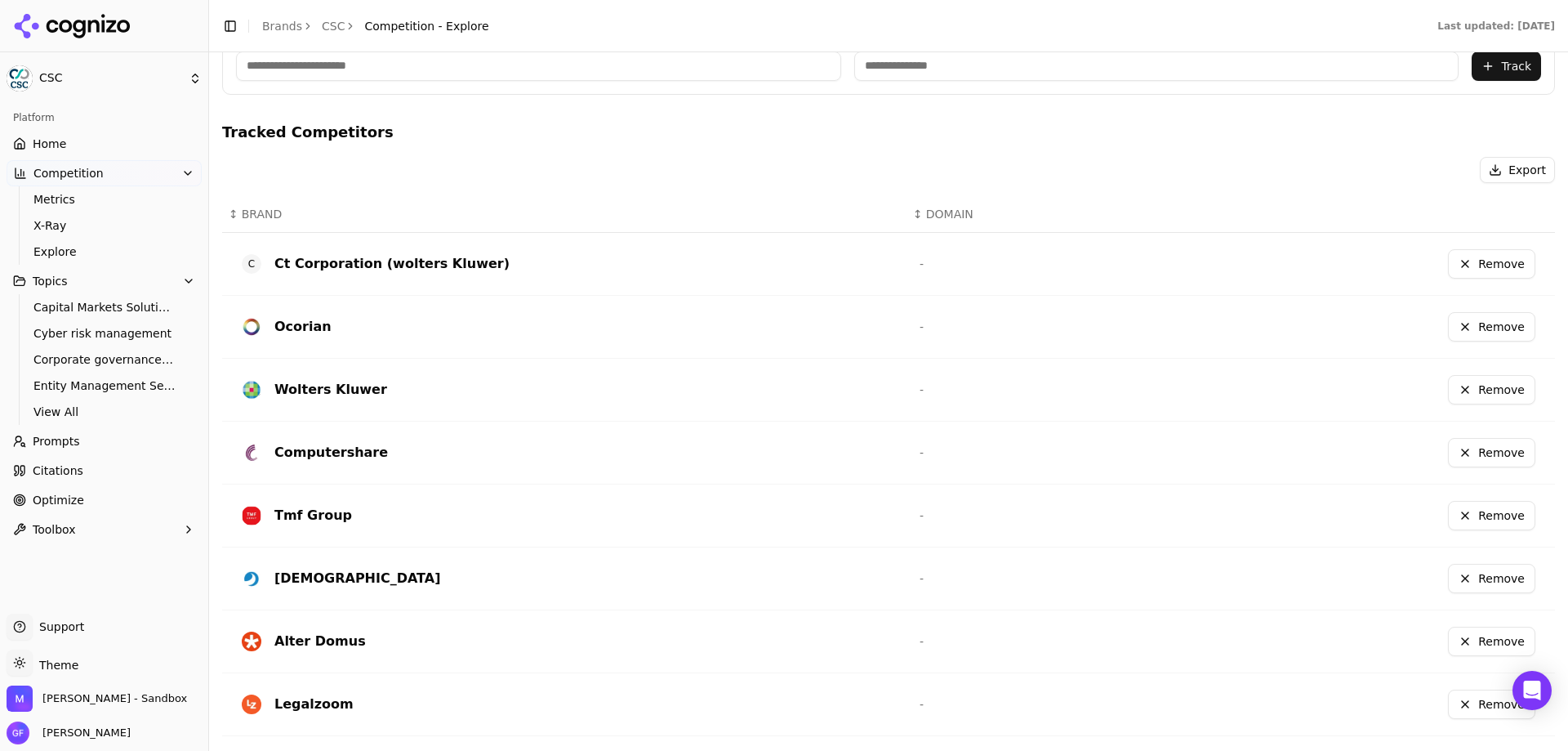
click at [46, 414] on span "View All" at bounding box center [105, 412] width 142 height 16
